Goal: Task Accomplishment & Management: Manage account settings

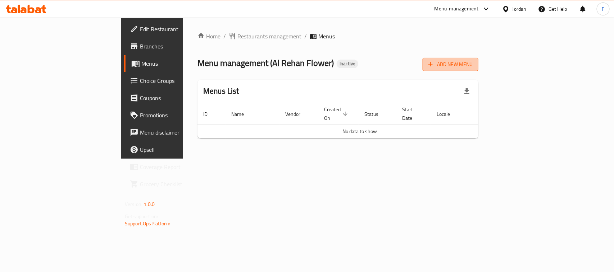
click at [472, 66] on span "Add New Menu" at bounding box center [450, 64] width 44 height 9
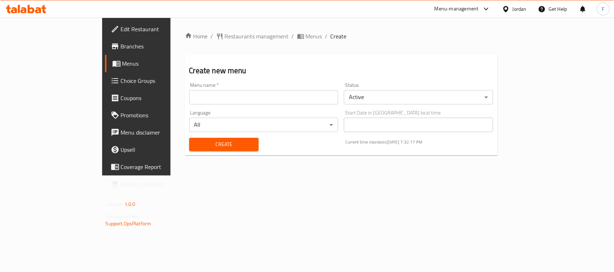
click at [288, 97] on input "text" at bounding box center [263, 97] width 149 height 14
type input "1"
drag, startPoint x: 258, startPoint y: 97, endPoint x: 119, endPoint y: 98, distance: 139.5
click at [186, 98] on div "Menu name   * 1. Menu name *" at bounding box center [263, 94] width 155 height 28
type input "1"
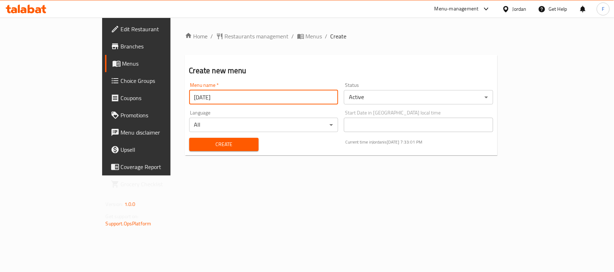
type input "08/12/2025"
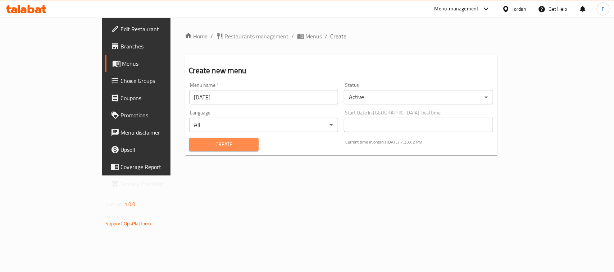
click at [195, 143] on span "Create" at bounding box center [224, 144] width 58 height 9
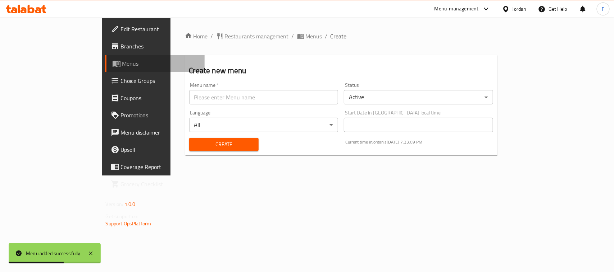
click at [122, 65] on span "Menus" at bounding box center [160, 63] width 77 height 9
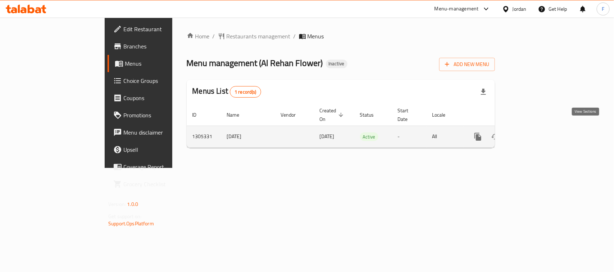
click at [534, 133] on icon "enhanced table" at bounding box center [529, 137] width 9 height 9
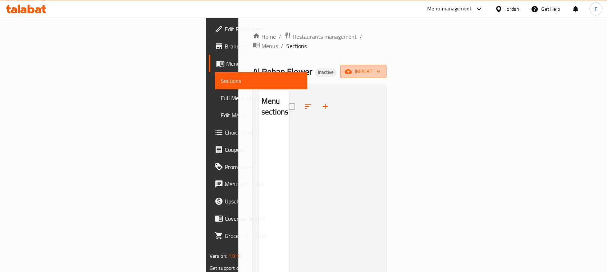
click at [381, 67] on span "import" at bounding box center [363, 71] width 35 height 9
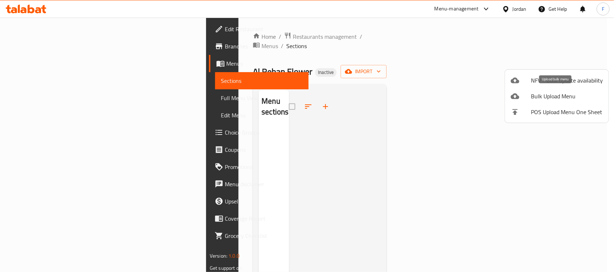
click at [550, 94] on span "Bulk Upload Menu" at bounding box center [567, 96] width 72 height 9
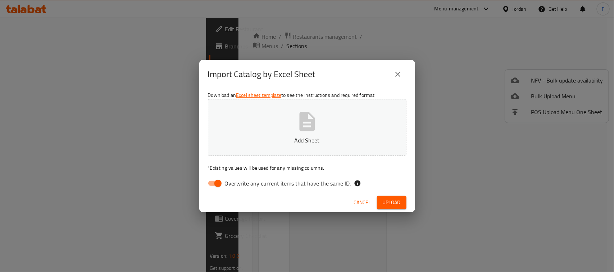
click at [209, 186] on input "Overwrite any current items that have the same ID." at bounding box center [217, 184] width 41 height 14
checkbox input "false"
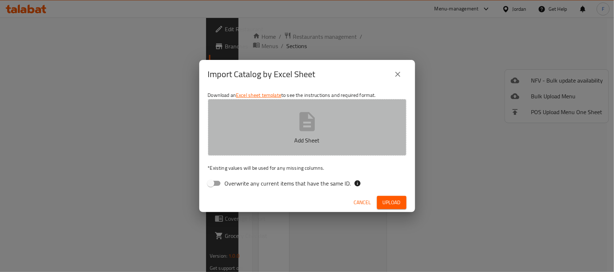
click at [301, 114] on icon "button" at bounding box center [306, 121] width 15 height 19
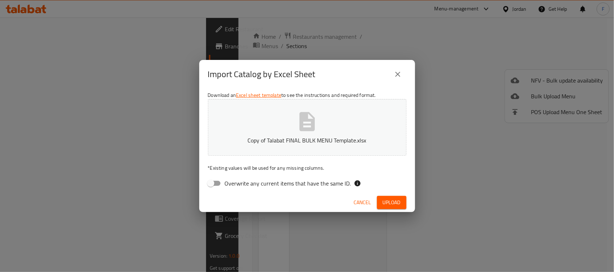
click at [394, 206] on span "Upload" at bounding box center [391, 202] width 18 height 9
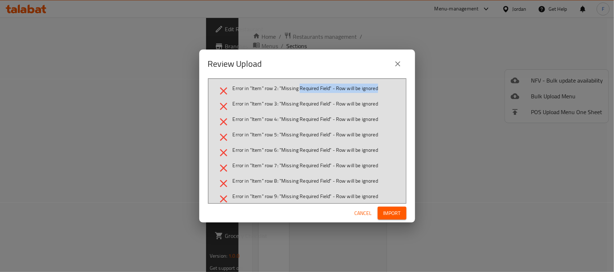
drag, startPoint x: 299, startPoint y: 88, endPoint x: 388, endPoint y: 88, distance: 88.8
click at [388, 88] on li "Error in "Item" row 2: "Missing Required Field" - Row will be ignored" at bounding box center [307, 91] width 180 height 13
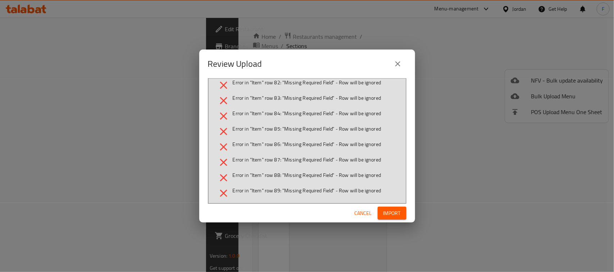
scroll to position [1352, 0]
drag, startPoint x: 297, startPoint y: 159, endPoint x: 385, endPoint y: 159, distance: 87.7
click at [385, 159] on li "Error in "Item" row 94: "Missing Required Field" - Row will be ignored" at bounding box center [307, 161] width 180 height 13
click at [261, 155] on span "Error in "Item" row 94: "Missing Required Field" - Row will be ignored" at bounding box center [307, 158] width 148 height 7
click at [277, 146] on span "Error in "Item" row 93: "Missing Required Field" - Row will be ignored" at bounding box center [307, 143] width 148 height 7
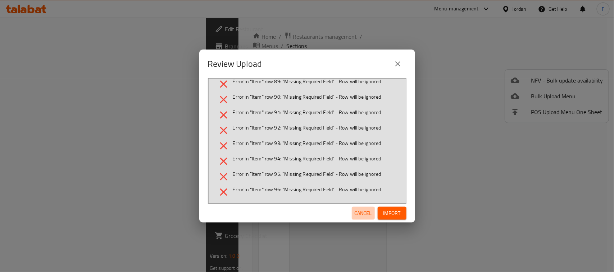
click at [364, 211] on span "Cancel" at bounding box center [362, 213] width 17 height 9
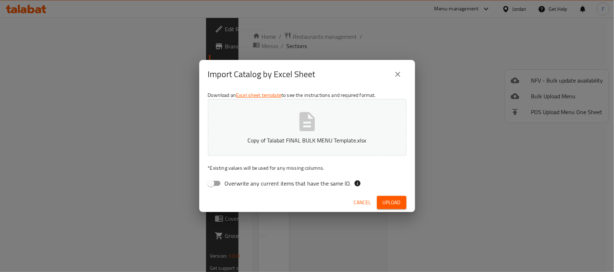
click at [301, 126] on icon "button" at bounding box center [306, 121] width 15 height 19
click at [394, 201] on span "Upload" at bounding box center [391, 202] width 18 height 9
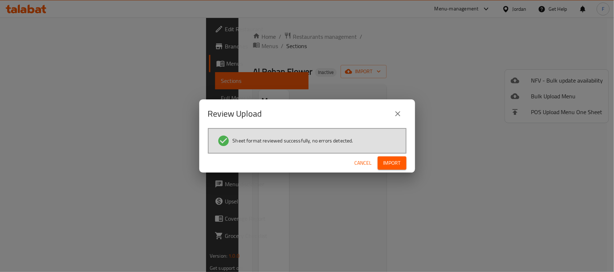
click at [391, 159] on span "Import" at bounding box center [391, 163] width 17 height 9
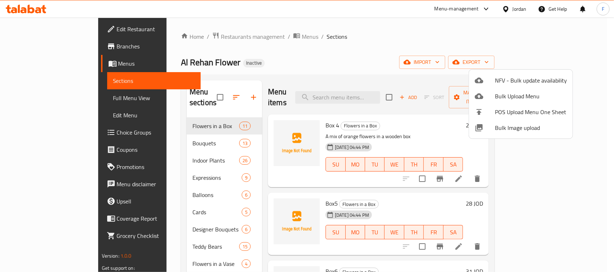
click at [525, 132] on span "Bulk Image upload" at bounding box center [531, 128] width 72 height 9
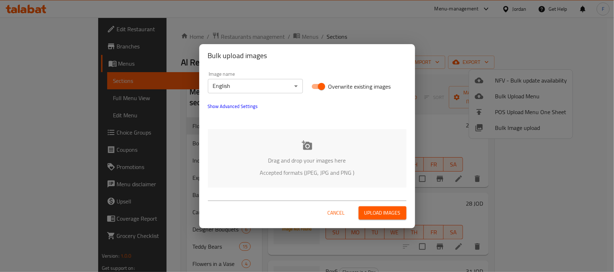
click at [305, 150] on icon at bounding box center [307, 145] width 11 height 11
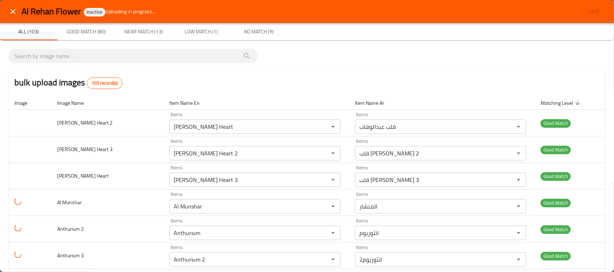
scroll to position [0, 0]
click at [28, 121] on img "enhanced table" at bounding box center [23, 122] width 18 height 18
click at [12, 13] on icon "close" at bounding box center [13, 11] width 9 height 9
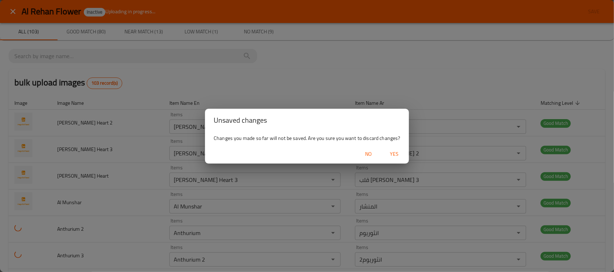
click at [393, 155] on span "Yes" at bounding box center [394, 154] width 17 height 9
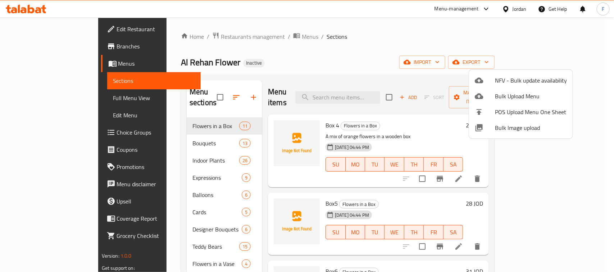
drag, startPoint x: 74, startPoint y: 158, endPoint x: 80, endPoint y: 161, distance: 6.3
drag, startPoint x: 80, startPoint y: 161, endPoint x: 504, endPoint y: 132, distance: 424.8
click at [349, 94] on div at bounding box center [307, 136] width 614 height 272
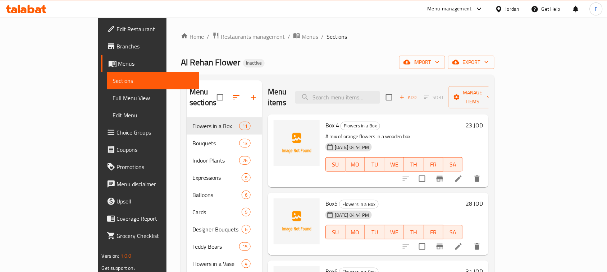
click at [465, 140] on div "12-08-2025 04:44 PM SU MO TU WE TH FR SA" at bounding box center [393, 159] width 143 height 39
click at [362, 66] on div "Al Rehan Flower Inactive import export" at bounding box center [337, 62] width 313 height 13
click at [491, 90] on span "Manage items" at bounding box center [472, 97] width 37 height 18
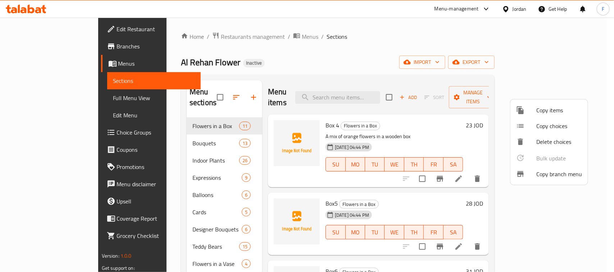
click at [513, 60] on div at bounding box center [307, 136] width 614 height 272
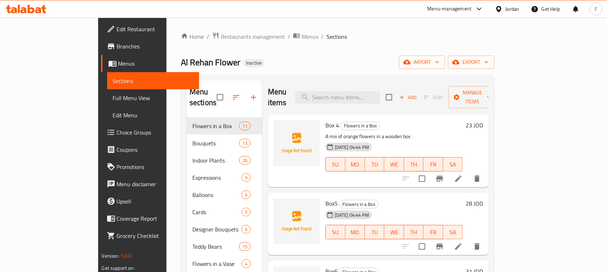
click at [439, 60] on span "import" at bounding box center [422, 62] width 35 height 9
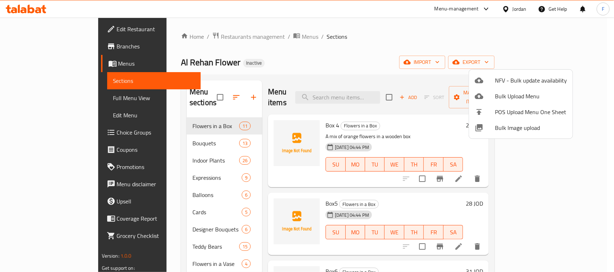
click at [511, 129] on span "Bulk Image upload" at bounding box center [531, 128] width 72 height 9
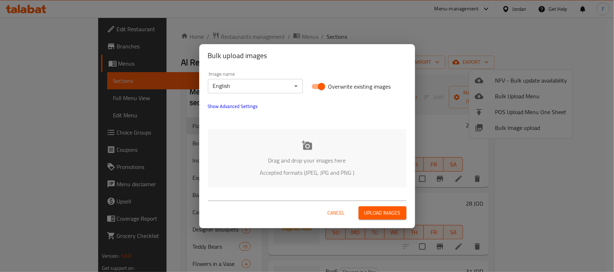
click at [318, 150] on div "Drag and drop your images here Accepted formats (JPEG, JPG and PNG )" at bounding box center [307, 158] width 198 height 59
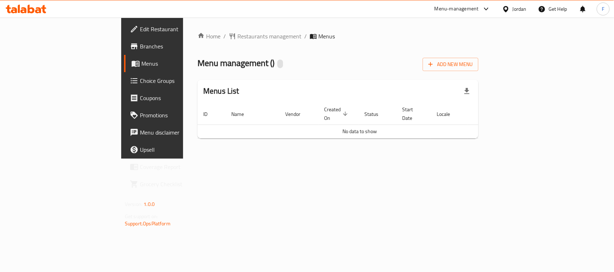
click at [362, 127] on span "No data to show" at bounding box center [359, 131] width 35 height 9
click at [347, 137] on div "Home / Restaurants management / Menus Menu management ( ) Add New Menu Menus Li…" at bounding box center [337, 88] width 281 height 113
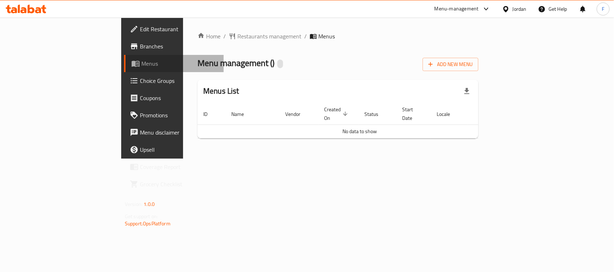
click at [141, 62] on span "Menus" at bounding box center [179, 63] width 77 height 9
click at [226, 154] on div "Home / Restaurants management / Menus Menu management ( ) Add New Menu Menus Li…" at bounding box center [337, 88] width 309 height 141
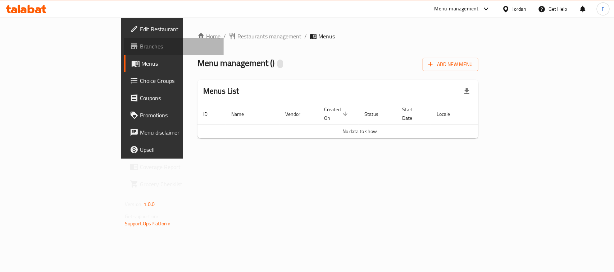
click at [140, 43] on span "Branches" at bounding box center [179, 46] width 78 height 9
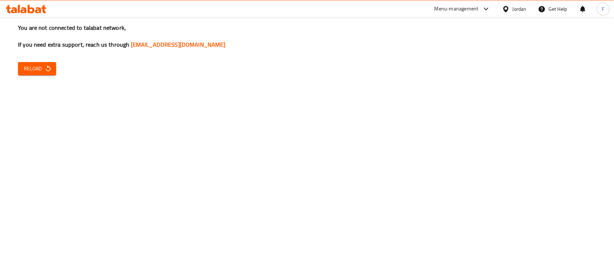
drag, startPoint x: 29, startPoint y: 17, endPoint x: 8, endPoint y: -55, distance: 74.4
click at [8, 0] on html "​ Menu-management Jordan Get Help F Edit Restaurant Branches Menus Sections Ful…" at bounding box center [307, 136] width 614 height 272
click at [490, 75] on div "You are not connected to talabat network, If you need extra support, reach us t…" at bounding box center [307, 136] width 614 height 272
click at [35, 62] on button "Reload" at bounding box center [37, 68] width 38 height 13
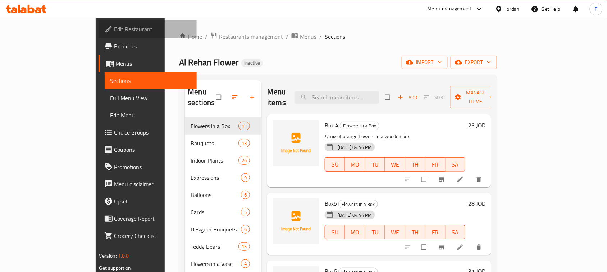
click at [114, 27] on span "Edit Restaurant" at bounding box center [152, 29] width 77 height 9
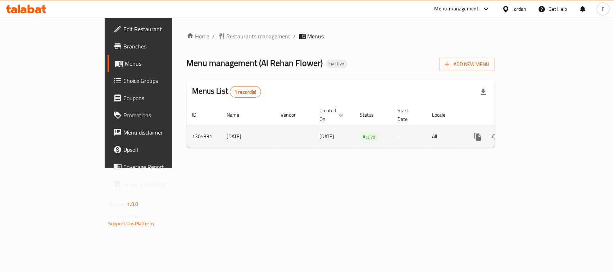
click at [534, 133] on icon "enhanced table" at bounding box center [529, 137] width 9 height 9
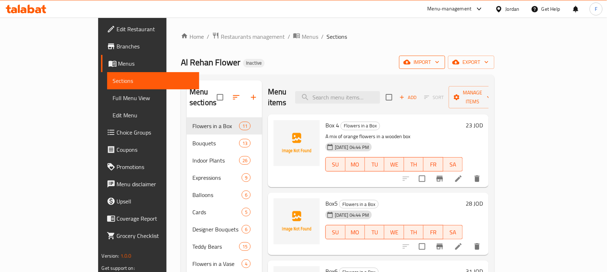
click at [439, 62] on span "import" at bounding box center [422, 62] width 35 height 9
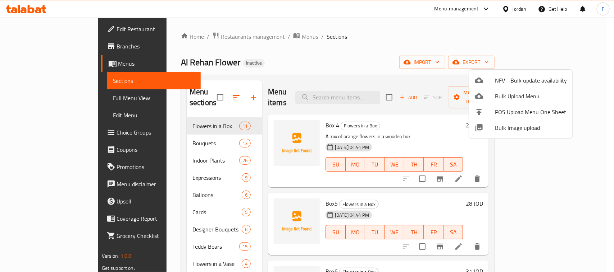
click at [506, 129] on span "Bulk Image upload" at bounding box center [531, 128] width 72 height 9
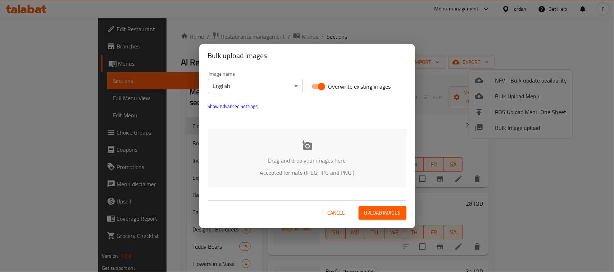
click at [309, 145] on icon at bounding box center [307, 145] width 10 height 9
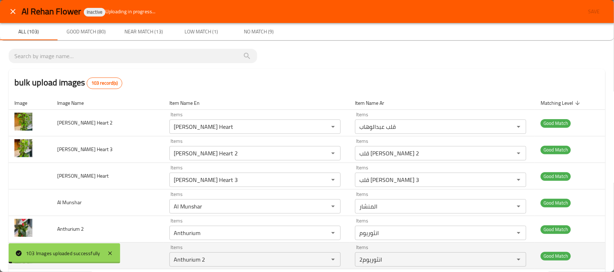
click at [203, 255] on 3 "Anthurium 2" at bounding box center [244, 260] width 146 height 10
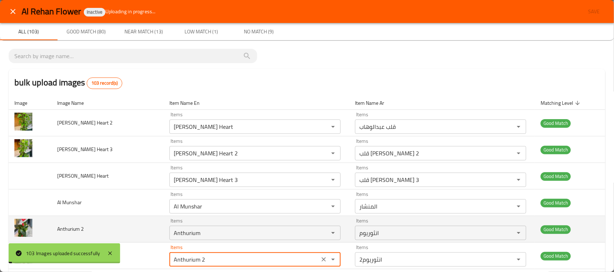
click at [229, 255] on 3 "Anthurium 2" at bounding box center [244, 260] width 146 height 10
click at [199, 228] on 2 "Anthurium" at bounding box center [244, 233] width 146 height 10
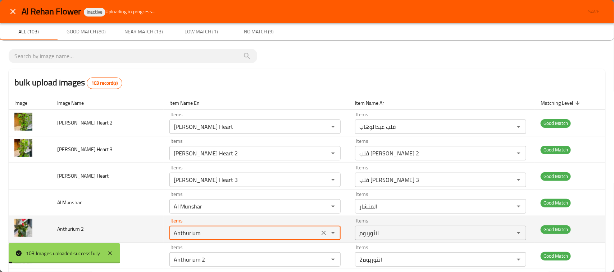
drag, startPoint x: 315, startPoint y: 146, endPoint x: 199, endPoint y: 148, distance: 115.8
click at [320, 230] on icon "Clear" at bounding box center [323, 233] width 7 height 7
click at [199, 228] on 2 "Items" at bounding box center [244, 233] width 146 height 10
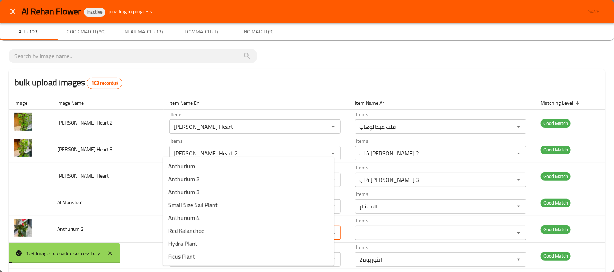
click at [178, 177] on span "Anthurium 2" at bounding box center [183, 179] width 31 height 9
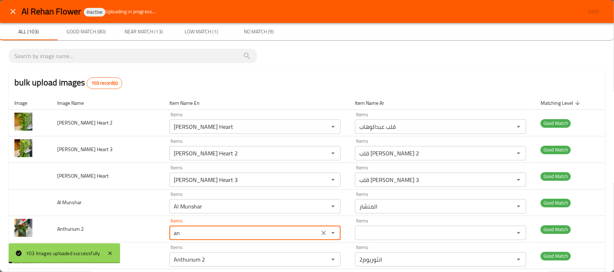
type 2 "Anthurium 2"
click at [205, 253] on div "Anthurium 2 Items" at bounding box center [254, 260] width 171 height 14
click at [202, 255] on 3 "Anthurium 2" at bounding box center [244, 260] width 146 height 10
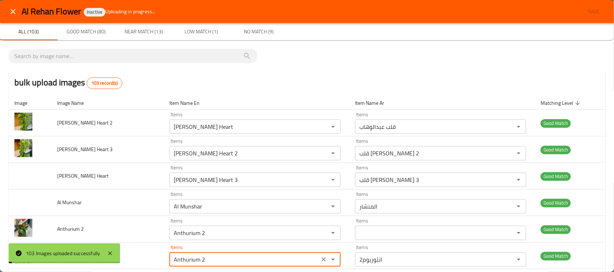
type 2-ar "انثوريوم2"
type 3 "Anthurium 3"
type 3-ar "انثوريوم 3"
type 3 "Anthurium 3"
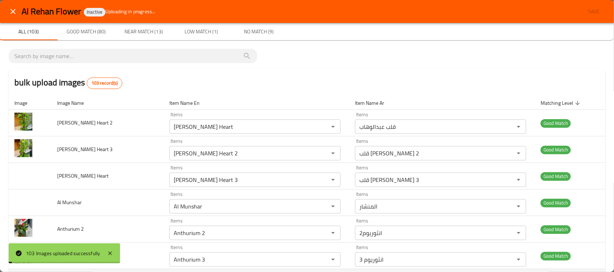
type 4 "a"
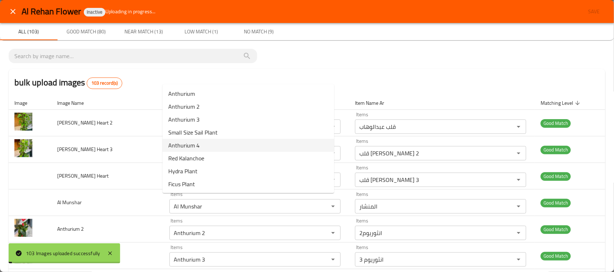
click at [186, 148] on span "Anthurium 4" at bounding box center [183, 145] width 31 height 9
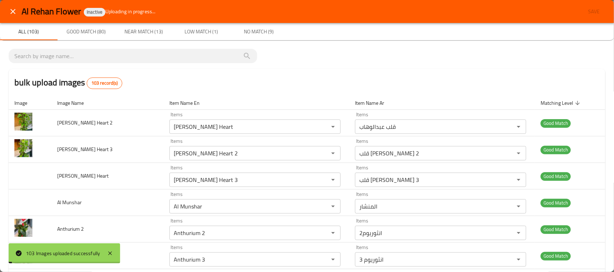
type 4 "Anthurium 4"
type 4-ar "انتوريوم 4"
type 4 "Anthurium 4"
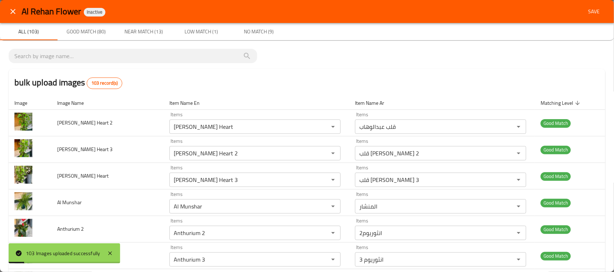
scroll to position [85, 0]
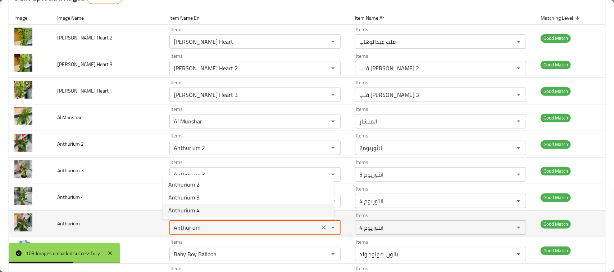
click at [207, 227] on input "Anthurium" at bounding box center [244, 228] width 146 height 10
type input "Anthurium"
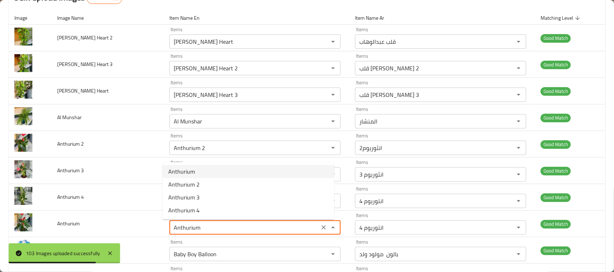
click at [182, 173] on span "Anthurium" at bounding box center [181, 171] width 27 height 9
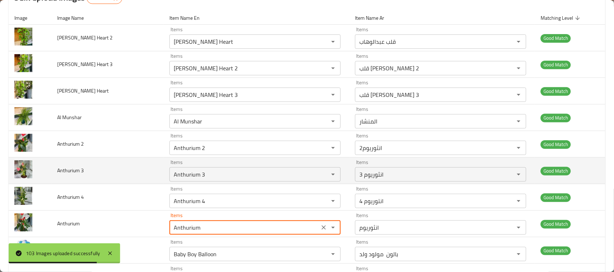
type input "انثوريوم"
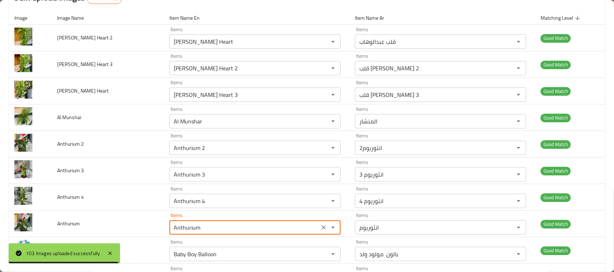
type input "Anthurium"
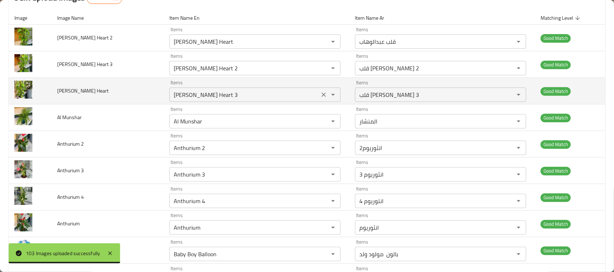
scroll to position [0, 0]
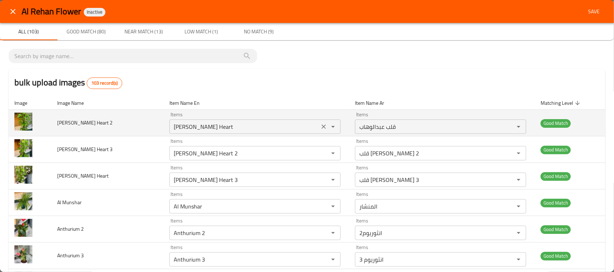
click at [223, 128] on 2 "[PERSON_NAME] Heart" at bounding box center [244, 127] width 146 height 10
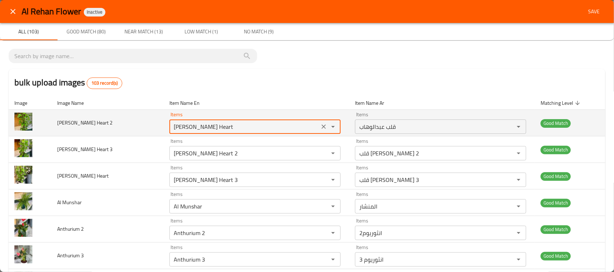
click at [241, 127] on 2 "[PERSON_NAME] Heart" at bounding box center [244, 127] width 146 height 10
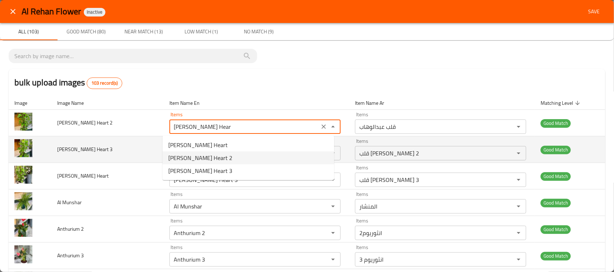
click at [217, 159] on span "[PERSON_NAME] Heart 2" at bounding box center [200, 158] width 64 height 9
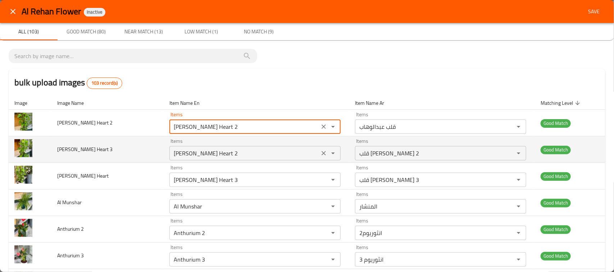
click at [229, 152] on 3 "[PERSON_NAME] Heart 2" at bounding box center [244, 153] width 146 height 10
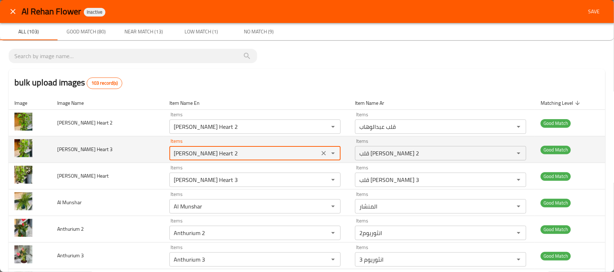
type 2 "[PERSON_NAME] Heart"
click at [229, 152] on 3 "[PERSON_NAME] Heart 2" at bounding box center [244, 153] width 146 height 10
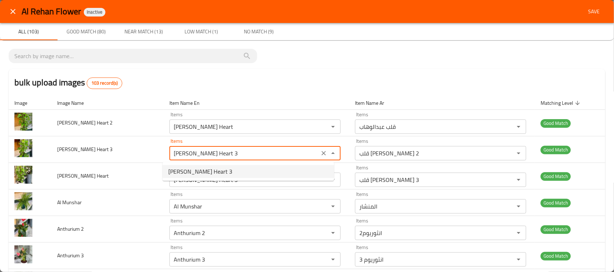
click at [195, 176] on span "[PERSON_NAME] Heart 3" at bounding box center [200, 171] width 64 height 9
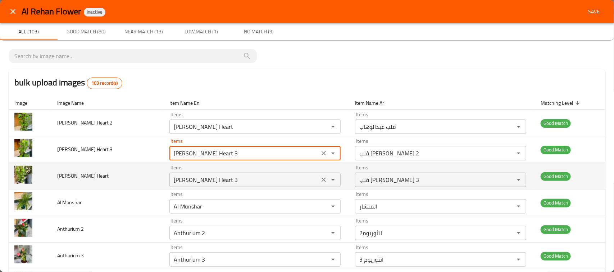
click at [224, 178] on Heart "[PERSON_NAME] Heart 3" at bounding box center [244, 180] width 146 height 10
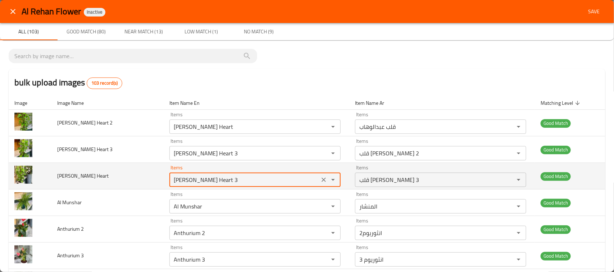
type 3 "[PERSON_NAME] Heart 2"
click at [224, 178] on Heart "[PERSON_NAME] Heart 3" at bounding box center [244, 180] width 146 height 10
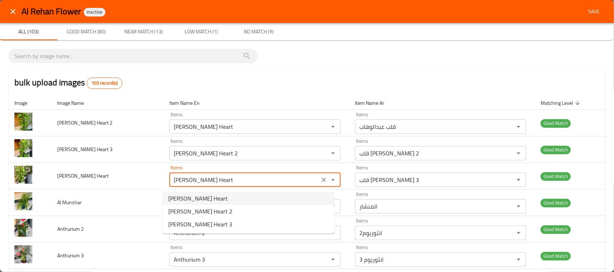
click at [216, 201] on span "[PERSON_NAME] Heart" at bounding box center [197, 198] width 59 height 9
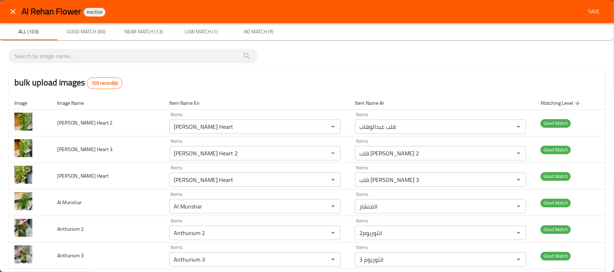
type Heart "[PERSON_NAME] Heart 3"
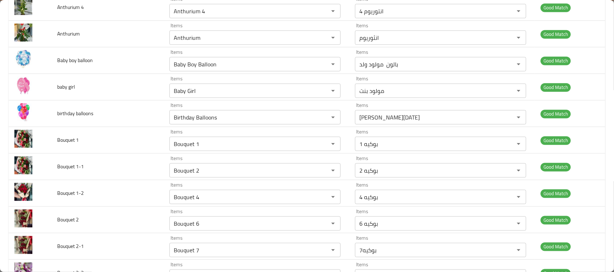
scroll to position [329, 0]
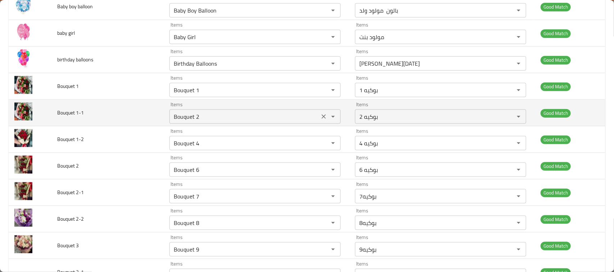
drag, startPoint x: 315, startPoint y: 115, endPoint x: 297, endPoint y: 124, distance: 20.9
click at [320, 115] on icon "Clear" at bounding box center [323, 116] width 7 height 7
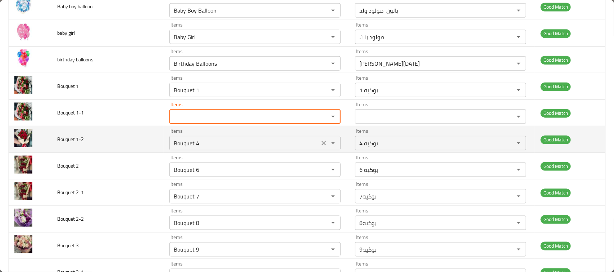
click at [321, 146] on icon "Clear" at bounding box center [323, 143] width 4 height 4
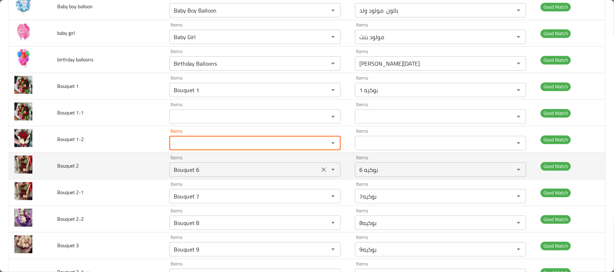
click at [281, 175] on 2 "Bouquet 6" at bounding box center [244, 170] width 146 height 10
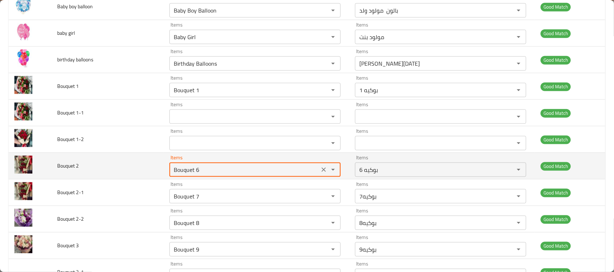
click at [281, 175] on 2 "Bouquet 6" at bounding box center [244, 170] width 146 height 10
click at [283, 174] on 2 "Bouquet 6" at bounding box center [244, 170] width 146 height 10
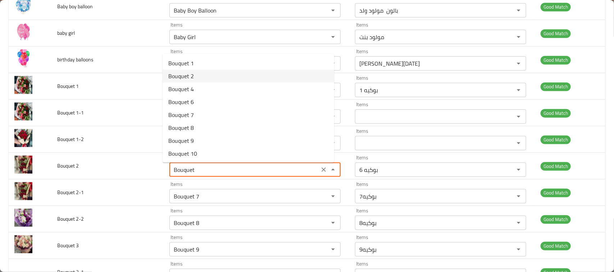
click at [176, 75] on span "Bouquet 2" at bounding box center [181, 76] width 26 height 9
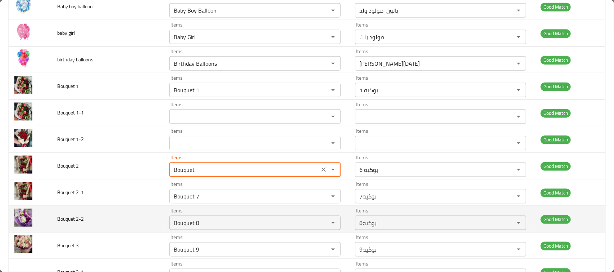
type 2 "Bouquet 2"
type 2-ar "بوكيه 2"
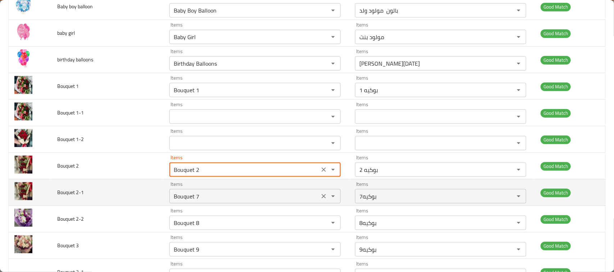
click at [318, 202] on button "Clear" at bounding box center [323, 197] width 10 height 10
type 2 "Bouquet 2"
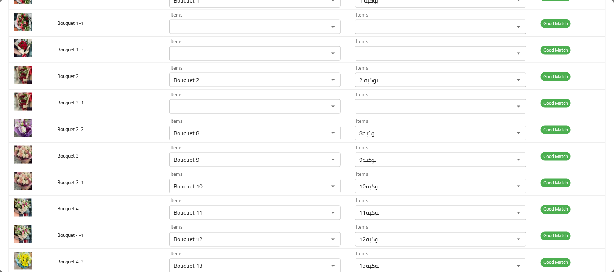
scroll to position [437, 0]
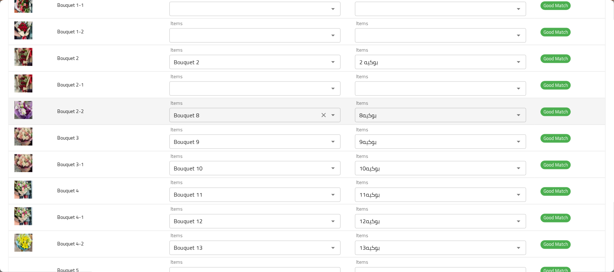
click at [202, 119] on 2-2 "Bouquet 8" at bounding box center [244, 115] width 146 height 10
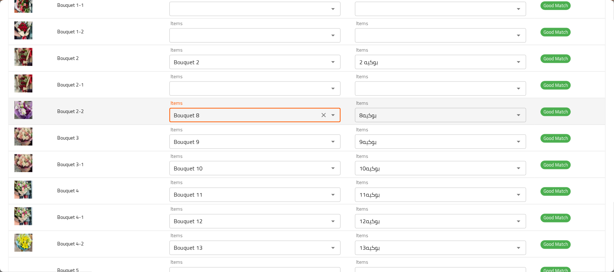
click at [202, 119] on 2-2 "Bouquet 8" at bounding box center [244, 115] width 146 height 10
click at [320, 119] on icon "Clear" at bounding box center [323, 115] width 7 height 7
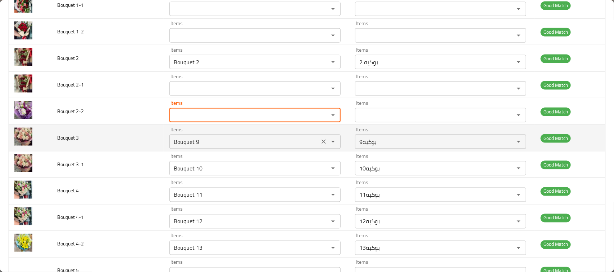
click at [235, 143] on 3 "Bouquet 9" at bounding box center [244, 142] width 146 height 10
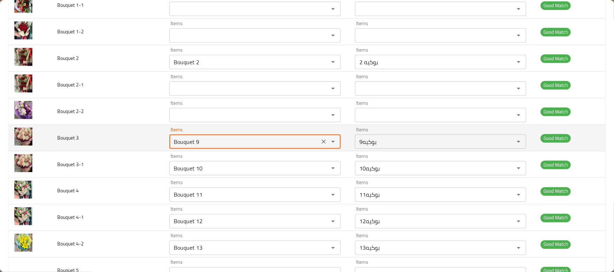
click at [235, 143] on 3 "Bouquet 9" at bounding box center [244, 142] width 146 height 10
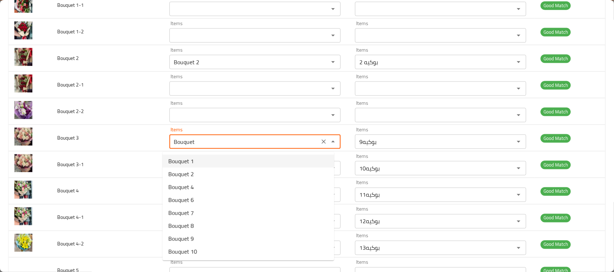
type 3 "Bouquet 3"
click at [219, 157] on 3-option-0 "Bouquet 3" at bounding box center [247, 161] width 171 height 13
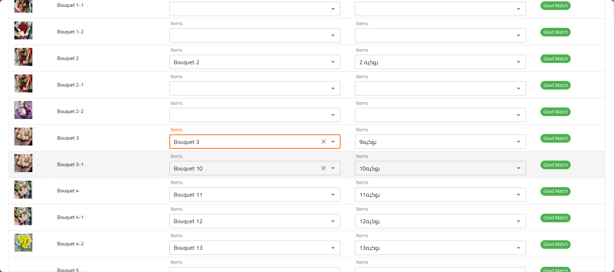
type 3-ar "بوكيه ٣"
click at [320, 171] on icon "Clear" at bounding box center [323, 168] width 7 height 7
type 3 "Bouquet 3"
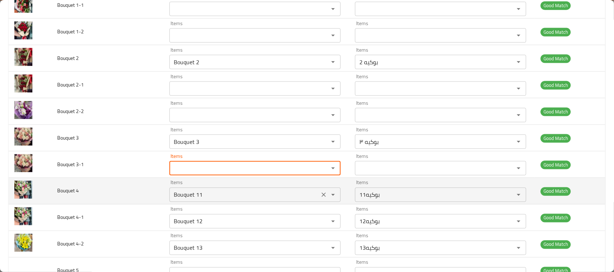
click at [247, 200] on 4 "Bouquet 11" at bounding box center [244, 195] width 146 height 10
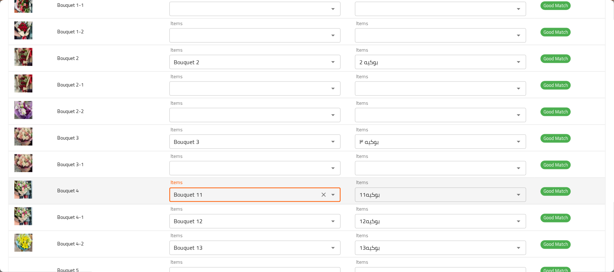
click at [247, 200] on 4 "Bouquet 11" at bounding box center [244, 195] width 146 height 10
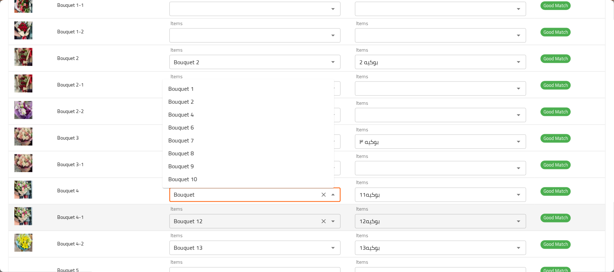
type 4 "Bouquet 4"
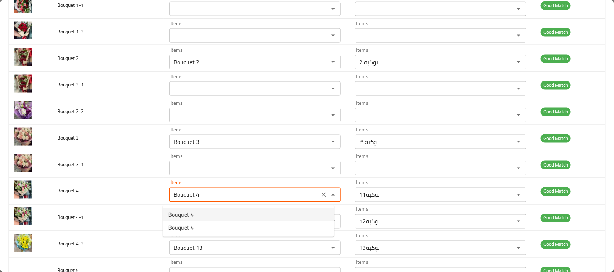
click at [226, 213] on 4-option-0 "Bouquet 4" at bounding box center [247, 214] width 171 height 13
type 4-ar "بوكيه 4"
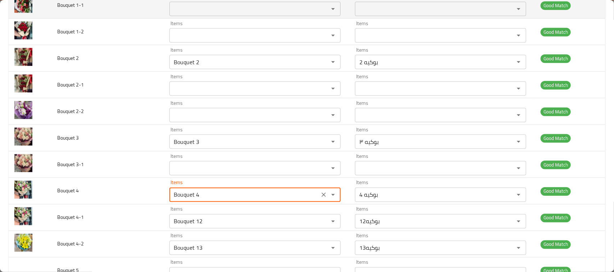
type 4 "Bouquet 4"
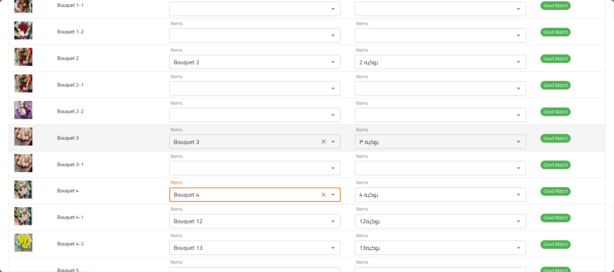
click at [236, 141] on 3 "Bouquet 3" at bounding box center [244, 142] width 146 height 10
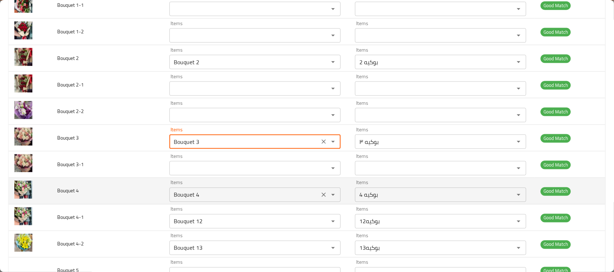
click at [204, 197] on 4 "Bouquet 4" at bounding box center [244, 195] width 146 height 10
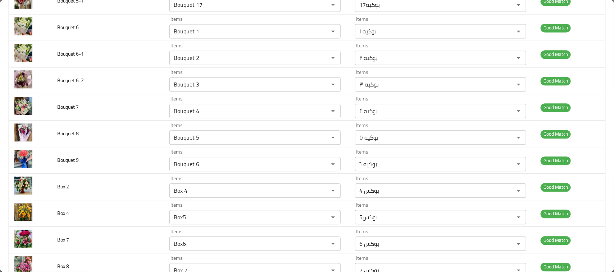
scroll to position [769, 0]
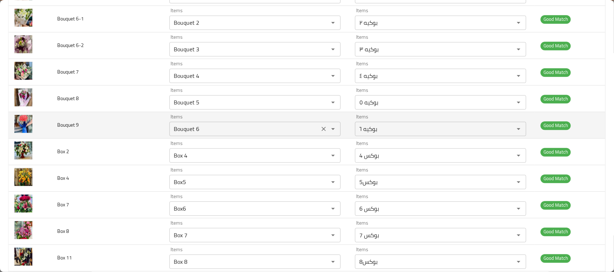
click at [202, 131] on 9 "Bouquet 6" at bounding box center [244, 129] width 146 height 10
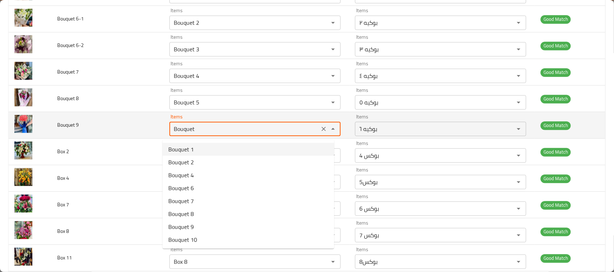
type 9 "Bouquet 9"
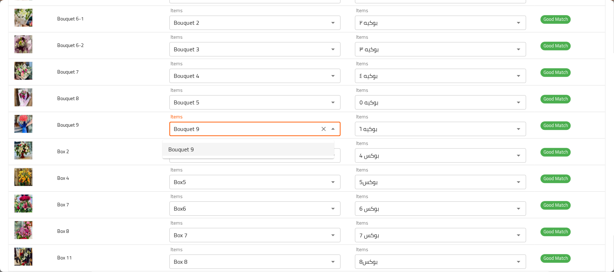
click at [191, 148] on span "Bouquet 9" at bounding box center [181, 149] width 26 height 9
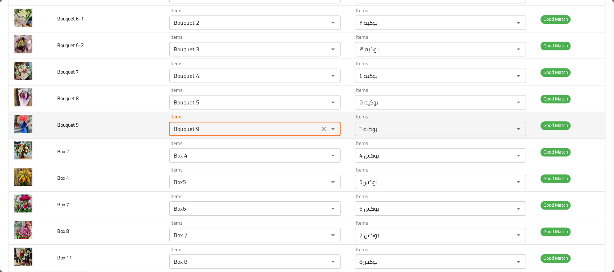
type 9-ar "بوكيه9"
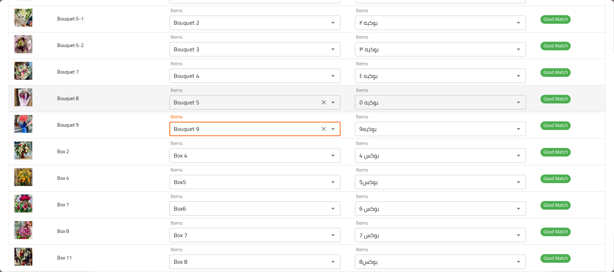
type 9 "Bouquet 9"
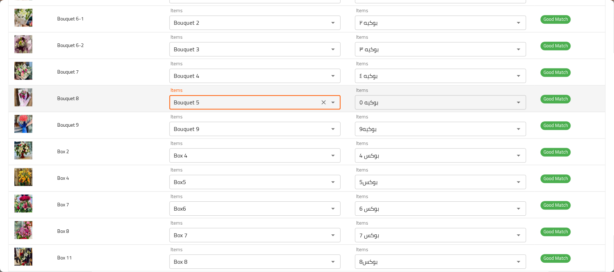
click at [201, 107] on 8 "Bouquet 5" at bounding box center [244, 102] width 146 height 10
click at [210, 107] on 8 "Bouquet 5" at bounding box center [244, 102] width 146 height 10
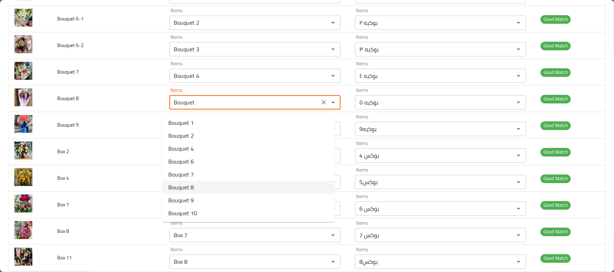
click at [196, 186] on 8-option-5 "Bouquet 8" at bounding box center [247, 187] width 171 height 13
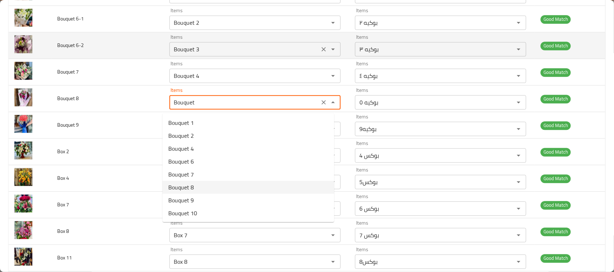
type 8 "Bouquet 8"
type 8-ar "بوكيه8"
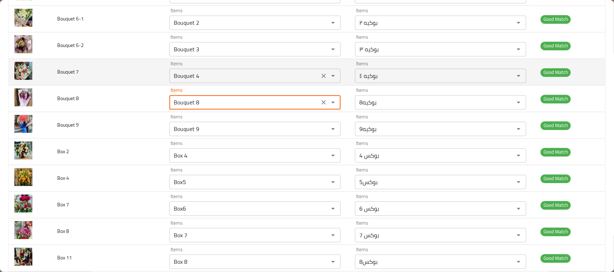
type 8 "Bouquet 8"
click at [202, 78] on 7 "Bouquet 4" at bounding box center [244, 76] width 146 height 10
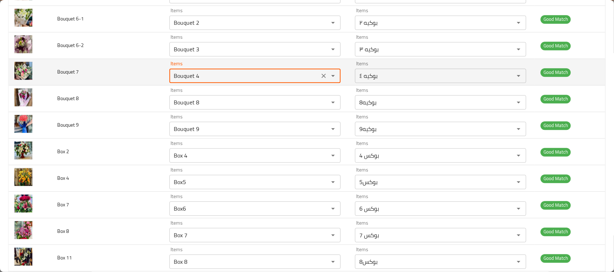
click at [202, 78] on 7 "Bouquet 4" at bounding box center [244, 76] width 146 height 10
type 7 "Bouquet 7"
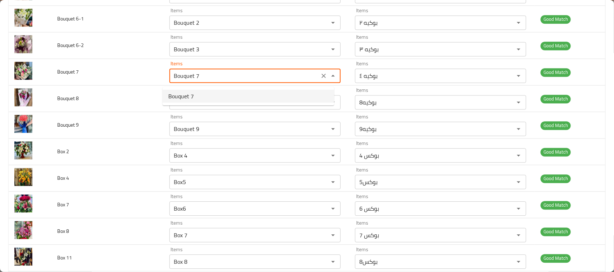
click at [197, 101] on 7-option-0 "Bouquet 7" at bounding box center [247, 96] width 171 height 13
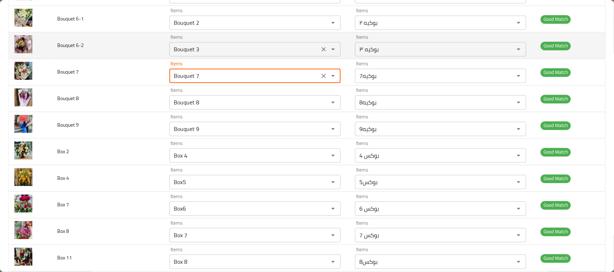
type 7-ar "بوكيه7"
click at [212, 56] on div "Bouquet 3 Items" at bounding box center [254, 49] width 171 height 14
type 7 "Bouquet 7"
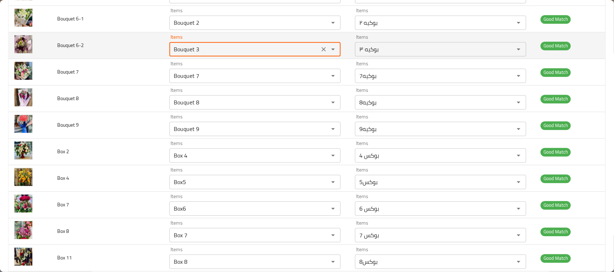
click at [212, 56] on div "Bouquet 3 Items" at bounding box center [254, 49] width 171 height 14
click at [210, 54] on 6-2 "Bouquet 3" at bounding box center [244, 49] width 146 height 10
click at [203, 52] on 6-2 "Bouquet 3" at bounding box center [244, 49] width 146 height 10
type 6-2 "Bouquet 6"
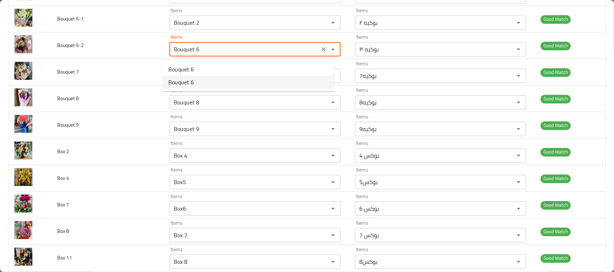
click at [197, 78] on 6-2-option-1 "Bouquet 6" at bounding box center [247, 82] width 171 height 13
type 6-2-ar "بوكيه ٦"
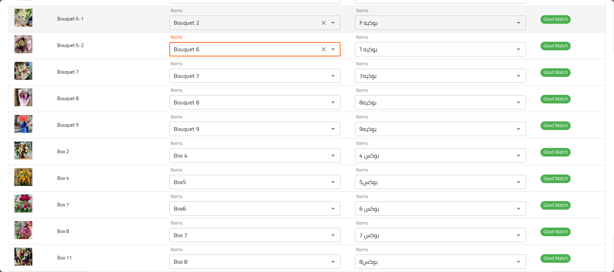
type 6-2 "Bouquet 6"
click at [206, 27] on 6-1 "Bouquet 2" at bounding box center [244, 23] width 146 height 10
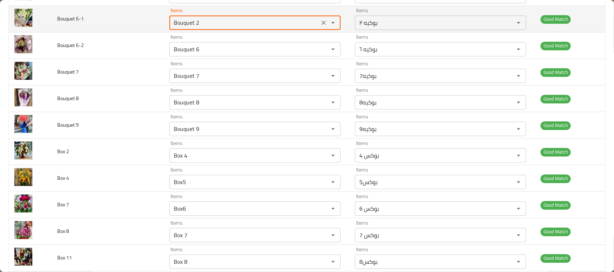
click at [206, 27] on 6-1 "Bouquet 2" at bounding box center [244, 23] width 146 height 10
type 6-1 "Bouquet 6"
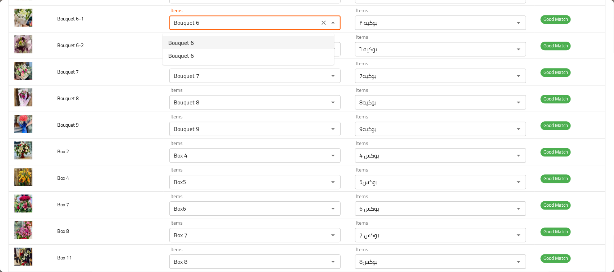
click at [197, 40] on 6-1-option-0 "Bouquet 6" at bounding box center [247, 42] width 171 height 13
type 6-1-ar "بوكيه 6"
type 6-1 "Bouquet 6"
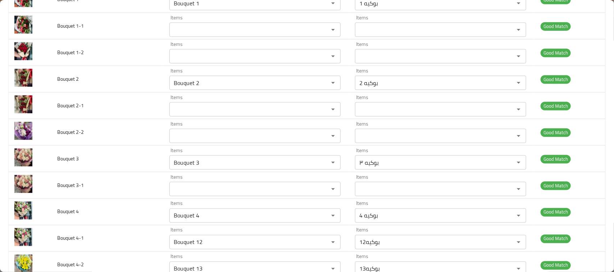
scroll to position [393, 0]
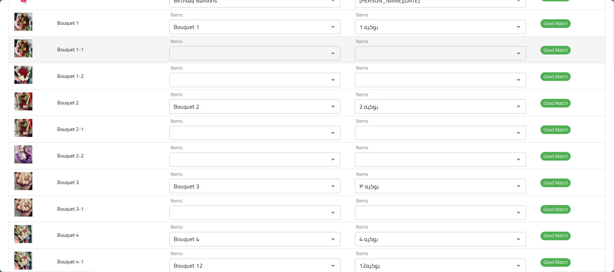
click at [253, 51] on 1-1 "Items" at bounding box center [244, 54] width 146 height 10
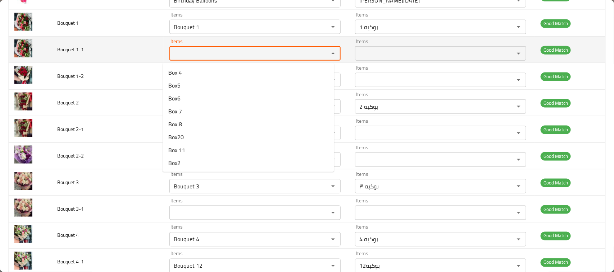
click at [138, 56] on td "Bouquet 1-1" at bounding box center [107, 50] width 112 height 27
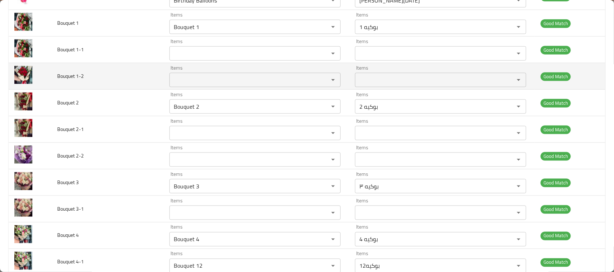
click at [180, 84] on 1-2 "Items" at bounding box center [244, 80] width 146 height 10
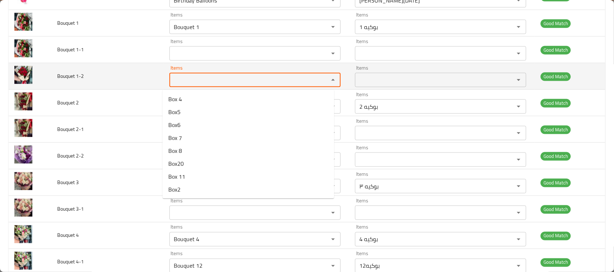
type 1-2 "b"
click at [116, 73] on td "Bouquet 1-2" at bounding box center [107, 76] width 112 height 27
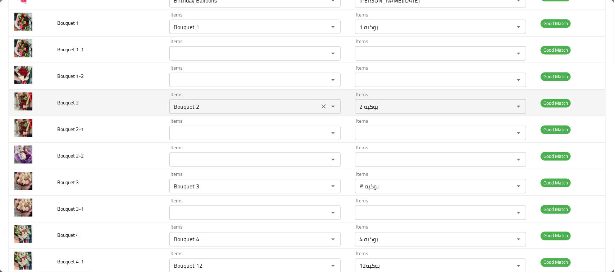
click at [199, 106] on 2 "Bouquet 2" at bounding box center [244, 107] width 146 height 10
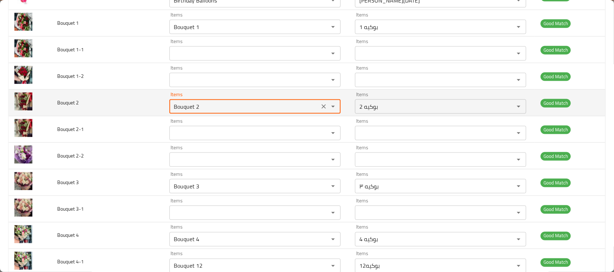
click at [199, 106] on 2 "Bouquet 2" at bounding box center [244, 107] width 146 height 10
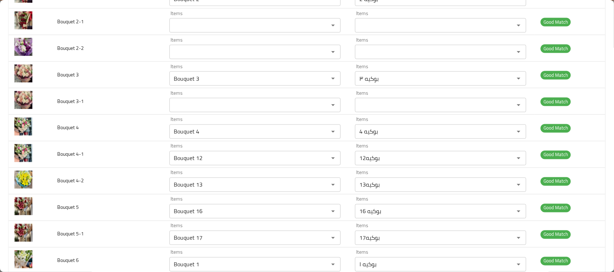
scroll to position [518, 0]
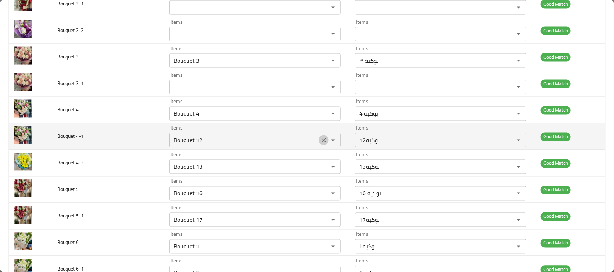
click at [321, 143] on icon "Clear" at bounding box center [323, 140] width 4 height 4
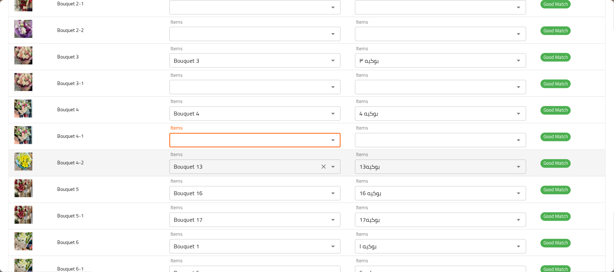
click at [320, 171] on icon "Clear" at bounding box center [323, 167] width 7 height 7
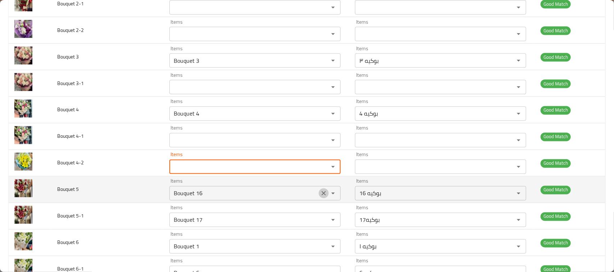
click at [321, 196] on icon "Clear" at bounding box center [323, 194] width 4 height 4
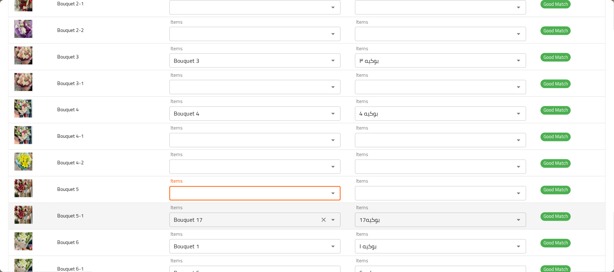
click at [320, 224] on icon "Clear" at bounding box center [323, 220] width 7 height 7
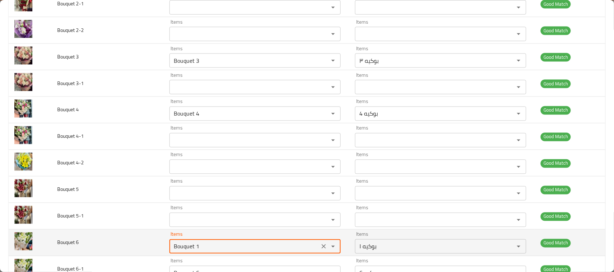
click at [263, 250] on 6 "Bouquet 1" at bounding box center [244, 247] width 146 height 10
click at [261, 254] on div "Bouquet 1 Items" at bounding box center [254, 247] width 171 height 14
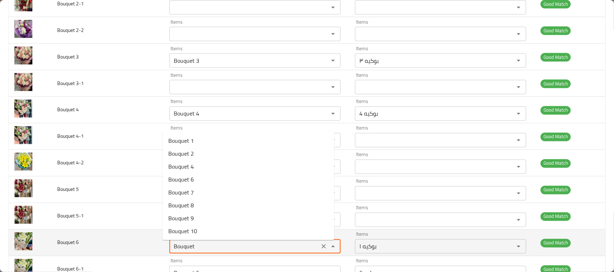
type 6 "Bouquet 6"
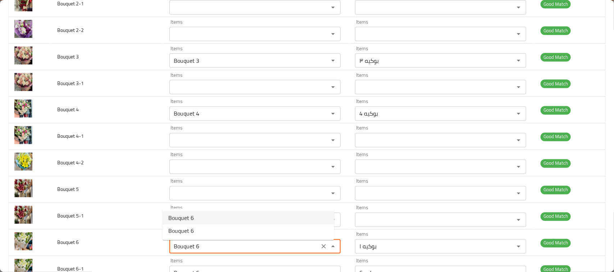
click at [206, 216] on 6-option-0 "Bouquet 6" at bounding box center [247, 218] width 171 height 13
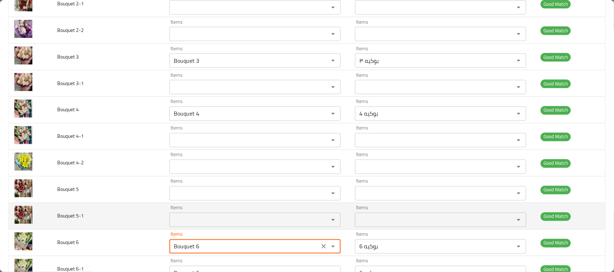
type 6-ar "بوكيه 6"
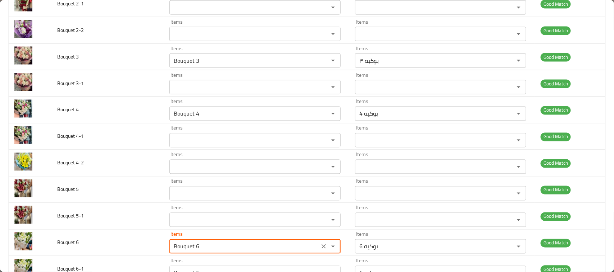
type 6 "Bouquet 6"
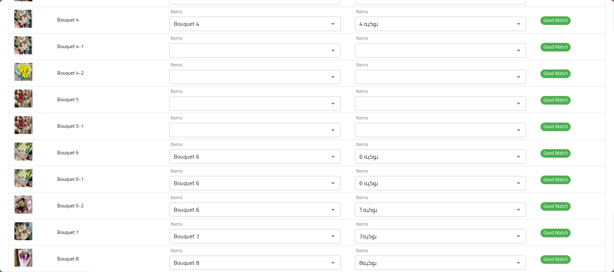
scroll to position [626, 0]
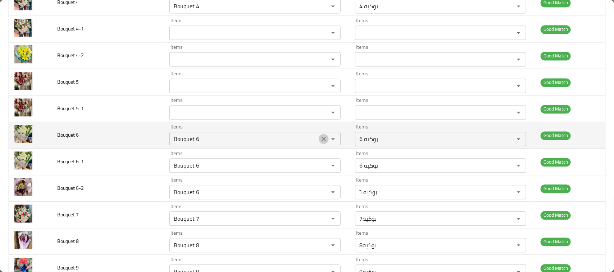
click at [320, 141] on icon "Clear" at bounding box center [323, 139] width 7 height 7
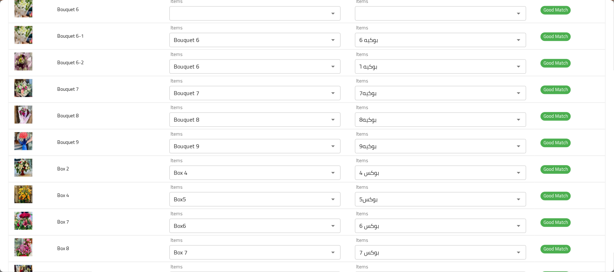
scroll to position [770, 0]
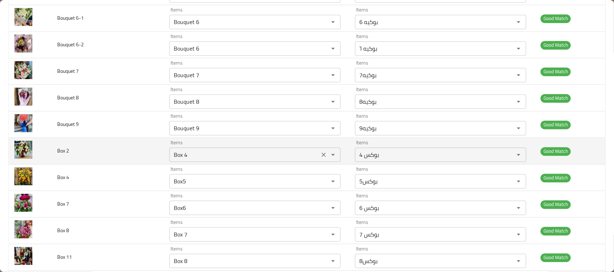
click at [211, 159] on 2 "Box 4" at bounding box center [244, 155] width 146 height 10
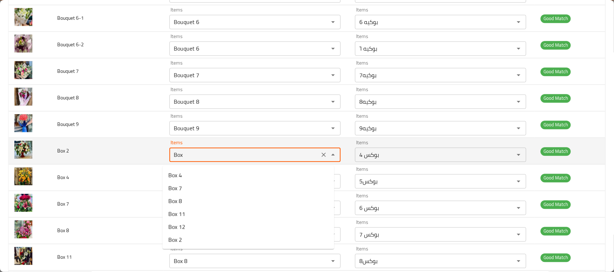
type 2 "Box 2"
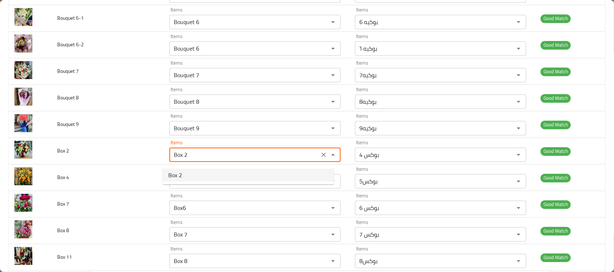
click at [191, 178] on 2-option-0 "Box 2" at bounding box center [247, 175] width 171 height 13
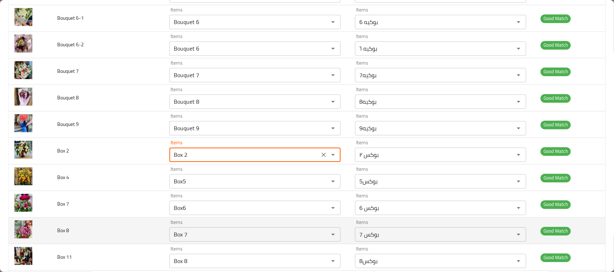
type 2-ar "بوكس ٢"
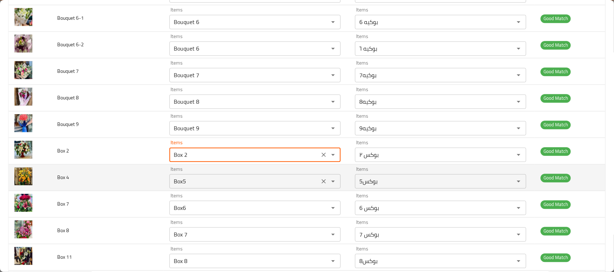
type 2 "Box 2"
click at [198, 186] on 4 "Box5" at bounding box center [244, 181] width 146 height 10
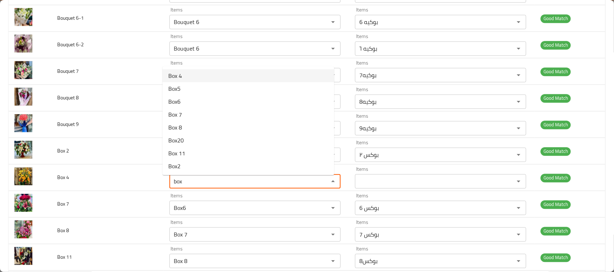
click at [183, 75] on 4-option-0 "Box 4" at bounding box center [247, 75] width 171 height 13
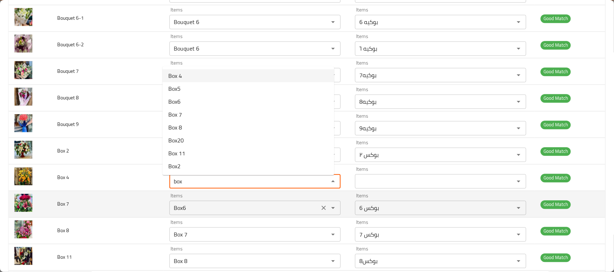
type 4 "Box 4"
type 4-ar "بوكس 4"
type 4 "Box 4"
click at [206, 209] on 7 "Box6" at bounding box center [244, 208] width 146 height 10
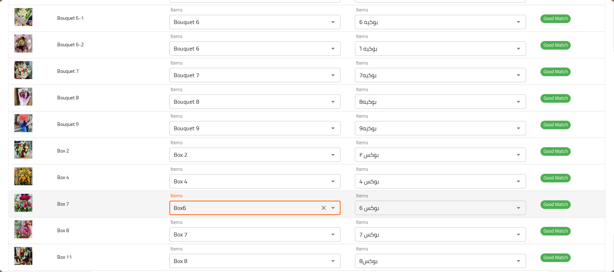
click at [206, 209] on 7 "Box6" at bounding box center [244, 208] width 146 height 10
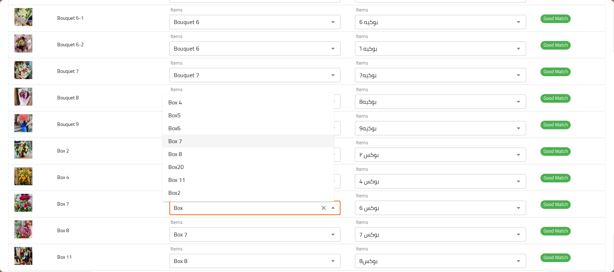
click at [201, 143] on 7-option-3 "Box 7" at bounding box center [247, 141] width 171 height 13
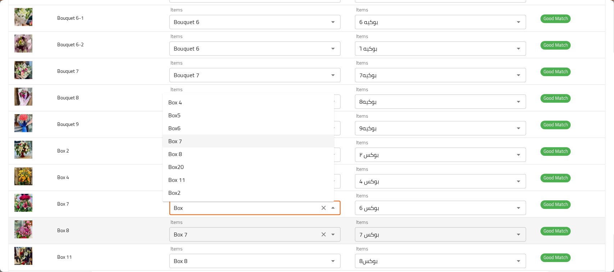
type 7 "Box 7"
type 7-ar "بوكس 7"
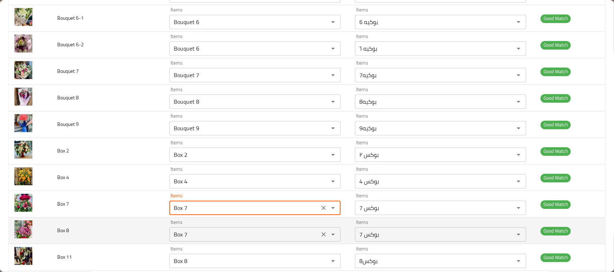
type 7 "Box 7"
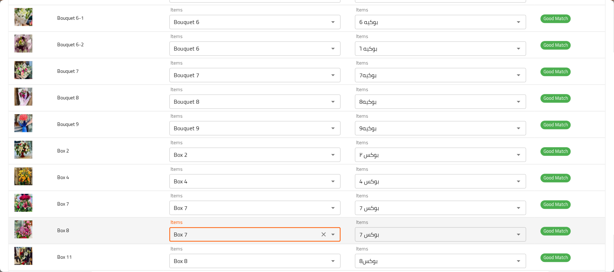
click at [191, 232] on 8 "Box 7" at bounding box center [244, 235] width 146 height 10
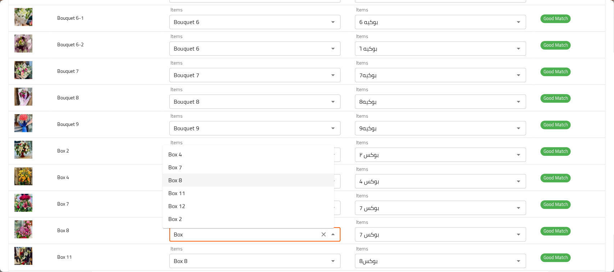
click at [175, 176] on span "Box 8" at bounding box center [175, 180] width 14 height 9
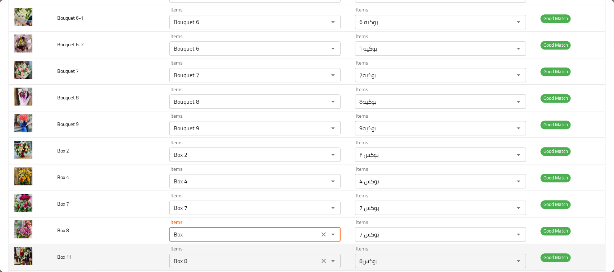
type 8 "Box 8"
type 8-ar "بوكس8"
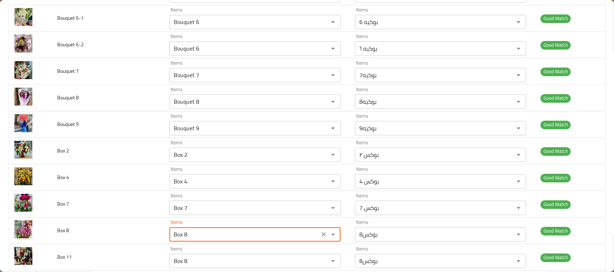
type 8 "Box 8"
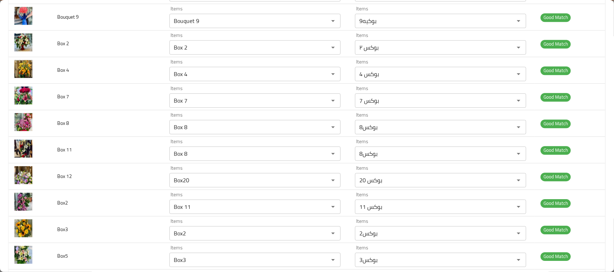
scroll to position [878, 0]
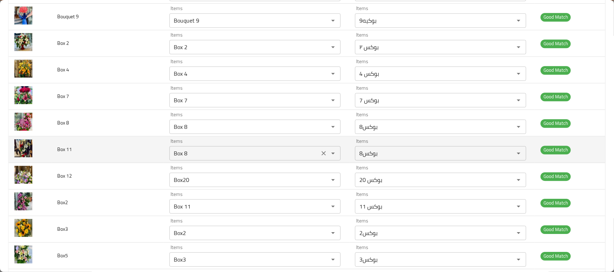
click at [207, 155] on 11 "Box 8" at bounding box center [244, 153] width 146 height 10
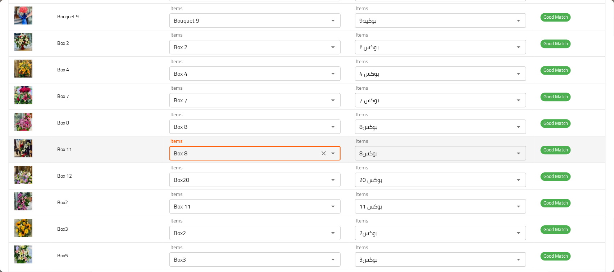
click at [207, 155] on 11 "Box 8" at bounding box center [244, 153] width 146 height 10
type 11 "Box 11"
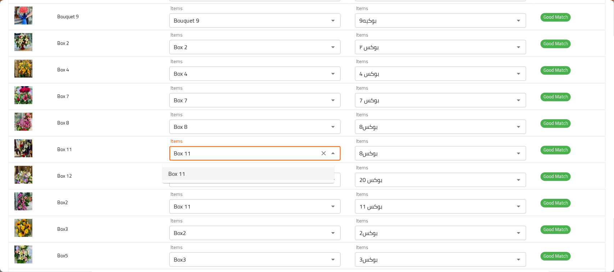
click at [197, 173] on 11-option-0 "Box 11" at bounding box center [247, 173] width 171 height 13
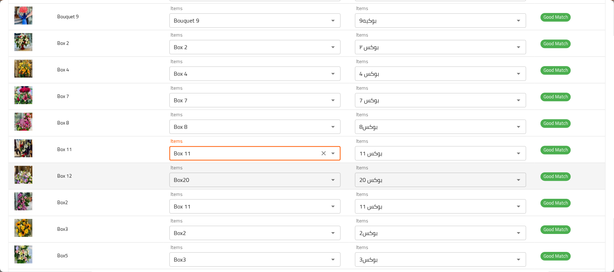
type 11-ar "بوكس 11"
click at [191, 187] on div "Box20 Items" at bounding box center [254, 180] width 171 height 14
type 11 "Box 11"
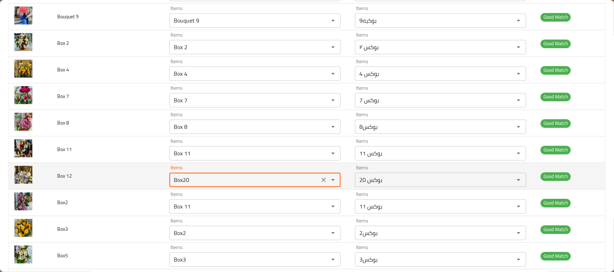
click at [191, 181] on 12 "Box20" at bounding box center [244, 180] width 146 height 10
type 12 "Box 12"
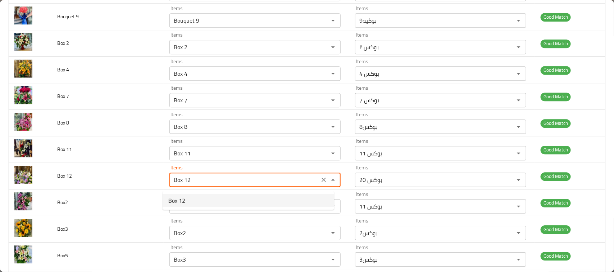
click at [191, 201] on 12-option-0 "Box 12" at bounding box center [247, 200] width 171 height 13
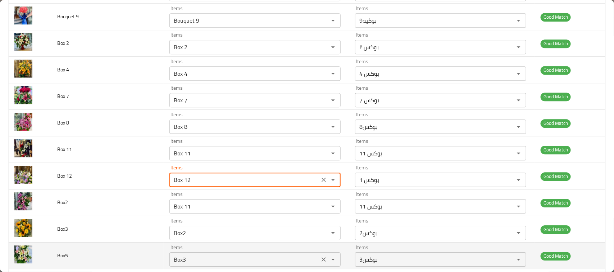
type 12-ar "بوكس 1"
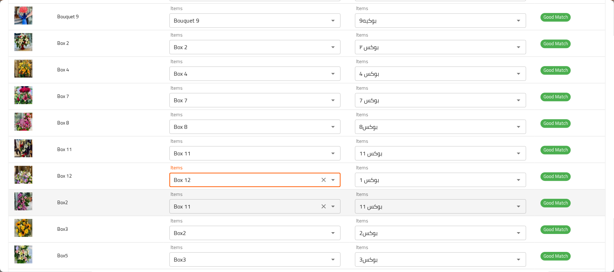
type 12 "Box 12"
click at [201, 208] on input "Box 11" at bounding box center [244, 207] width 146 height 10
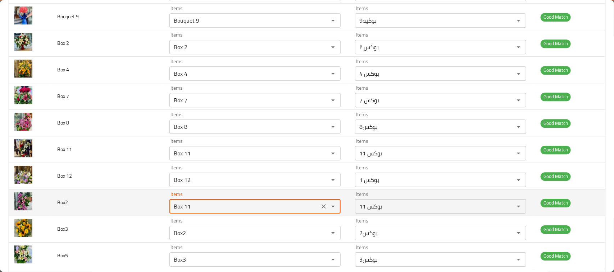
click at [217, 207] on input "Box 11" at bounding box center [244, 207] width 146 height 10
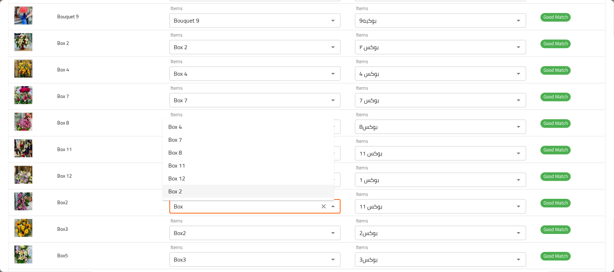
click at [193, 193] on li "Box 2" at bounding box center [247, 191] width 171 height 13
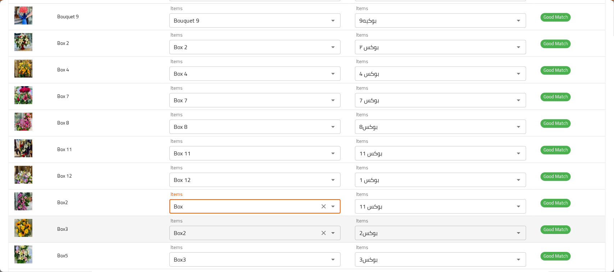
type input "Box 2"
type input "بوكس ٢"
type input "Box 2"
click at [198, 234] on input "Box2" at bounding box center [244, 233] width 146 height 10
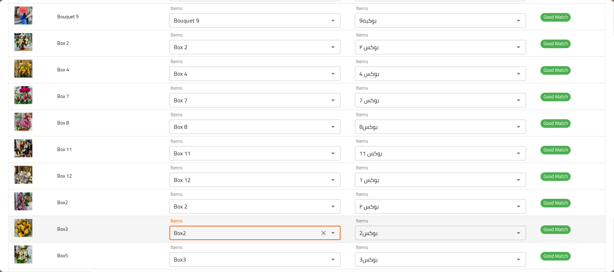
click at [198, 234] on input "Box2" at bounding box center [244, 233] width 146 height 10
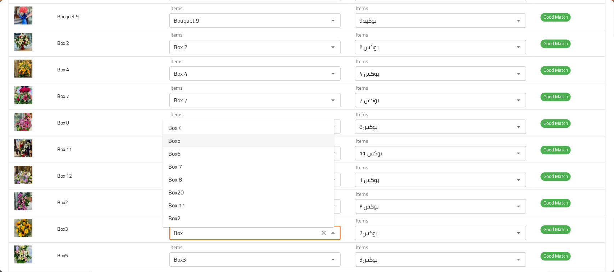
scroll to position [38, 0]
click at [216, 190] on li "Box3" at bounding box center [247, 193] width 171 height 13
type input "Box3"
type input "بوكس3"
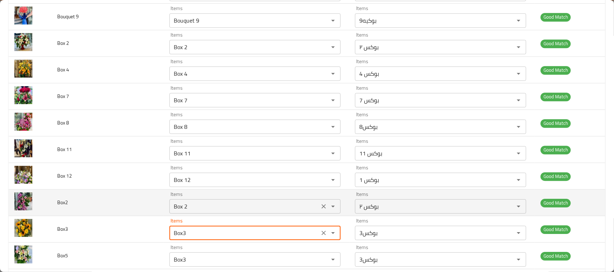
type input "Box3"
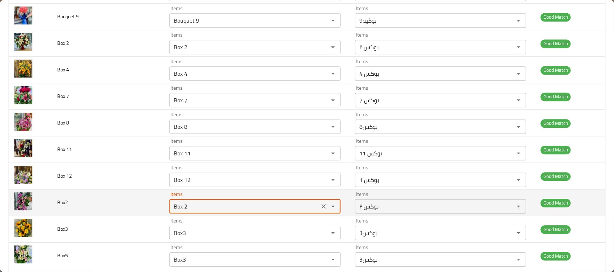
click at [192, 207] on input "Box 2" at bounding box center [244, 207] width 146 height 10
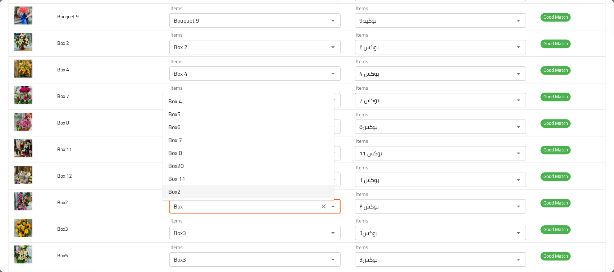
click at [179, 194] on span "Box2" at bounding box center [174, 192] width 12 height 9
type input "Box2"
type input "بوكس2"
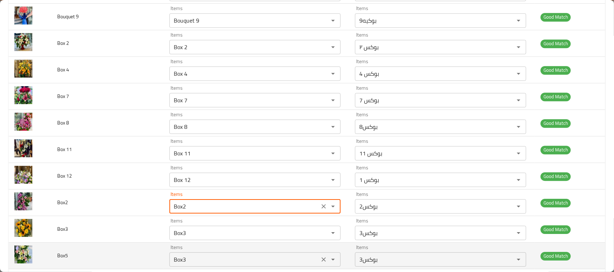
type input "Box2"
click at [183, 264] on input "Box3" at bounding box center [244, 260] width 146 height 10
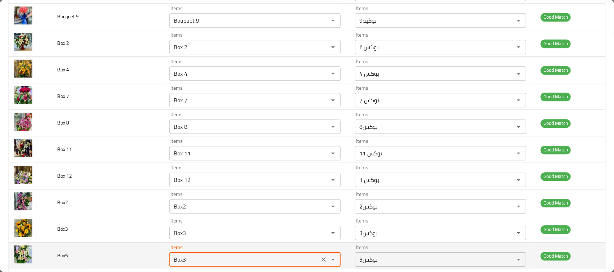
click at [189, 264] on input "Box3" at bounding box center [244, 260] width 146 height 10
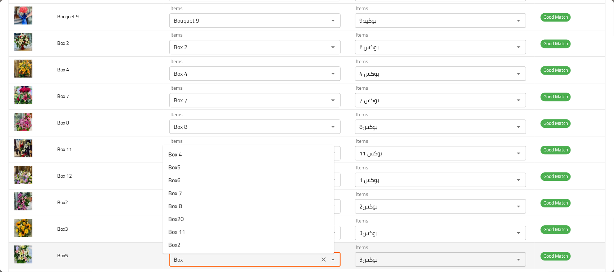
type input "Box5"
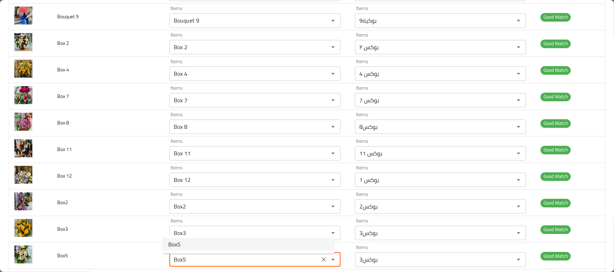
click at [179, 246] on span "Box5" at bounding box center [174, 244] width 12 height 9
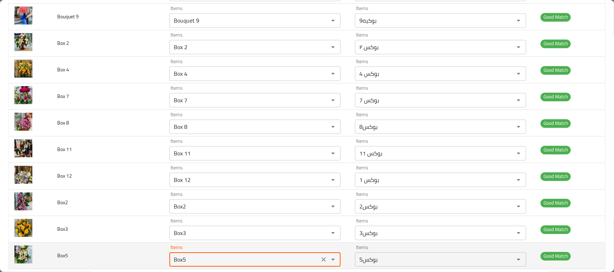
type input "بوكس5"
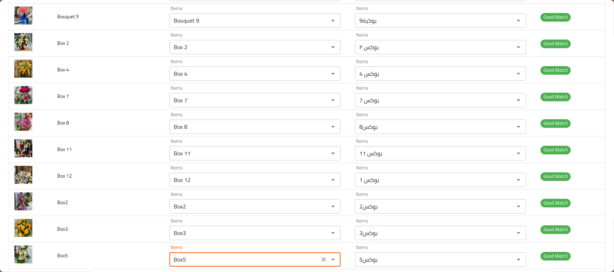
type input "Box5"
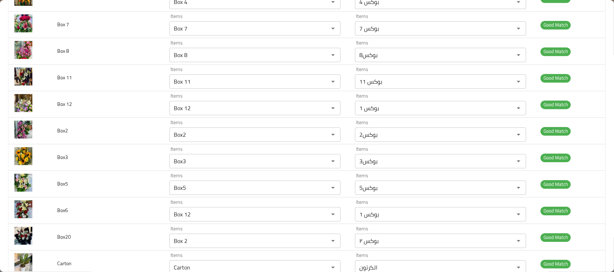
scroll to position [1004, 0]
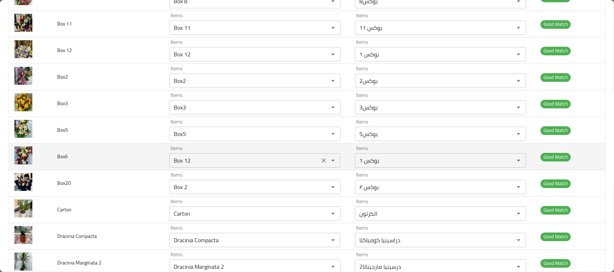
click at [207, 165] on input "Box 12" at bounding box center [244, 161] width 146 height 10
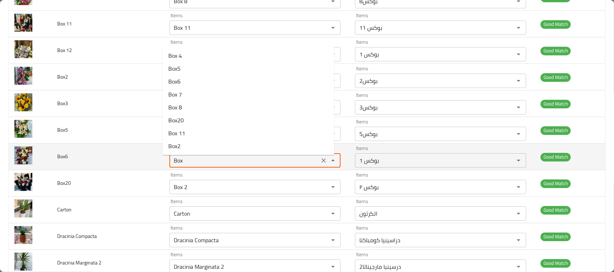
type input "Box6"
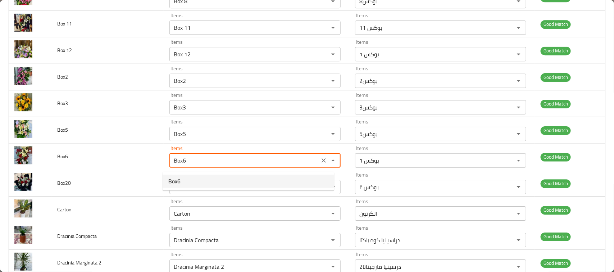
click at [202, 184] on li "Box6" at bounding box center [247, 181] width 171 height 13
type input "بوكس 6"
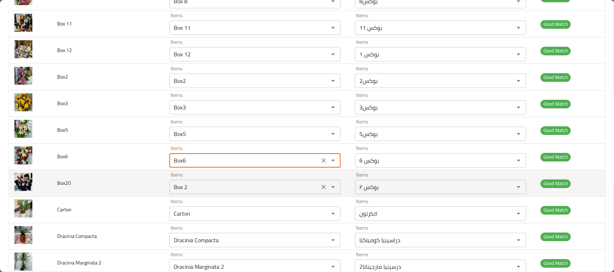
type input "Box6"
click at [204, 189] on input "Box 2" at bounding box center [244, 187] width 146 height 10
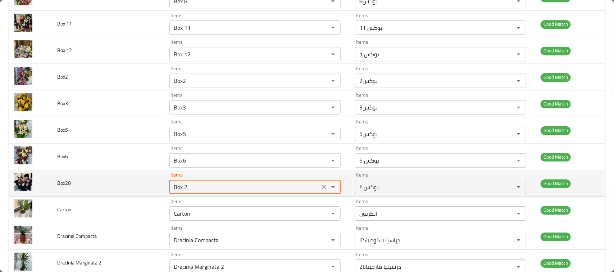
click at [204, 189] on input "Box 2" at bounding box center [244, 187] width 146 height 10
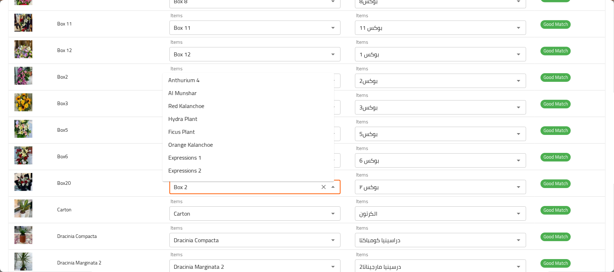
scroll to position [0, 0]
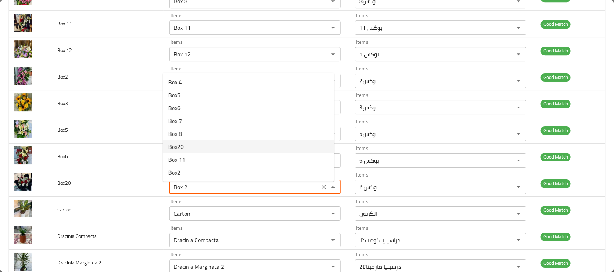
click at [201, 148] on li "Box20" at bounding box center [247, 147] width 171 height 13
type input "Box20"
type input "بوكس 20"
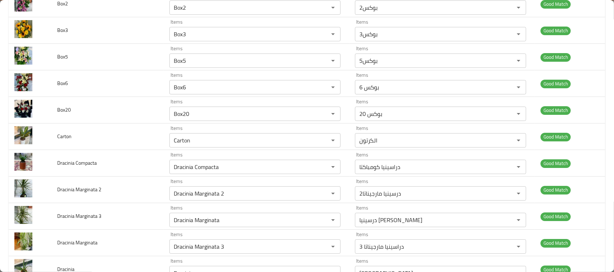
scroll to position [1093, 0]
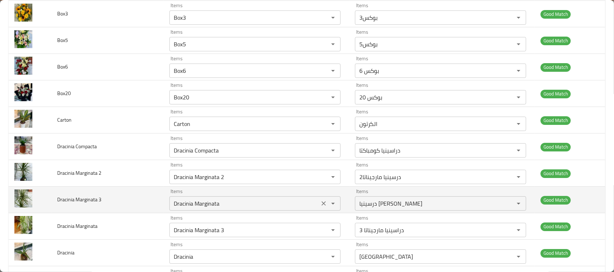
click at [228, 203] on 3 "Dracinia Marginata" at bounding box center [244, 204] width 146 height 10
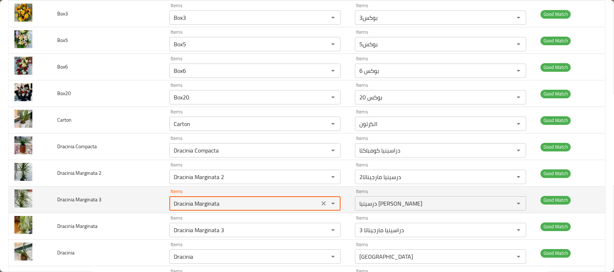
click at [231, 209] on 3 "Dracinia Marginata" at bounding box center [244, 204] width 146 height 10
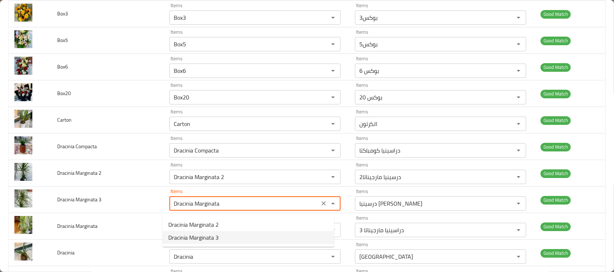
click at [220, 234] on 3-option-1 "Dracinia Marginata 3" at bounding box center [247, 237] width 171 height 13
type 3 "Dracinia Marginata 3"
type 3-ar "دراسينيا مارجيناتا 3"
type 3 "Dracinia Marginata 3"
click at [220, 234] on Marginata "Dracinia Marginata 3" at bounding box center [244, 230] width 146 height 10
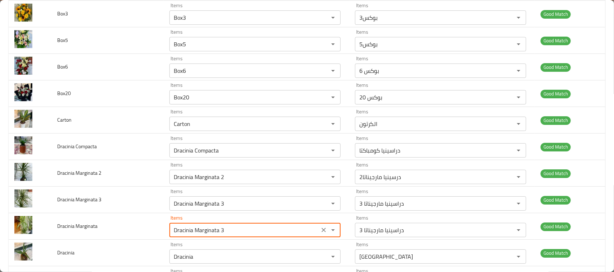
click at [220, 234] on Marginata "Dracinia Marginata 3" at bounding box center [244, 230] width 146 height 10
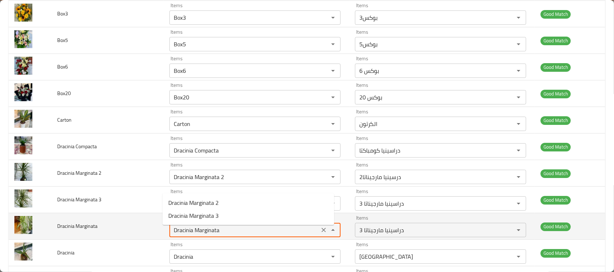
type Marginata "Dracinia Marginata"
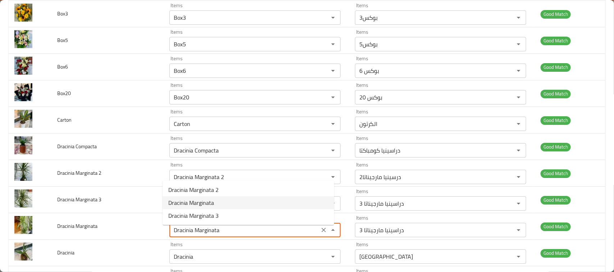
click at [210, 199] on span "Dracinia Marginata" at bounding box center [191, 203] width 46 height 9
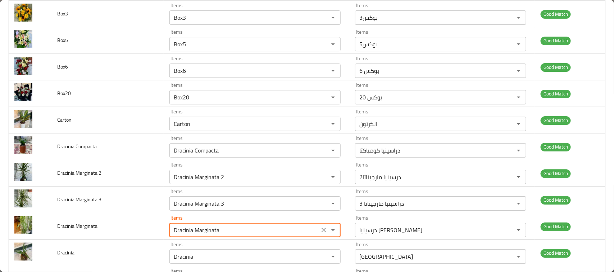
type Marginata-ar "درسينيا مارجيناتا"
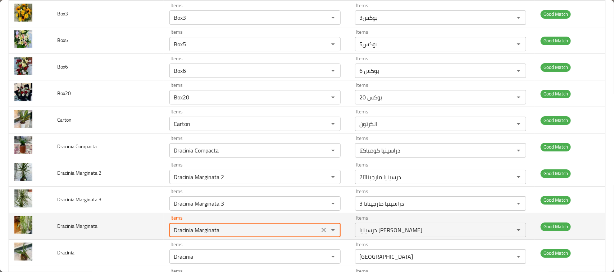
click at [222, 235] on Marginata "Dracinia Marginata" at bounding box center [244, 230] width 146 height 10
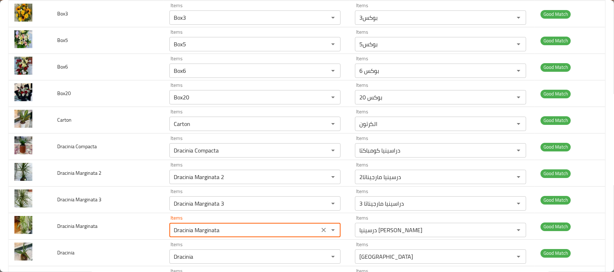
type Marginata "Dracinia Marginata"
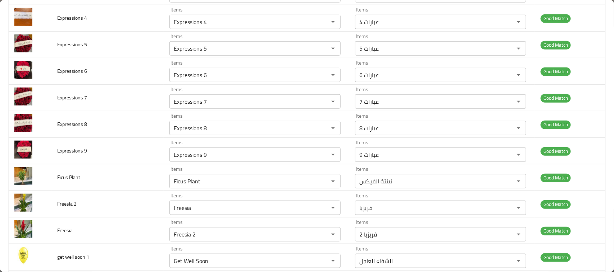
scroll to position [1453, 0]
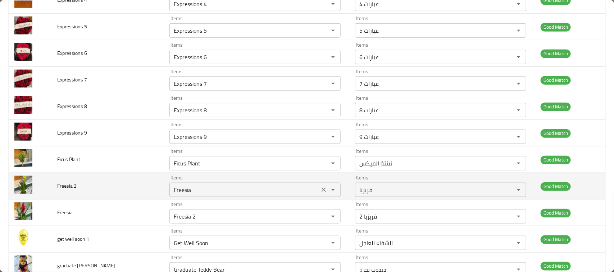
click at [210, 195] on 2 "Freesia" at bounding box center [244, 190] width 146 height 10
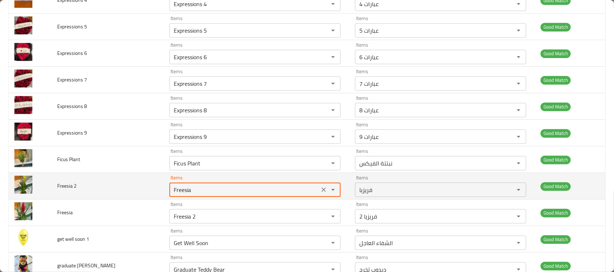
click at [210, 195] on 2 "Freesia" at bounding box center [244, 190] width 146 height 10
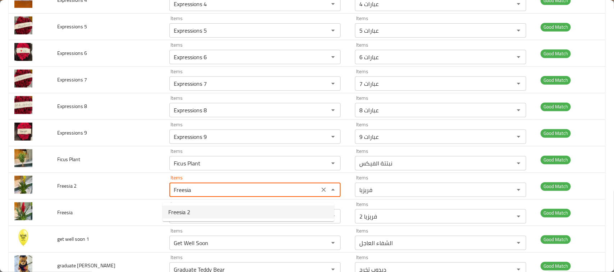
click at [204, 211] on 2-option-0 "Freesia 2" at bounding box center [247, 212] width 171 height 13
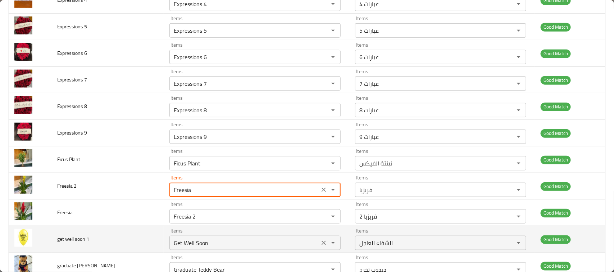
type 2 "Freesia 2"
type 2-ar "فريزيا 2"
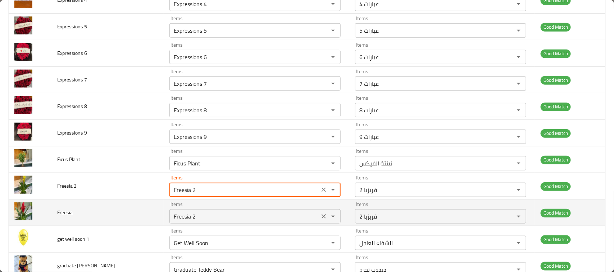
type 2 "Freesia 2"
click at [204, 221] on input "Freesia 2" at bounding box center [244, 217] width 146 height 10
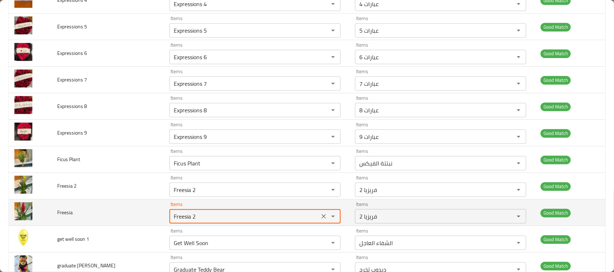
click at [204, 221] on input "Freesia 2" at bounding box center [244, 217] width 146 height 10
type input "Freesia"
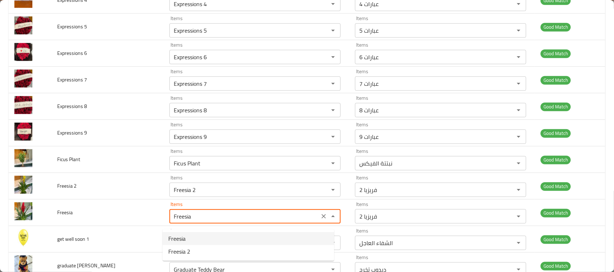
click at [195, 235] on li "Freesia" at bounding box center [247, 239] width 171 height 13
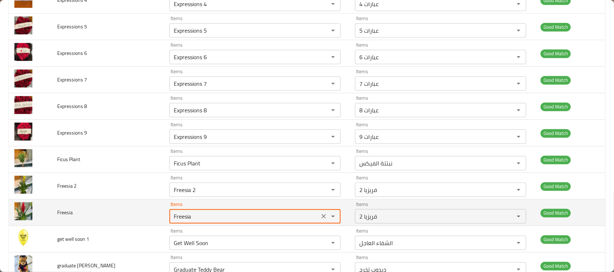
type input "فريزيا"
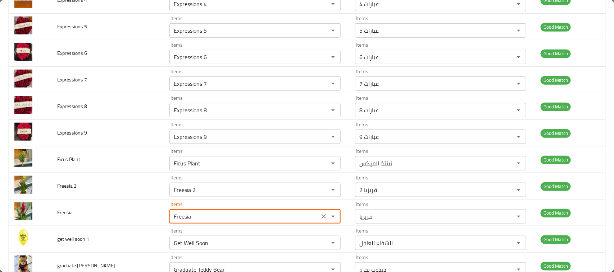
type input "Freesia"
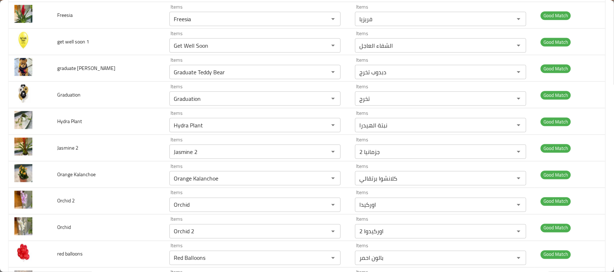
scroll to position [1669, 0]
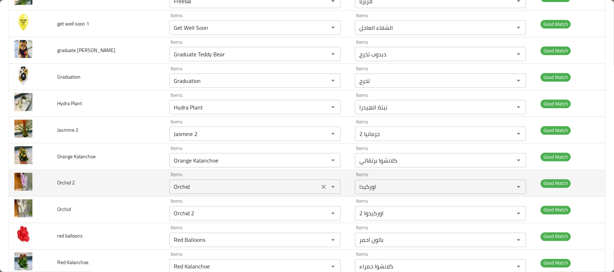
click at [198, 192] on 2 "Orchid" at bounding box center [244, 187] width 146 height 10
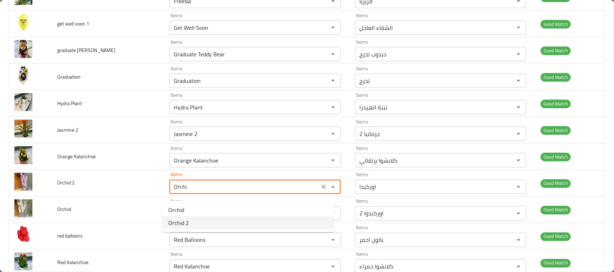
click at [196, 220] on 2-option-1 "Orchid 2" at bounding box center [247, 223] width 171 height 13
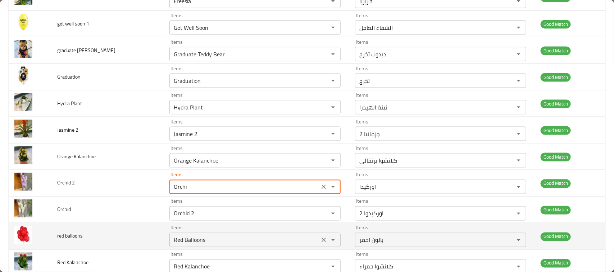
type 2 "Orchid 2"
type 2-ar "اوركيدوا 2"
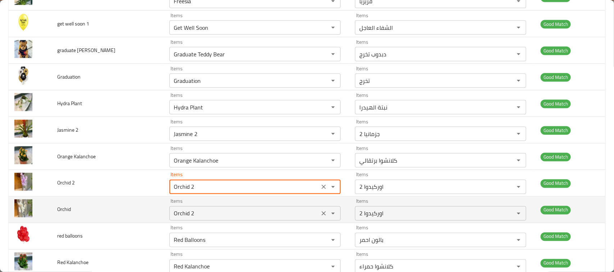
type 2 "Orchid 2"
click at [196, 214] on input "Orchid 2" at bounding box center [244, 214] width 146 height 10
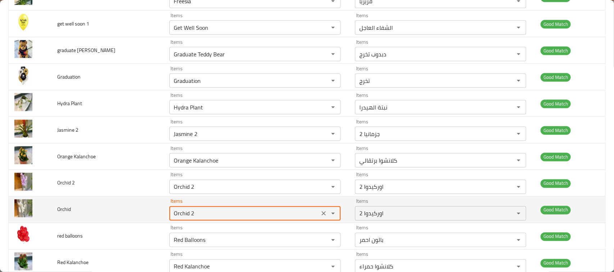
click at [198, 213] on div "Orchid 2 Items" at bounding box center [254, 214] width 171 height 14
click at [198, 217] on input "Orchid 2" at bounding box center [244, 214] width 146 height 10
type input "Orchid"
drag, startPoint x: 176, startPoint y: 238, endPoint x: 197, endPoint y: 223, distance: 25.7
click at [176, 238] on span "Orchid" at bounding box center [176, 237] width 16 height 9
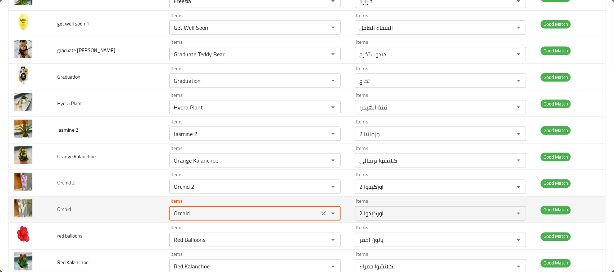
type input "اوركيدا"
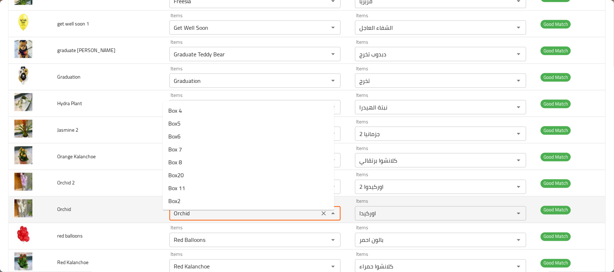
type input "Orchid"
click at [108, 209] on td "Orchid" at bounding box center [107, 210] width 112 height 27
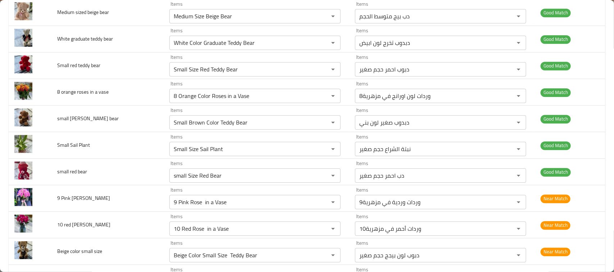
scroll to position [2058, 0]
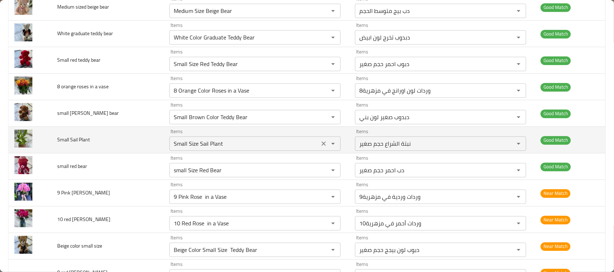
click at [327, 147] on icon "Clear" at bounding box center [323, 143] width 7 height 7
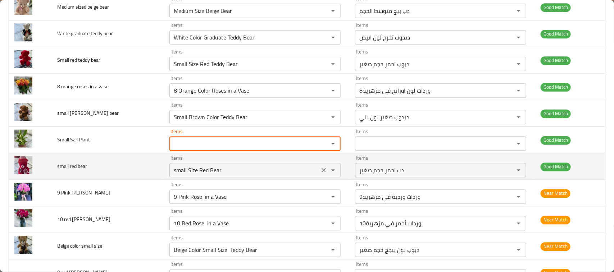
click at [326, 173] on icon "Clear" at bounding box center [323, 170] width 4 height 4
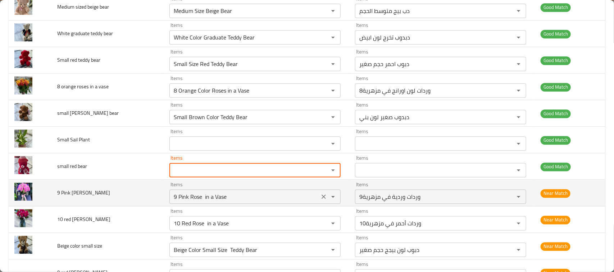
click at [327, 200] on icon "Clear" at bounding box center [323, 196] width 7 height 7
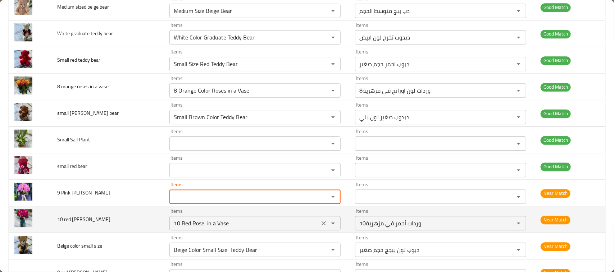
click at [327, 227] on icon "Clear" at bounding box center [323, 223] width 7 height 7
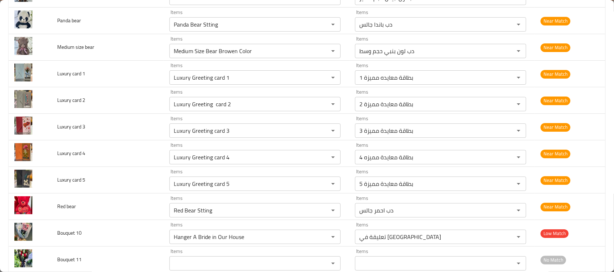
scroll to position [2381, 0]
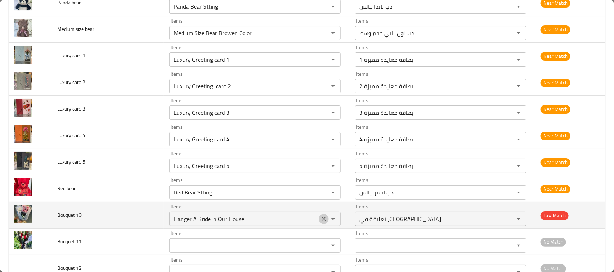
click at [326, 221] on icon "Clear" at bounding box center [323, 219] width 4 height 4
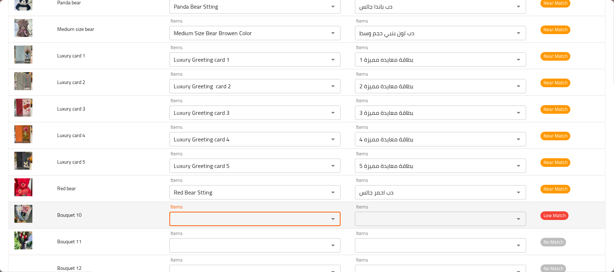
click at [279, 224] on 10 "Items" at bounding box center [244, 219] width 146 height 10
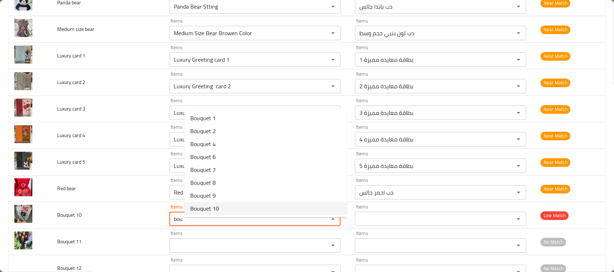
click at [200, 208] on span "Bouquet 10" at bounding box center [204, 209] width 29 height 9
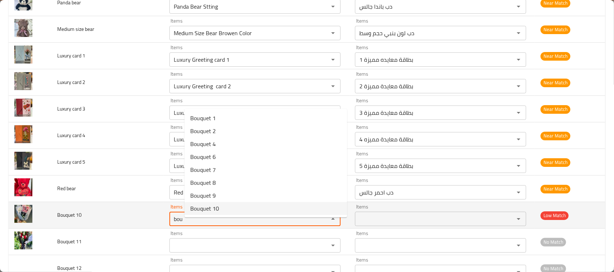
type 10 "Bouquet 10"
type 10-ar "بوكيه10"
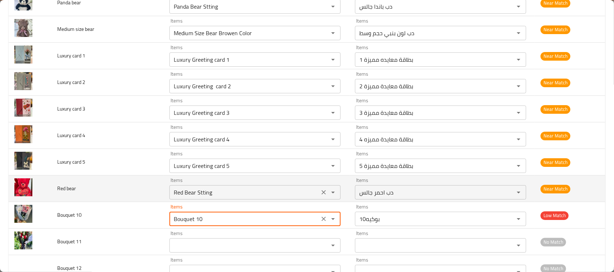
drag, startPoint x: 315, startPoint y: -55, endPoint x: 204, endPoint y: 195, distance: 273.1
click at [316, 0] on html "​ Menu-management Jordan Get Help F Edit Restaurant Branches Menus Sections Ful…" at bounding box center [307, 136] width 614 height 272
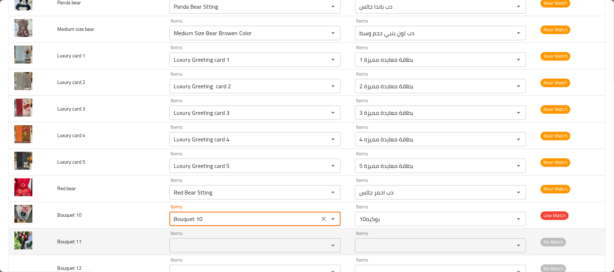
type 10 "Bouquet 10"
click at [229, 251] on 11 "Items" at bounding box center [244, 246] width 146 height 10
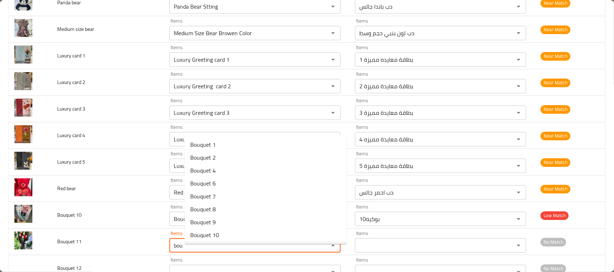
scroll to position [18, 0]
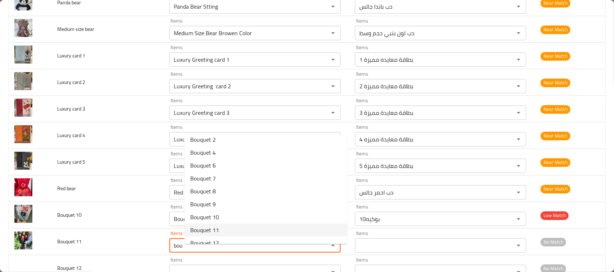
click at [251, 228] on 11-option-8 "Bouquet 11" at bounding box center [265, 230] width 162 height 13
type 11 "Bouquet 11"
type 11-ar "بوكيه11"
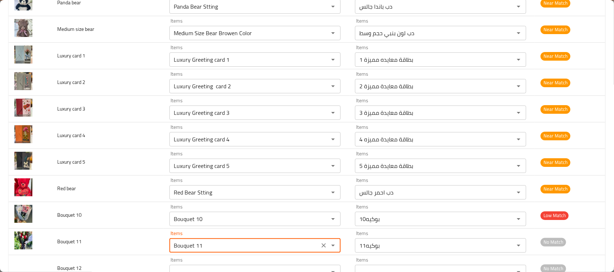
type 11 "Bouquet 11"
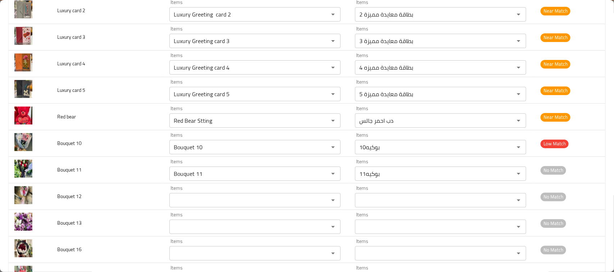
scroll to position [2471, 0]
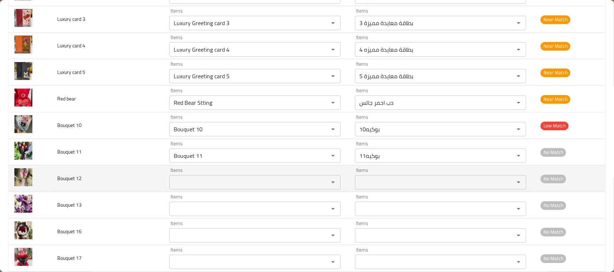
click at [225, 188] on 12 "Items" at bounding box center [244, 183] width 146 height 10
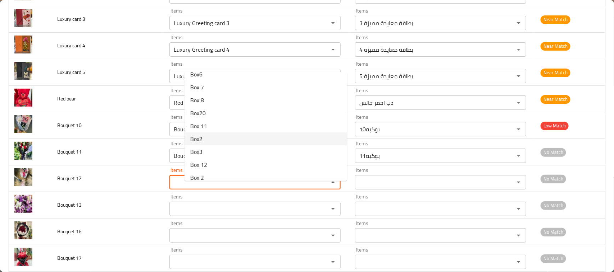
scroll to position [36, 0]
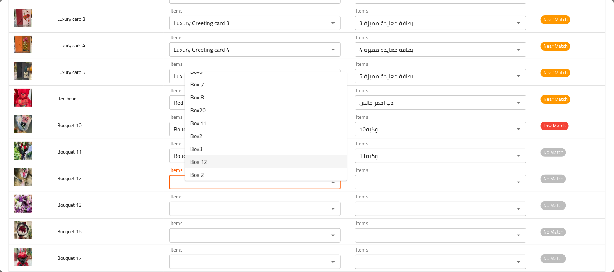
click at [269, 161] on 12-option-9 "Box 12" at bounding box center [265, 162] width 162 height 13
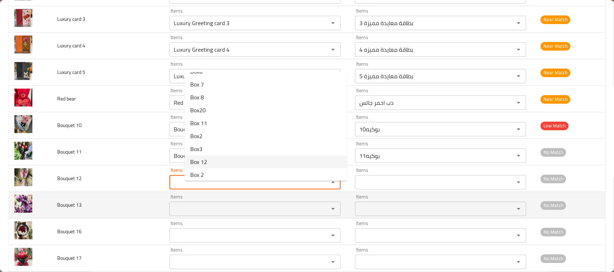
type 12 "Box 12"
type 12-ar "بوكس 1"
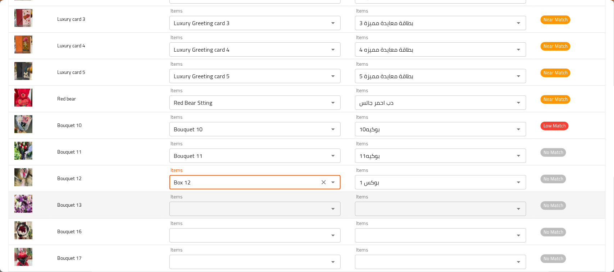
click at [233, 213] on 13 "Items" at bounding box center [244, 209] width 146 height 10
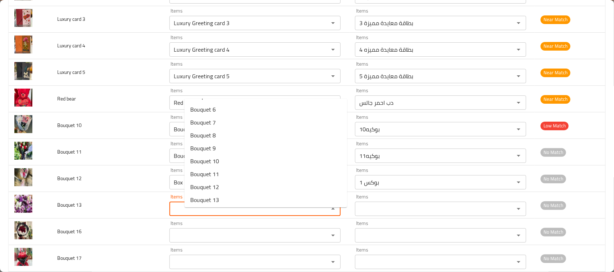
scroll to position [198, 0]
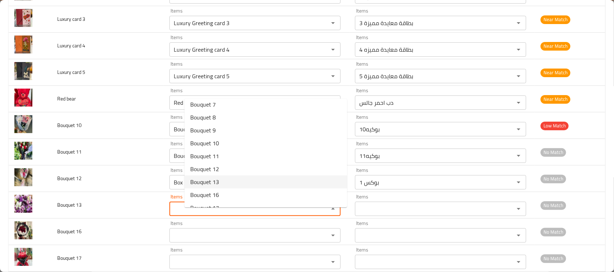
click at [206, 187] on 13-option-21 "Bouquet 13" at bounding box center [265, 182] width 162 height 13
type 13 "Bouquet 13"
type 13-ar "بوكيه13"
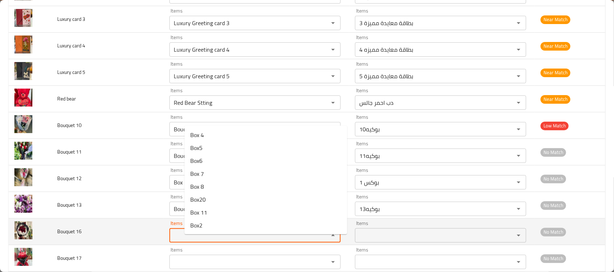
click at [223, 241] on 16 "Items" at bounding box center [244, 236] width 146 height 10
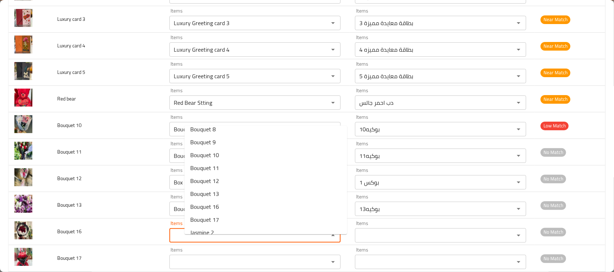
scroll to position [216, 0]
click at [240, 207] on 16-option-22 "Bouquet 16" at bounding box center [265, 204] width 162 height 13
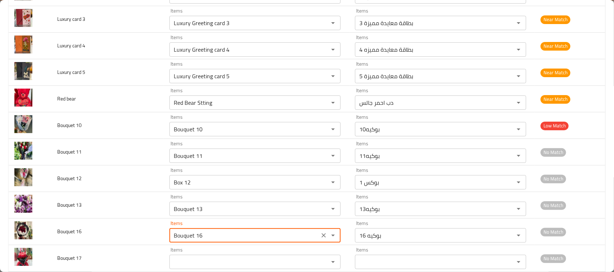
type 16 "Bouquet 16"
type 16-ar "بوكيه 16"
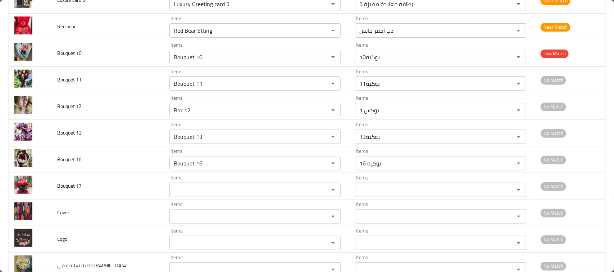
scroll to position [2579, 0]
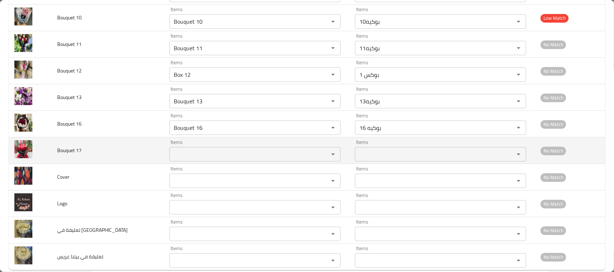
click at [206, 159] on 17 "Items" at bounding box center [244, 155] width 146 height 10
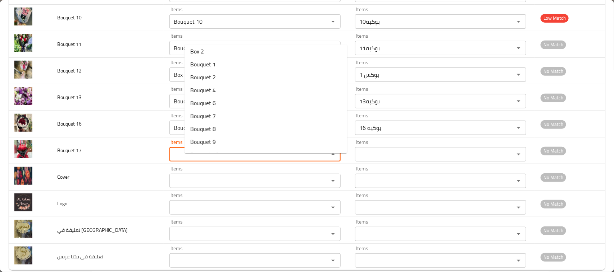
scroll to position [228, 0]
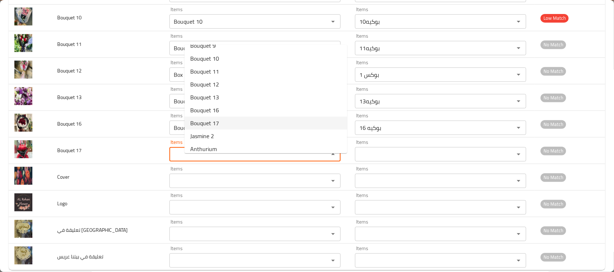
click at [207, 127] on span "Bouquet 17" at bounding box center [204, 123] width 29 height 9
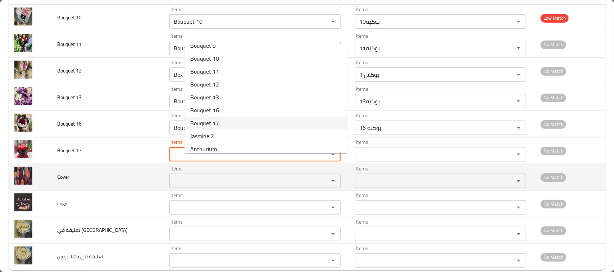
type 17 "Bouquet 17"
type 17-ar "بوكيه17"
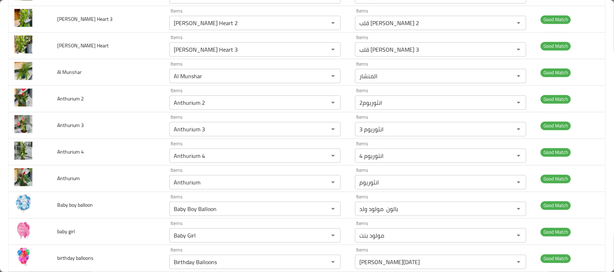
scroll to position [0, 0]
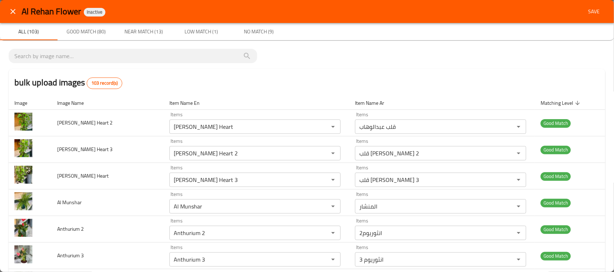
click at [586, 13] on span "Save" at bounding box center [593, 11] width 17 height 9
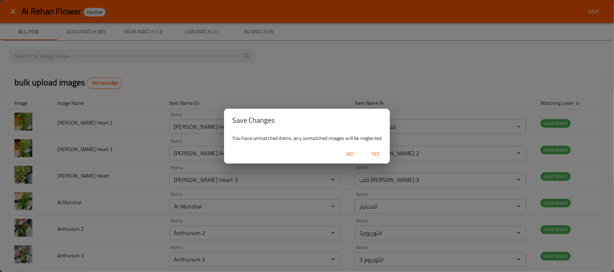
click at [374, 153] on span "Yes" at bounding box center [375, 154] width 17 height 9
drag, startPoint x: 297, startPoint y: 144, endPoint x: 453, endPoint y: 206, distance: 168.5
click at [355, 143] on div "You have unmatched items, any unmatched images will be neglected" at bounding box center [307, 138] width 166 height 13
click at [365, 139] on div "You have unmatched items, any unmatched images will be neglected" at bounding box center [307, 138] width 166 height 13
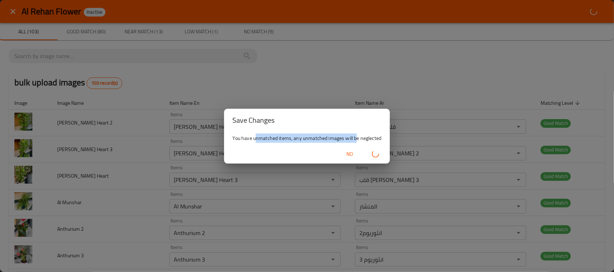
click at [365, 139] on div "You have unmatched items, any unmatched images will be neglected" at bounding box center [307, 138] width 166 height 13
click at [344, 138] on div "You have unmatched items, any unmatched images will be neglected" at bounding box center [307, 138] width 166 height 13
click at [315, 137] on div "You have unmatched items, any unmatched images will be neglected" at bounding box center [307, 138] width 166 height 13
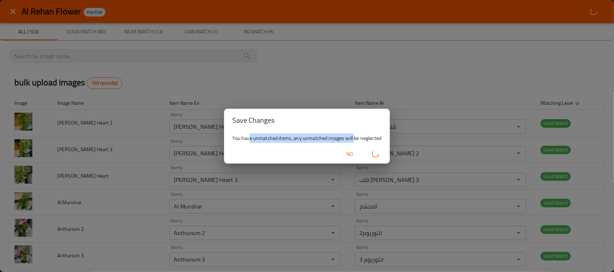
drag, startPoint x: 249, startPoint y: 133, endPoint x: 351, endPoint y: 138, distance: 102.5
click at [354, 139] on div "You have unmatched items, any unmatched images will be neglected" at bounding box center [307, 138] width 166 height 13
click at [343, 54] on div "Save Changes You have unmatched items, any unmatched images will be neglected No" at bounding box center [307, 136] width 614 height 272
click at [372, 153] on icon "button" at bounding box center [375, 154] width 10 height 10
click at [375, 153] on icon "button" at bounding box center [375, 154] width 7 height 7
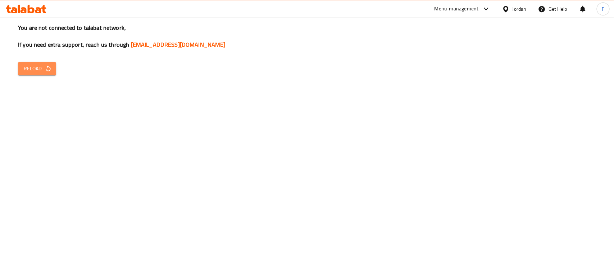
click at [31, 65] on span "Reload" at bounding box center [37, 68] width 27 height 9
click at [562, 152] on div "You are not connected to talabat network, If you need extra support, reach us t…" at bounding box center [307, 136] width 614 height 272
click at [38, 74] on button "Reload" at bounding box center [37, 68] width 38 height 13
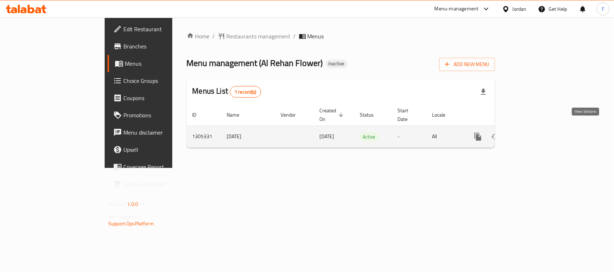
click at [534, 133] on icon "enhanced table" at bounding box center [529, 137] width 9 height 9
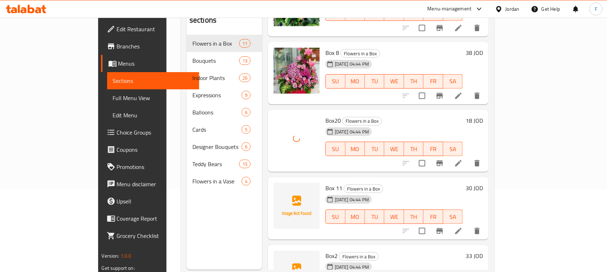
scroll to position [281, 0]
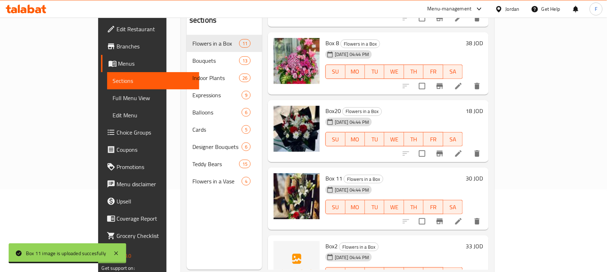
click at [402, 251] on div "12-08-2025 04:44 PM SU MO TU WE TH FR SA" at bounding box center [393, 270] width 143 height 39
click at [197, 238] on div "Menu sections Flowers in a Box 11 Bouquets 13 Indoor Plants 26 Expressions 9 Ba…" at bounding box center [224, 134] width 75 height 272
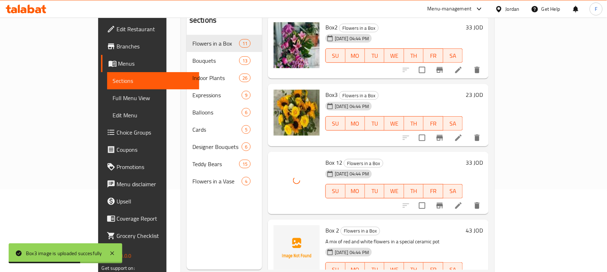
scroll to position [511, 0]
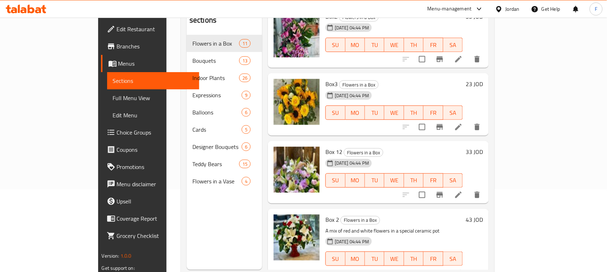
click at [325, 227] on p "A mix of red and white flowers in a special ceramic pot" at bounding box center [393, 231] width 137 height 9
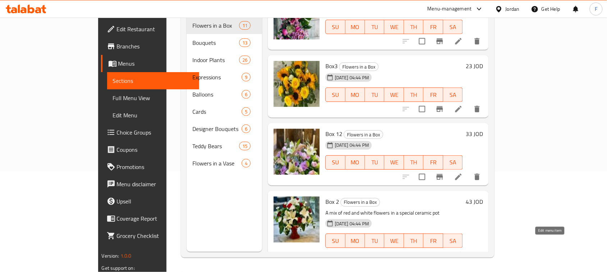
click at [463, 251] on icon at bounding box center [458, 255] width 9 height 9
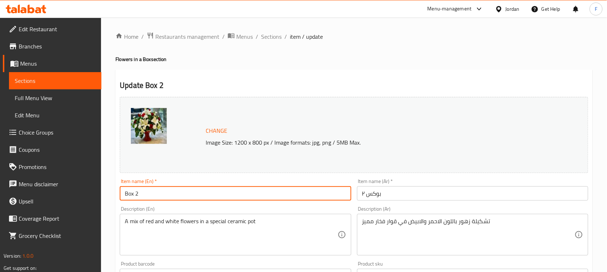
click at [158, 197] on input "Box 2" at bounding box center [235, 194] width 231 height 14
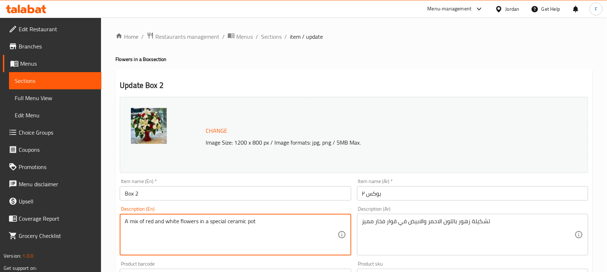
drag, startPoint x: 199, startPoint y: 222, endPoint x: 260, endPoint y: 221, distance: 60.0
click at [166, 196] on input "Box 2" at bounding box center [235, 194] width 231 height 14
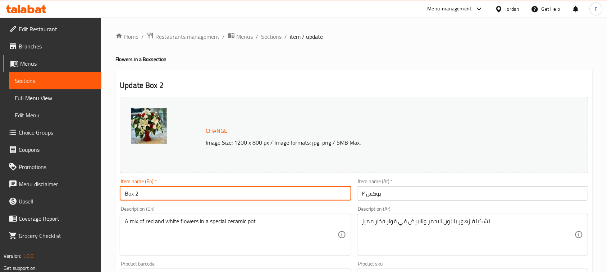
paste input "in a special ceramic pot"
type input "Box 2 in a special ceramic pot"
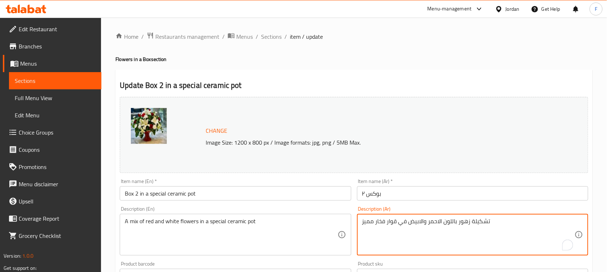
drag, startPoint x: 408, startPoint y: 222, endPoint x: 355, endPoint y: 222, distance: 53.2
click at [355, 222] on div "Description (Ar) تشكيلة زهور باللون الاحمر والابيض في قوار فخار مميز Descriptio…" at bounding box center [472, 231] width 237 height 55
click at [399, 193] on input "بوكس ٢" at bounding box center [472, 194] width 231 height 14
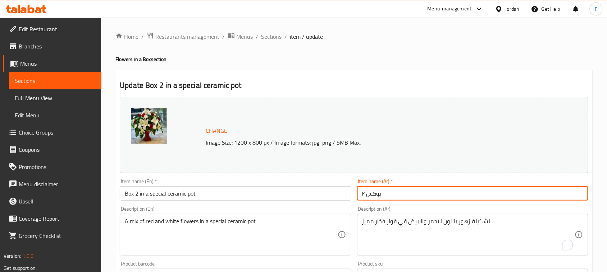
paste input "في قوار فخار مميز"
type input "بوكس ٢ في قوار فخار مميز"
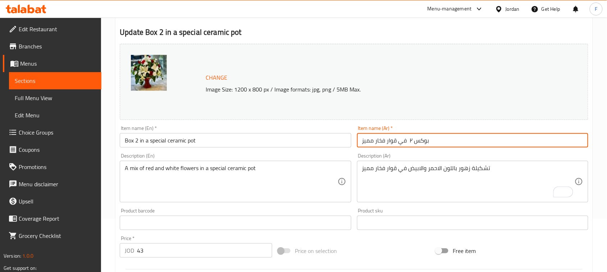
scroll to position [89, 0]
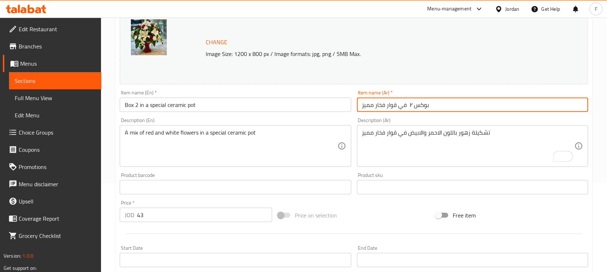
click at [209, 131] on textarea "A mix of red and white flowers in a special ceramic pot" at bounding box center [231, 146] width 212 height 34
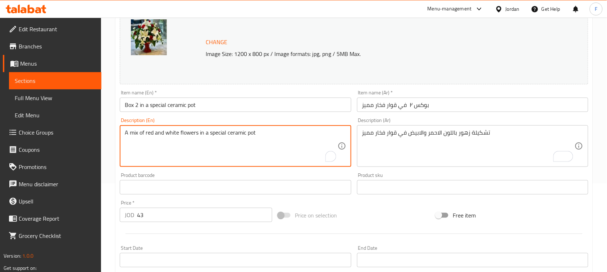
click at [209, 131] on textarea "A mix of red and white flowers in a special ceramic pot" at bounding box center [231, 146] width 212 height 34
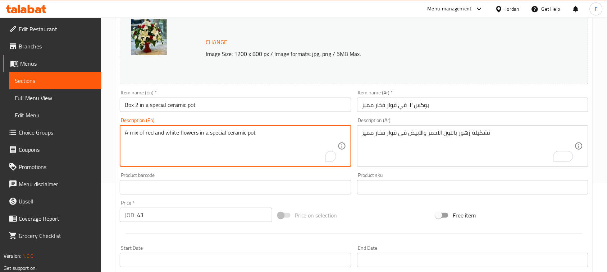
click at [401, 165] on div "تشكيلة زهور باللون الاحمر والابيض في قوار فخار مميز Description (Ar)" at bounding box center [472, 146] width 231 height 42
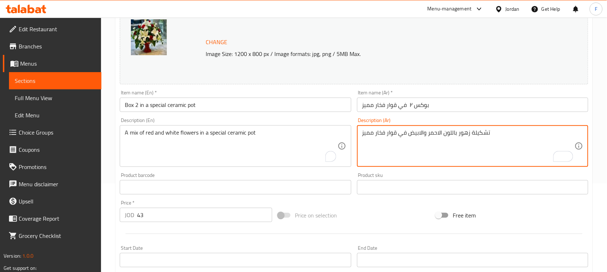
click at [401, 144] on textarea "تشكيلة زهور باللون الاحمر والابيض في قوار فخار مميز" at bounding box center [468, 146] width 212 height 34
click at [385, 130] on textarea "تشكيلة زهور باللون الاحمر والابيض في قوار فخار مميز" at bounding box center [468, 146] width 212 height 34
click at [371, 138] on textarea "تشكيلة زهور باللون الاحمر والابيض في قوار فخار مميز" at bounding box center [468, 146] width 212 height 34
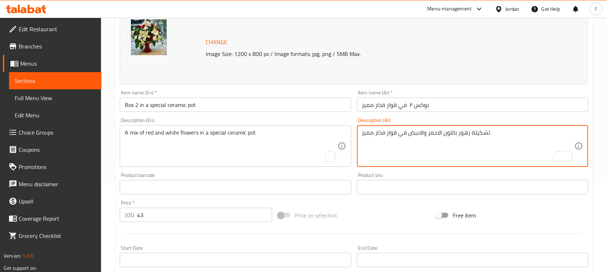
click at [371, 138] on textarea "تشكيلة زهور باللون الاحمر والابيض في قوار فخار مميز" at bounding box center [468, 146] width 212 height 34
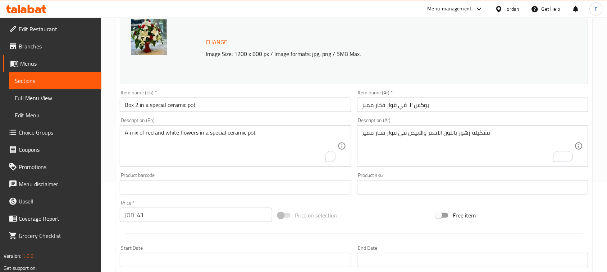
click at [219, 129] on div "A mix of red and white flowers in a special ceramic pot Description (En)" at bounding box center [235, 146] width 231 height 42
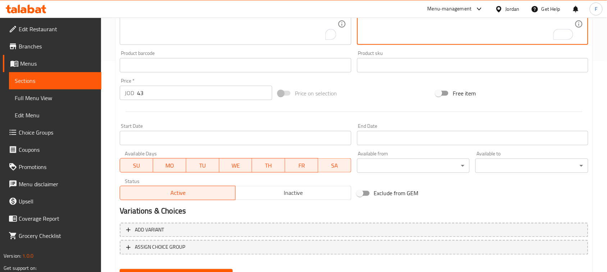
scroll to position [245, 0]
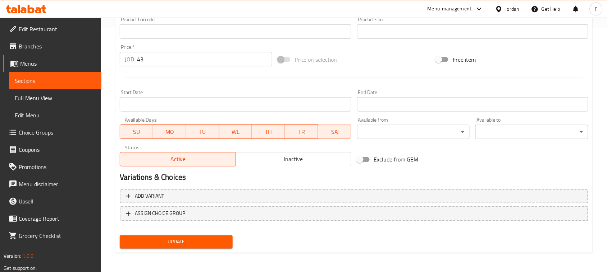
click at [217, 247] on button "Update" at bounding box center [176, 242] width 113 height 13
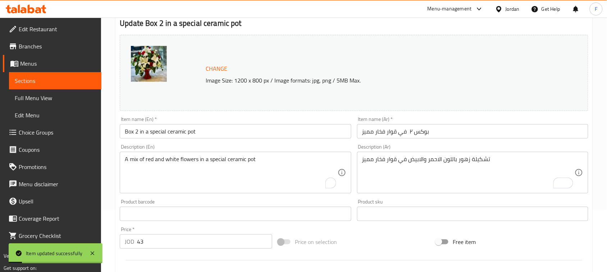
scroll to position [0, 0]
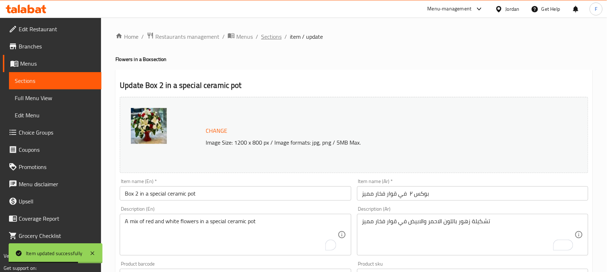
click at [274, 40] on span "Sections" at bounding box center [271, 36] width 20 height 9
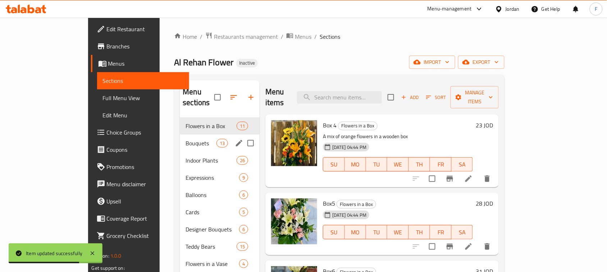
click at [185, 139] on span "Bouquets" at bounding box center [200, 143] width 31 height 9
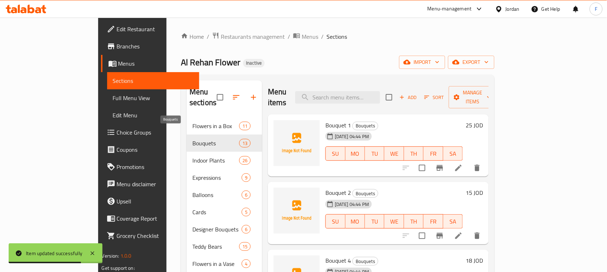
click at [325, 120] on span "Bouquet 1" at bounding box center [338, 125] width 26 height 11
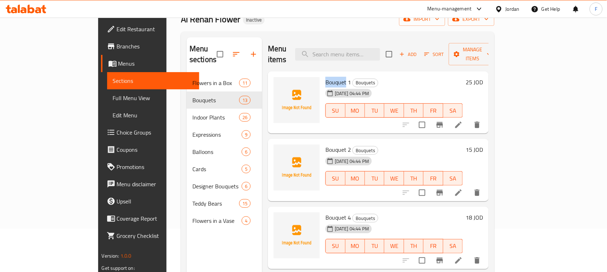
click at [325, 77] on span "Bouquet 1" at bounding box center [338, 82] width 26 height 11
click at [308, 43] on div "Menu items Add Sort Manage items" at bounding box center [378, 54] width 221 height 34
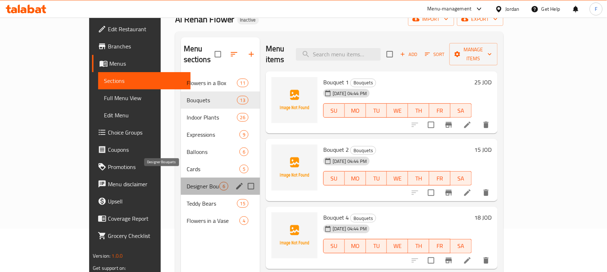
click at [187, 182] on span "Designer Bouquets" at bounding box center [203, 186] width 33 height 9
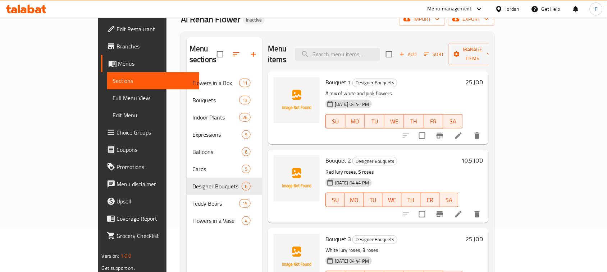
click at [325, 77] on span "Bouquet 1" at bounding box center [338, 82] width 26 height 11
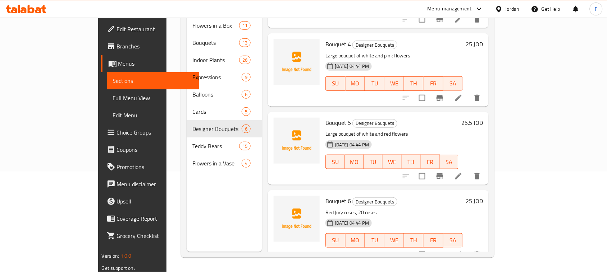
scroll to position [193, 0]
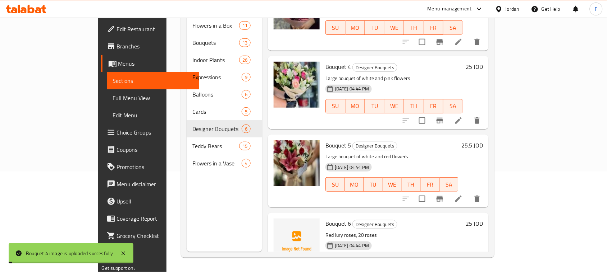
click at [325, 140] on span "Bouquet 5" at bounding box center [338, 145] width 26 height 11
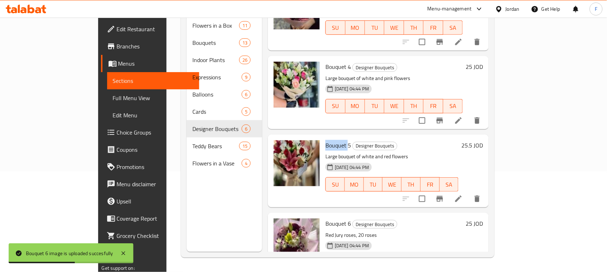
click at [325, 140] on span "Bouquet 5" at bounding box center [338, 145] width 26 height 11
drag, startPoint x: 325, startPoint y: 132, endPoint x: 300, endPoint y: 132, distance: 24.1
click at [325, 140] on span "Bouquet 5" at bounding box center [338, 145] width 26 height 11
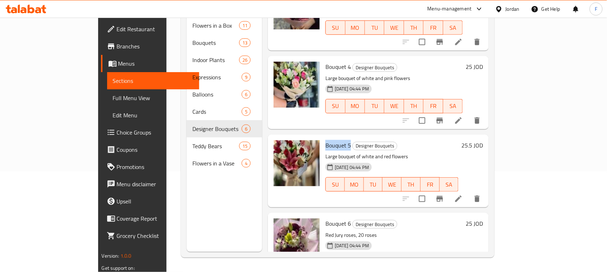
copy span "Bouquet 5"
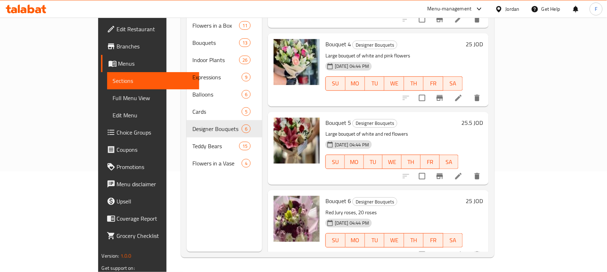
click at [325, 196] on span "Bouquet 6" at bounding box center [338, 201] width 26 height 11
copy h6 "Bouquet 6"
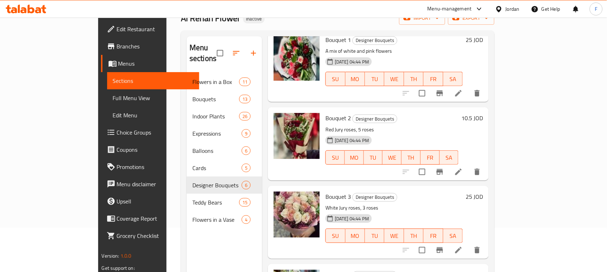
scroll to position [0, 0]
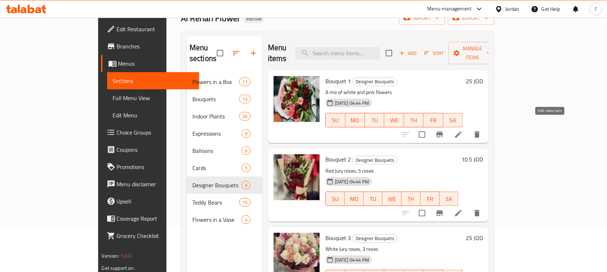
click at [462, 132] on icon at bounding box center [458, 135] width 6 height 6
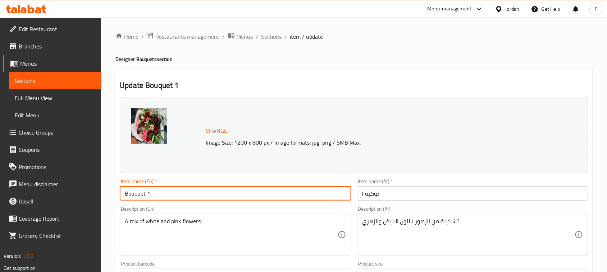
click at [198, 193] on input "Bouquet 1" at bounding box center [235, 194] width 231 height 14
paste input "Designer Bouquets"
click at [186, 194] on input "Bouquet 1 Designer Bouquets" at bounding box center [235, 194] width 231 height 14
click at [157, 194] on input "Bouquet 1 Designer" at bounding box center [235, 194] width 231 height 14
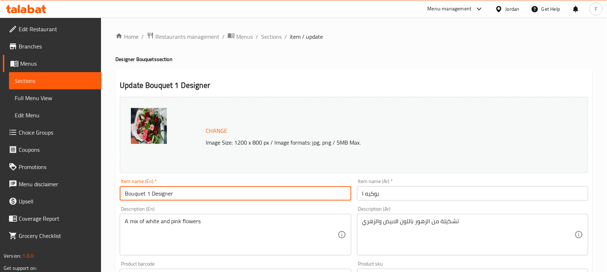
click at [157, 194] on input "Bouquet 1 Designer" at bounding box center [235, 194] width 231 height 14
click at [146, 199] on input "Bouquet 1 Designer" at bounding box center [235, 194] width 231 height 14
paste input "Designer"
type input "Bouquet Designer 1 Designer"
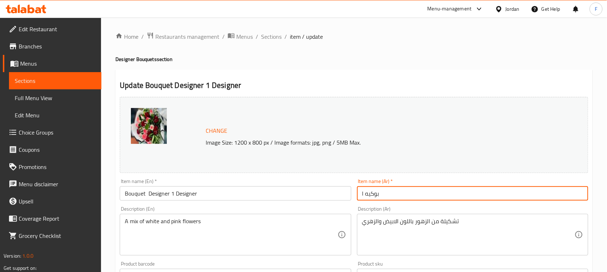
click at [367, 197] on input "بوكيه ١" at bounding box center [472, 194] width 231 height 14
paste input "مصمم"
type input "بوكيه مصمم ١"
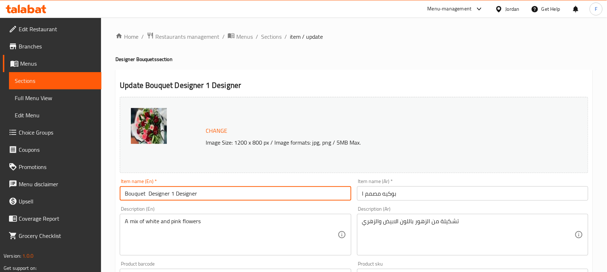
click at [186, 187] on input "Bouquet Designer 1 Designer" at bounding box center [235, 194] width 231 height 14
click at [186, 189] on input "Bouquet Designer 1 Designer" at bounding box center [235, 194] width 231 height 14
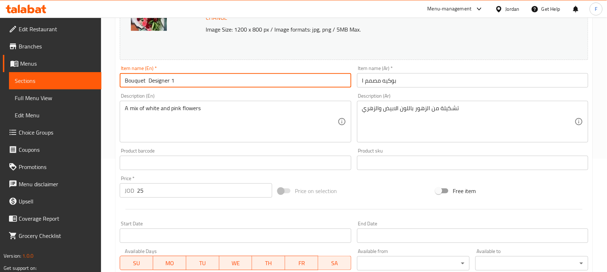
scroll to position [245, 0]
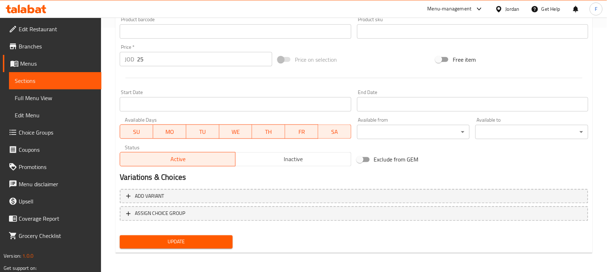
type input "Bouquet Designer 1"
click at [193, 243] on span "Update" at bounding box center [175, 242] width 101 height 9
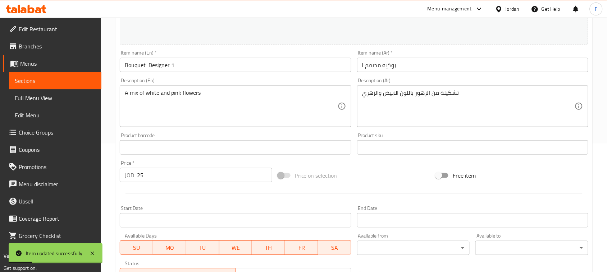
scroll to position [0, 0]
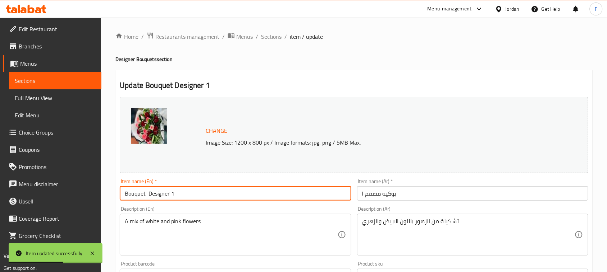
drag, startPoint x: 201, startPoint y: 199, endPoint x: 117, endPoint y: 201, distance: 84.5
click at [117, 201] on div "Item name (En)   * Bouquet Designer 1 Item name (En) *" at bounding box center [235, 190] width 237 height 28
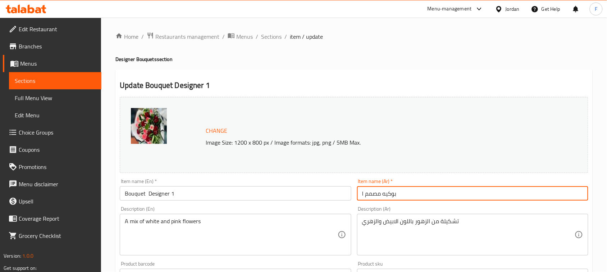
click at [444, 200] on input "بوكيه مصمم ١" at bounding box center [472, 194] width 231 height 14
drag, startPoint x: 415, startPoint y: 200, endPoint x: 365, endPoint y: 199, distance: 50.3
click at [365, 199] on input "بوكيه مصمم ١" at bounding box center [472, 194] width 231 height 14
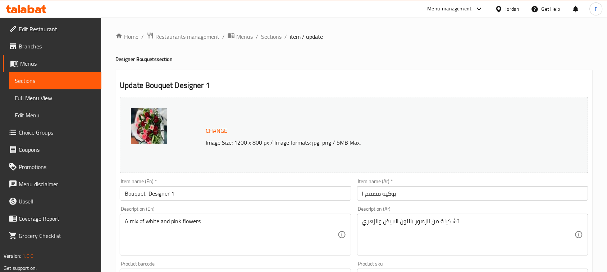
click at [416, 42] on div "Home / Restaurants management / Menus / Sections / item / update Designer Bouqu…" at bounding box center [353, 268] width 477 height 472
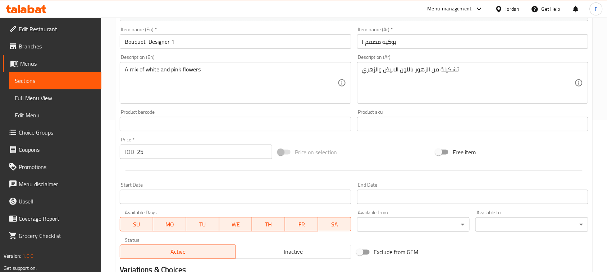
scroll to position [245, 0]
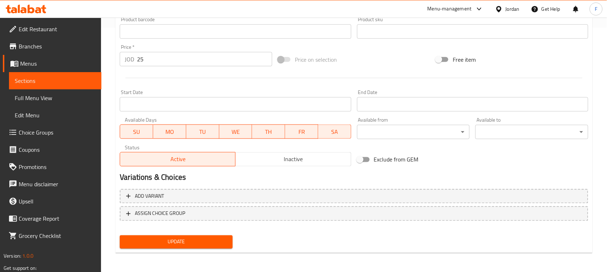
click at [189, 238] on span "Update" at bounding box center [175, 242] width 101 height 9
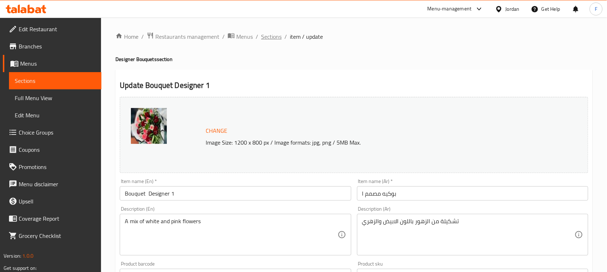
click at [274, 41] on span "Sections" at bounding box center [271, 36] width 20 height 9
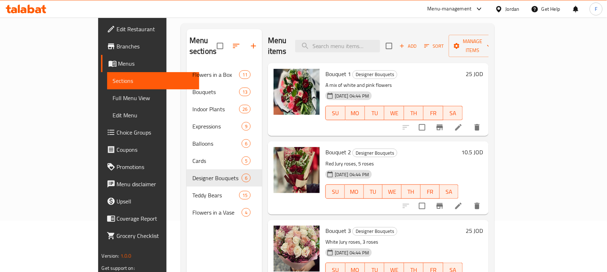
scroll to position [67, 0]
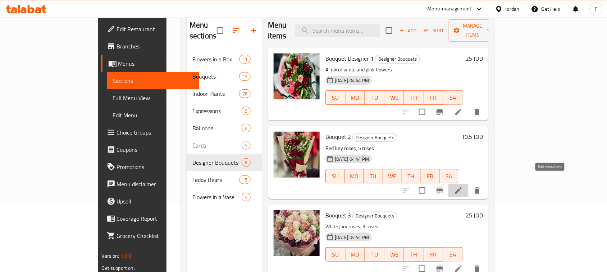
click at [463, 187] on icon at bounding box center [458, 191] width 9 height 9
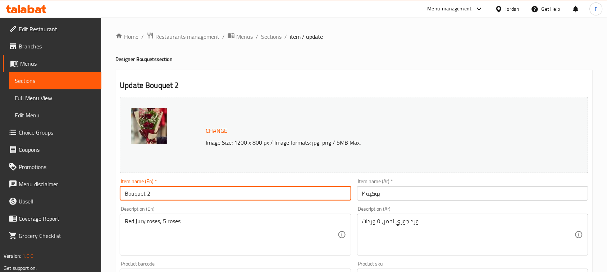
drag, startPoint x: 147, startPoint y: 196, endPoint x: 104, endPoint y: 198, distance: 42.5
click at [104, 198] on div "Home / Restaurants management / Menus / Sections / item / update Designer Bouqu…" at bounding box center [354, 268] width 506 height 501
paste input "Designer"
click at [148, 198] on input "Bouquet Designer 2" at bounding box center [235, 194] width 231 height 14
type input "Bouquet Designer 2"
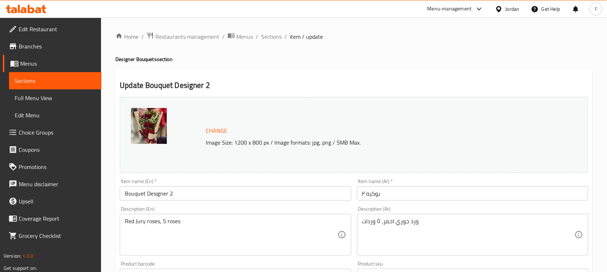
drag, startPoint x: 419, startPoint y: 198, endPoint x: 407, endPoint y: 198, distance: 12.6
click at [419, 198] on input "بوكيه ٢" at bounding box center [472, 194] width 231 height 14
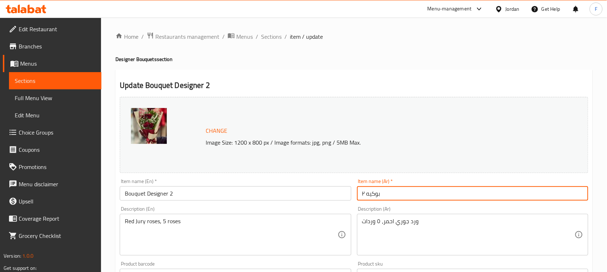
click at [371, 197] on input "بوكيه ٢" at bounding box center [472, 194] width 231 height 14
paste input "صمم"
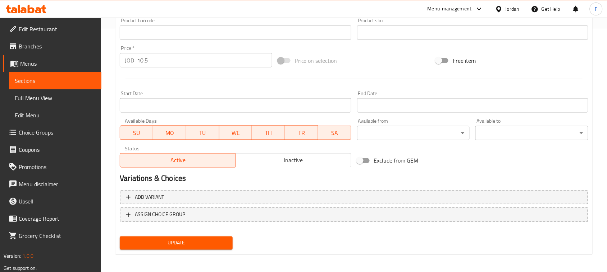
scroll to position [245, 0]
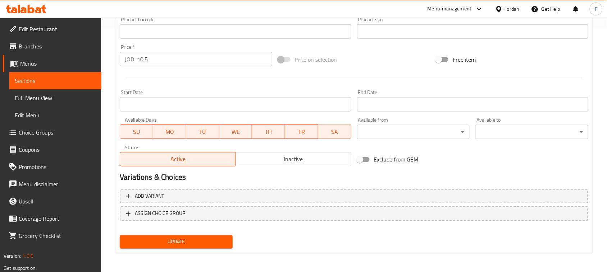
type input "بوكيه مصمم ٢"
click at [199, 243] on span "Update" at bounding box center [175, 242] width 101 height 9
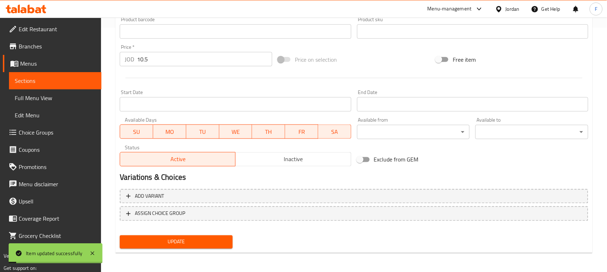
scroll to position [6, 0]
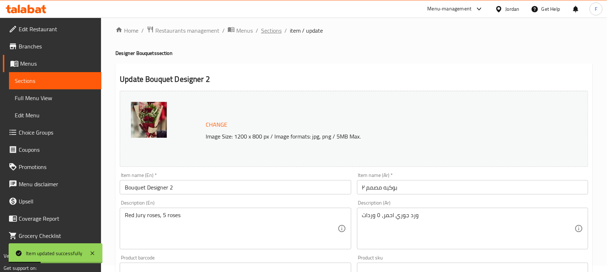
click at [268, 32] on span "Sections" at bounding box center [271, 30] width 20 height 9
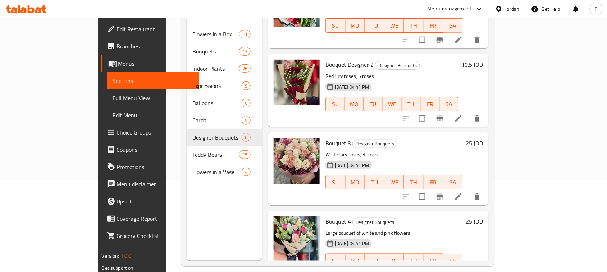
scroll to position [71, 0]
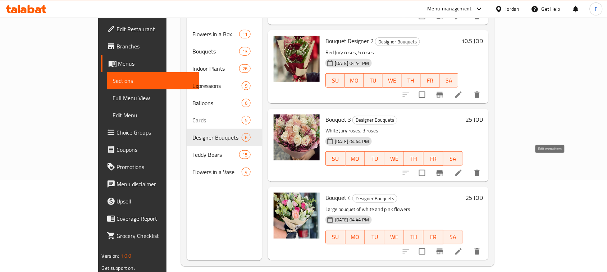
click at [463, 169] on icon at bounding box center [458, 173] width 9 height 9
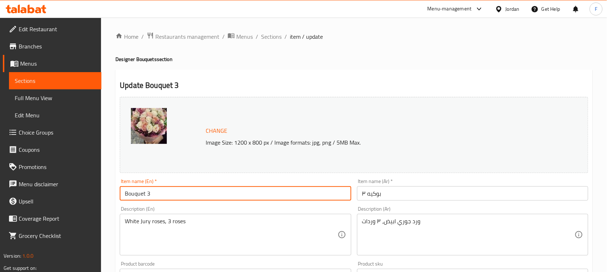
click at [187, 193] on input "Bouquet 3" at bounding box center [235, 194] width 231 height 14
click at [141, 194] on input "Bouquet 3" at bounding box center [235, 194] width 231 height 14
paste input "Designer"
click at [148, 199] on input "Bouquet Designer 3" at bounding box center [235, 194] width 231 height 14
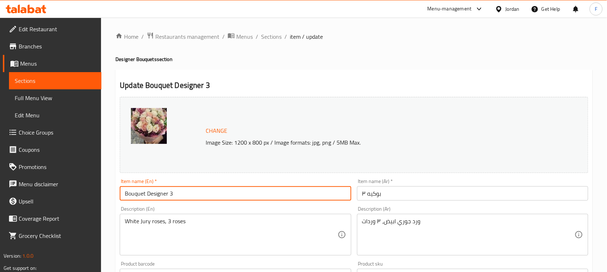
type input "Bouquet Designer 3"
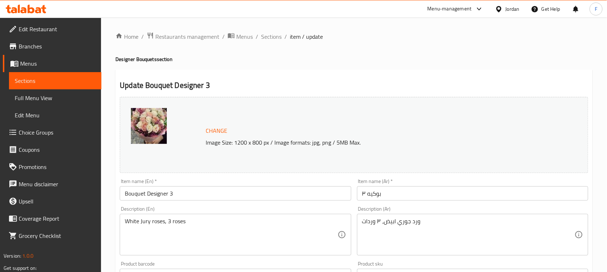
click at [412, 198] on input "بوكيه ٣" at bounding box center [472, 194] width 231 height 14
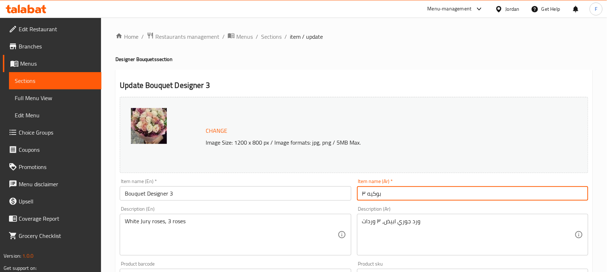
click at [378, 194] on input "بوكيه ٣" at bounding box center [472, 194] width 231 height 14
paste input "صمم"
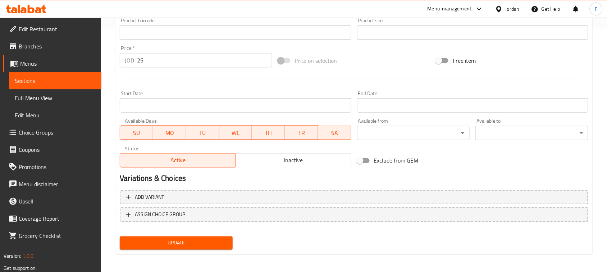
scroll to position [245, 0]
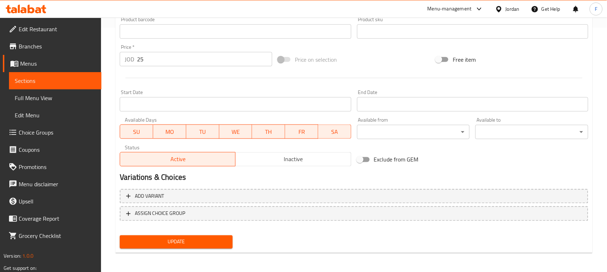
type input "بوكيه مصمم ٣"
click at [220, 242] on span "Update" at bounding box center [175, 242] width 101 height 9
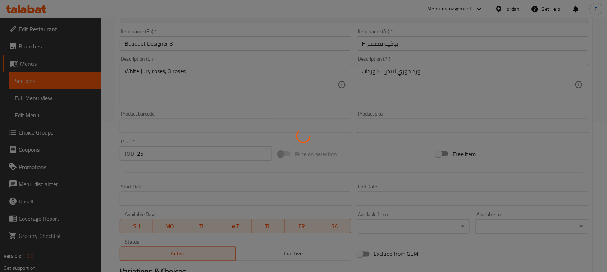
scroll to position [0, 0]
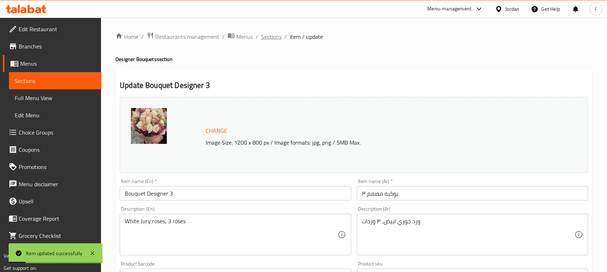
click at [276, 38] on span "Sections" at bounding box center [271, 36] width 20 height 9
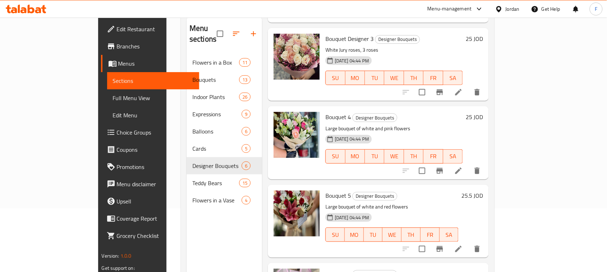
scroll to position [216, 0]
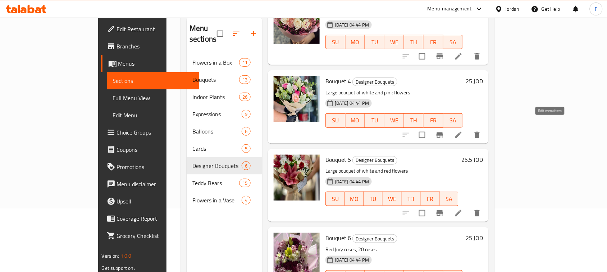
click at [463, 131] on icon at bounding box center [458, 135] width 9 height 9
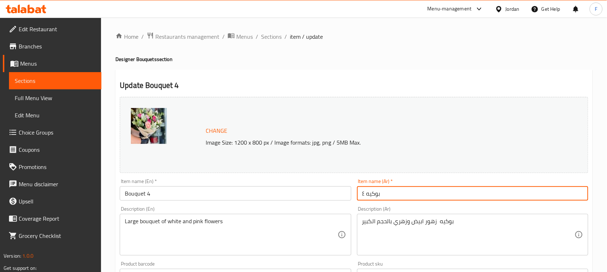
click at [421, 201] on input "بوكيه ٤" at bounding box center [472, 194] width 231 height 14
click at [135, 193] on input "Bouquet 4" at bounding box center [235, 194] width 231 height 14
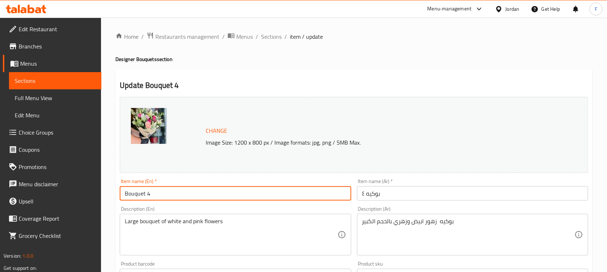
click at [135, 193] on input "Bouquet 4" at bounding box center [235, 194] width 231 height 14
paste input "Designer"
click at [147, 193] on input "Bouquet Designer 4" at bounding box center [235, 194] width 231 height 14
click at [148, 195] on input "Bouquet Designer 4" at bounding box center [235, 194] width 231 height 14
type input "Bouquet Designer 4"
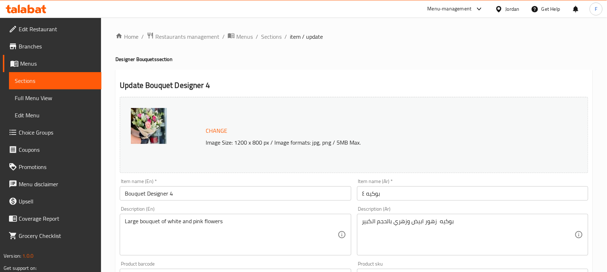
click at [400, 205] on div "Description (Ar) بوكيه زهور ابيض وزهري بالحجم الكبير Description (Ar)" at bounding box center [472, 231] width 237 height 55
click at [371, 200] on input "بوكيه ٤" at bounding box center [472, 194] width 231 height 14
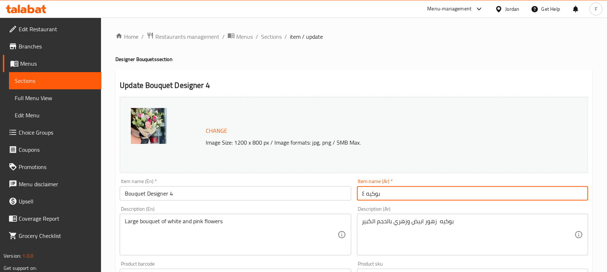
click at [371, 200] on input "بوكيه ٤" at bounding box center [472, 194] width 231 height 14
paste input "صمم"
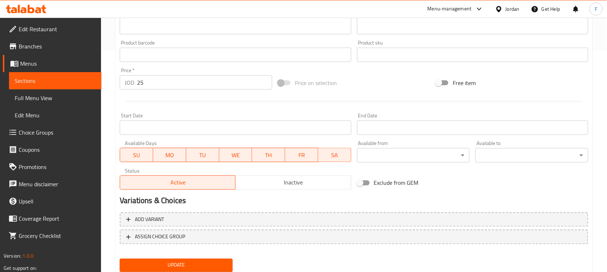
scroll to position [245, 0]
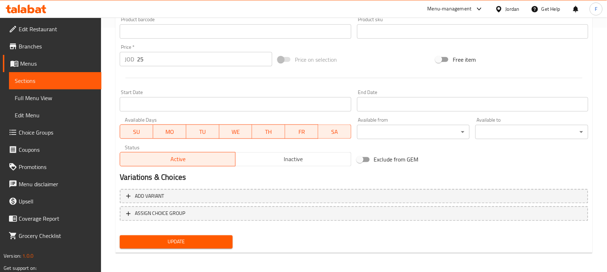
type input "بوكيه مصمم ٤"
click at [206, 239] on span "Update" at bounding box center [175, 242] width 101 height 9
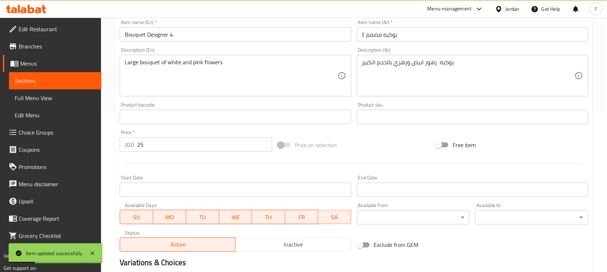
scroll to position [0, 0]
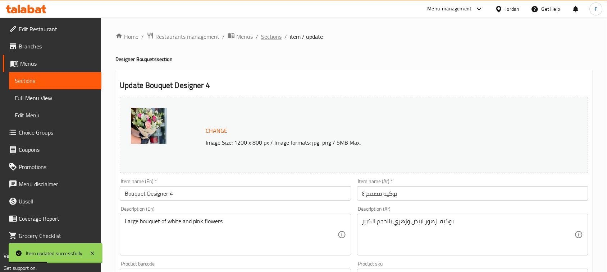
click at [276, 38] on span "Sections" at bounding box center [271, 36] width 20 height 9
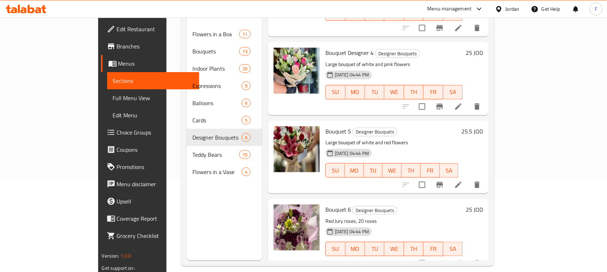
scroll to position [101, 0]
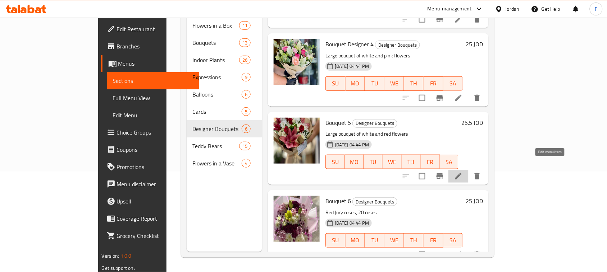
click at [463, 172] on icon at bounding box center [458, 176] width 9 height 9
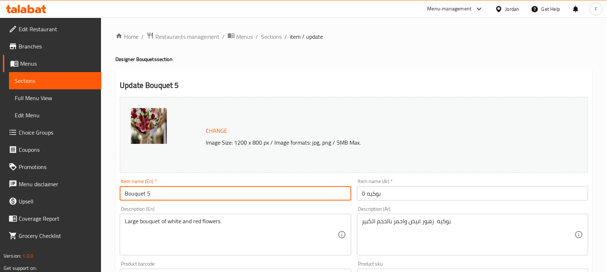
click at [140, 191] on input "Bouquet 5" at bounding box center [235, 194] width 231 height 14
paste input "Designer"
type input "Bouquet Designer 5"
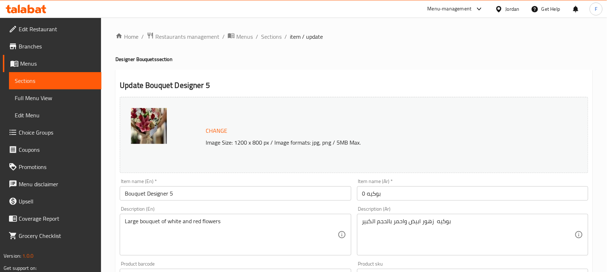
click at [412, 202] on div "Item name (Ar)   * بوكيه ٥ Item name (Ar) *" at bounding box center [472, 190] width 237 height 28
click at [376, 199] on input "بوكيه ٥" at bounding box center [472, 194] width 231 height 14
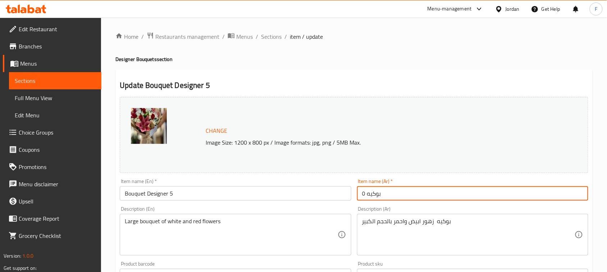
click at [376, 199] on input "بوكيه ٥" at bounding box center [472, 194] width 231 height 14
paste input "صمم"
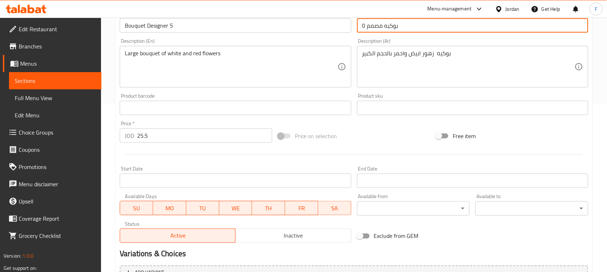
scroll to position [74, 0]
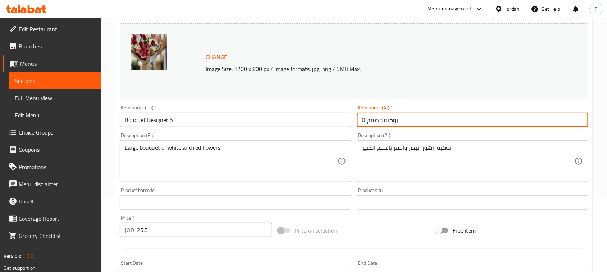
click at [364, 123] on input "بوكيه مصمم ٥" at bounding box center [472, 120] width 231 height 14
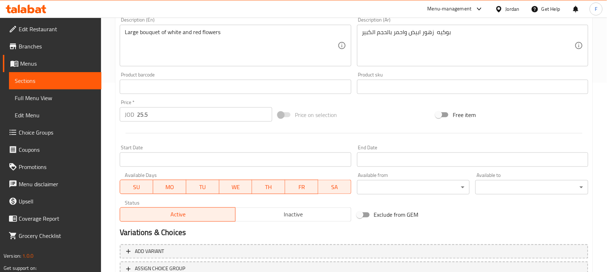
scroll to position [245, 0]
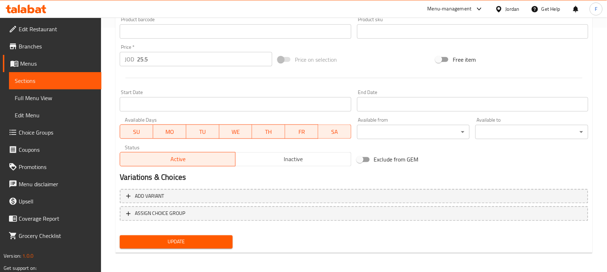
type input "بوكيه مصمم 5"
click at [191, 245] on span "Update" at bounding box center [175, 242] width 101 height 9
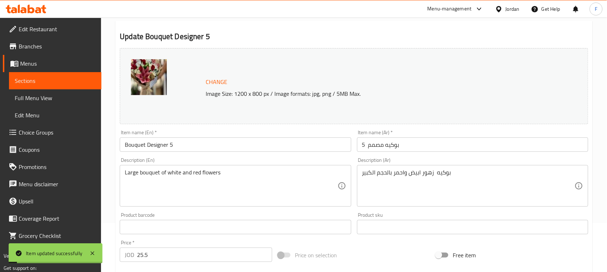
scroll to position [6, 0]
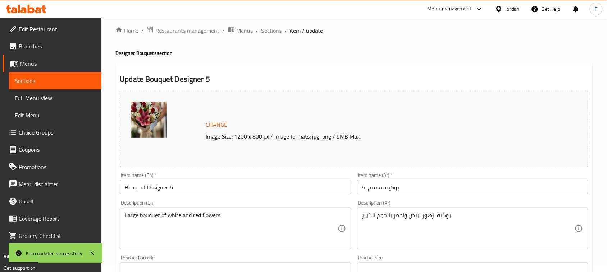
click at [276, 30] on span "Sections" at bounding box center [271, 30] width 20 height 9
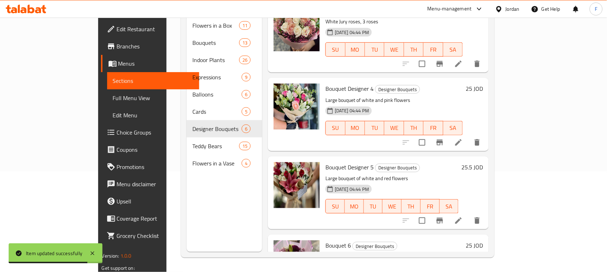
scroll to position [216, 0]
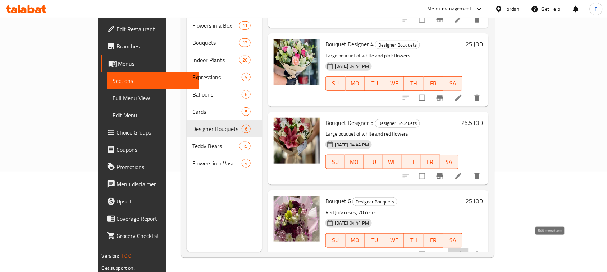
click at [462, 252] on icon at bounding box center [458, 255] width 6 height 6
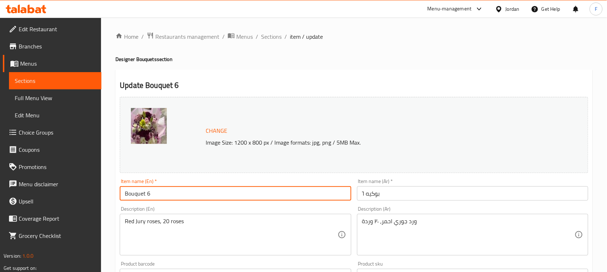
drag, startPoint x: 146, startPoint y: 196, endPoint x: 115, endPoint y: 194, distance: 30.6
click at [115, 194] on div "Home / Restaurants management / Menus / Sections / item / update Designer Bouqu…" at bounding box center [354, 268] width 506 height 501
paste input "Designer"
type input "Bouquet Designer 6"
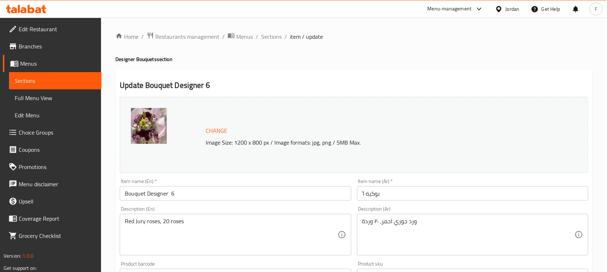
click at [396, 193] on input "بوكيه ٦" at bounding box center [472, 194] width 231 height 14
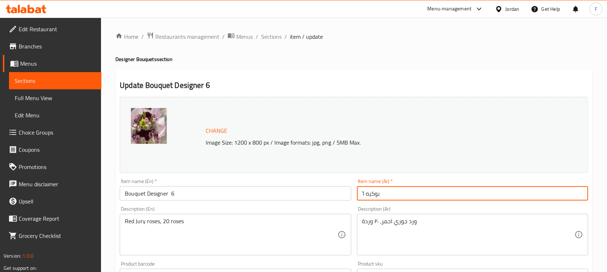
click at [396, 193] on input "بوكيه ٦" at bounding box center [472, 194] width 231 height 14
click at [380, 195] on input "بوكيه ٦" at bounding box center [472, 194] width 231 height 14
click at [372, 195] on input "بوكيه ٦" at bounding box center [472, 194] width 231 height 14
paste input "صمم"
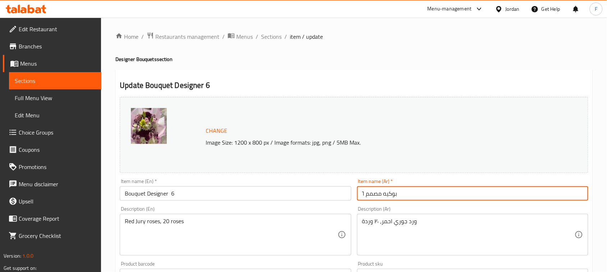
click at [362, 195] on input "بوكيه مصمم ٦" at bounding box center [472, 194] width 231 height 14
type input "بوكيه مصمم 6"
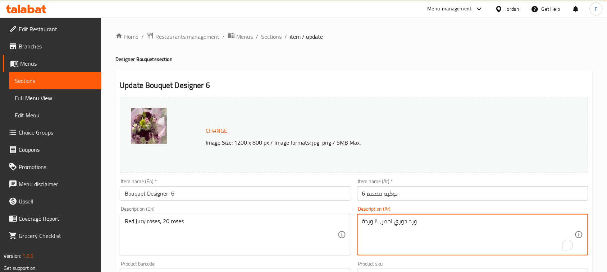
click at [378, 225] on textarea "ورد جوري احمر، ٢٠ وردة" at bounding box center [468, 235] width 212 height 34
click at [378, 222] on textarea "ورد جوري احمر، ٢٠ وردة" at bounding box center [468, 235] width 212 height 34
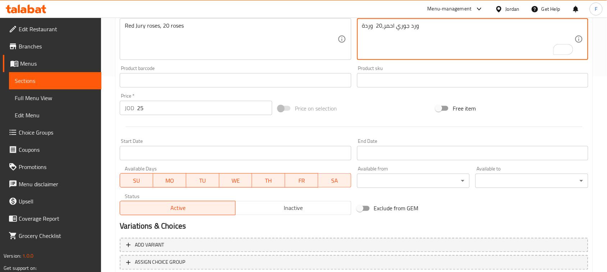
scroll to position [245, 0]
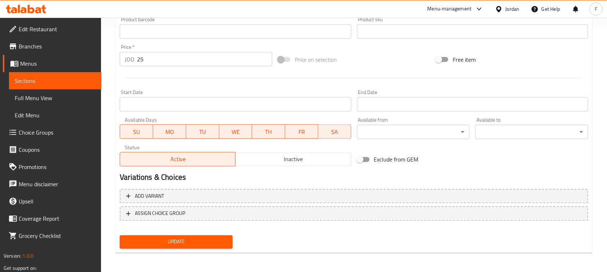
type textarea "ورد جوري احمر،20 وردة"
click at [210, 241] on span "Update" at bounding box center [175, 242] width 101 height 9
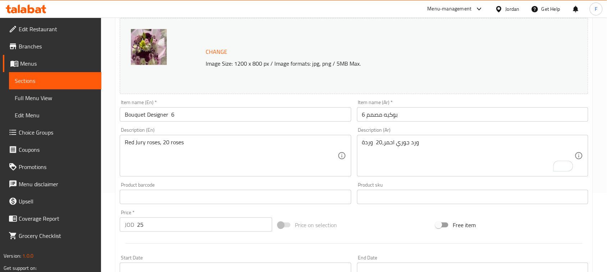
scroll to position [0, 0]
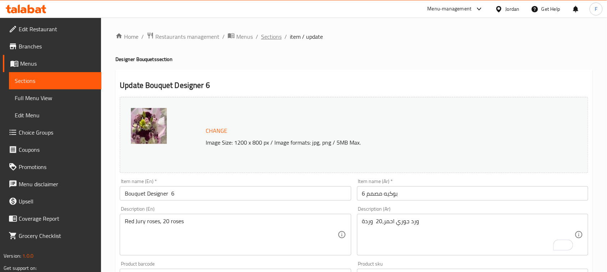
click at [274, 37] on span "Sections" at bounding box center [271, 36] width 20 height 9
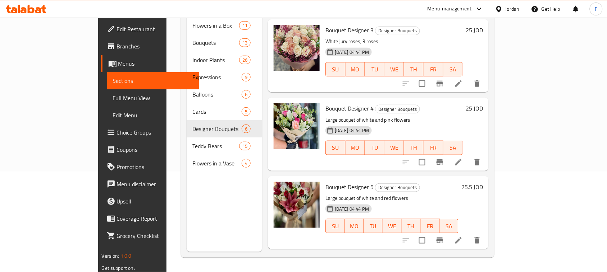
scroll to position [216, 0]
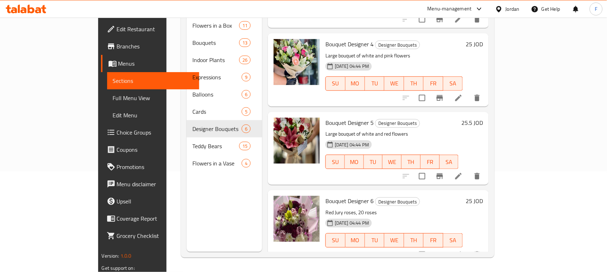
click at [325, 196] on span "Bouquet Designer 6" at bounding box center [349, 201] width 48 height 11
copy span "Bouquet"
click at [325, 208] on p "Red Jury roses, 20 roses" at bounding box center [393, 212] width 137 height 9
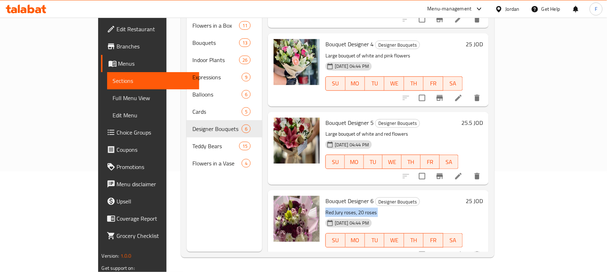
click at [325, 208] on p "Red Jury roses, 20 roses" at bounding box center [393, 212] width 137 height 9
click at [325, 196] on span "Bouquet Designer 6" at bounding box center [349, 201] width 48 height 11
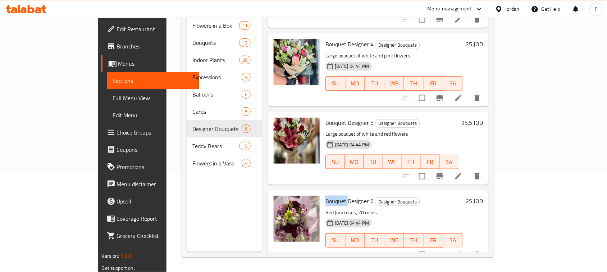
click at [325, 196] on span "Bouquet Designer 6" at bounding box center [349, 201] width 48 height 11
copy span "Bouquet"
click at [332, 196] on span "Bouquet Designer 6" at bounding box center [349, 201] width 48 height 11
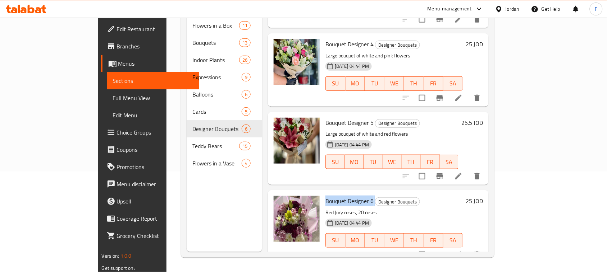
click at [325, 196] on span "Bouquet Designer 6" at bounding box center [349, 201] width 48 height 11
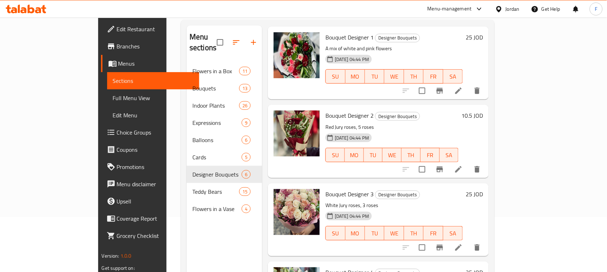
scroll to position [42, 0]
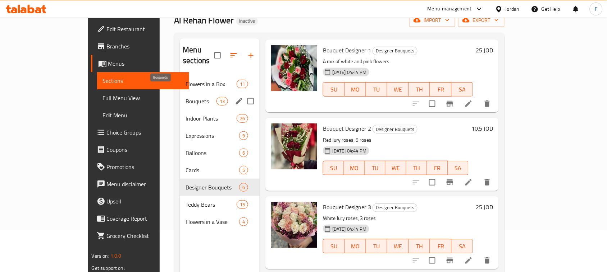
click at [185, 97] on span "Bouquets" at bounding box center [200, 101] width 31 height 9
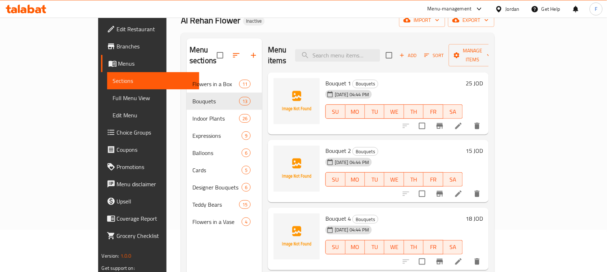
click at [325, 78] on span "Bouquet 1" at bounding box center [338, 83] width 26 height 11
copy span "Bouquet"
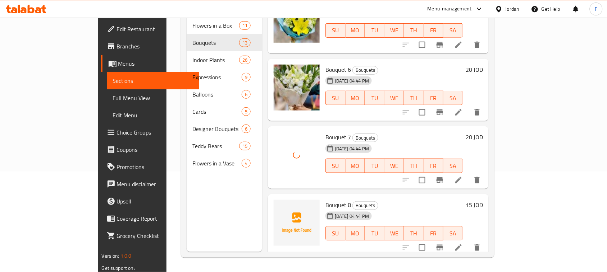
scroll to position [194, 0]
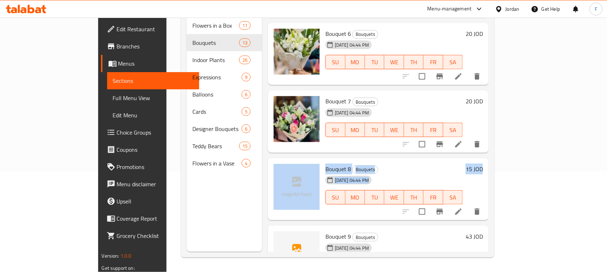
click at [211, 182] on div "Menu sections Flowers in a Box 11 Bouquets 13 Indoor Plants 26 Expressions 9 Ba…" at bounding box center [224, 116] width 75 height 272
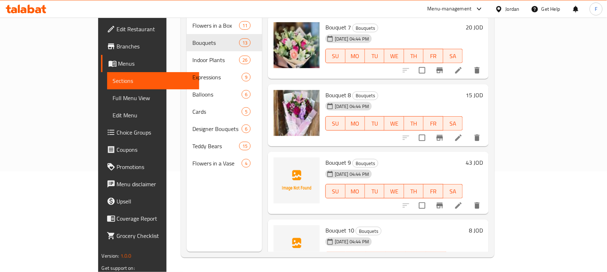
scroll to position [274, 0]
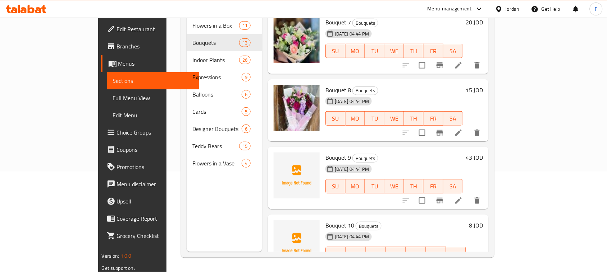
click at [276, 195] on div "Menu items Add Sort Manage items Bouquet 1 Bouquets 12-08-2025 04:44 PM SU MO T…" at bounding box center [375, 116] width 226 height 272
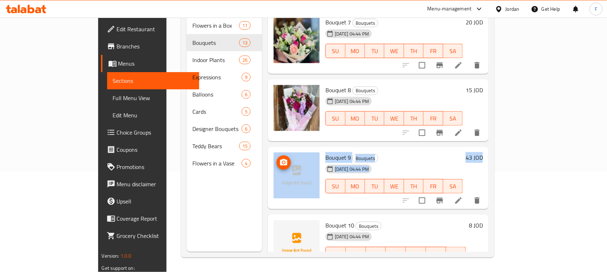
click at [274, 173] on img at bounding box center [297, 176] width 46 height 46
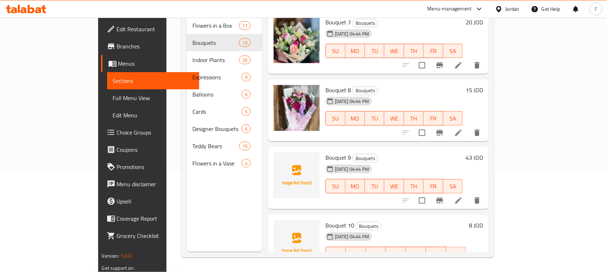
click at [330, 200] on div "Menu items Add Sort Manage items Bouquet 1 Bouquets 12-08-2025 04:44 PM SU MO T…" at bounding box center [375, 116] width 226 height 272
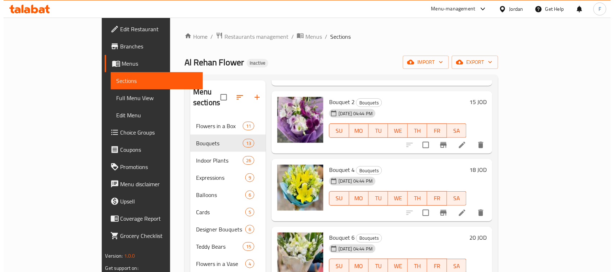
scroll to position [0, 0]
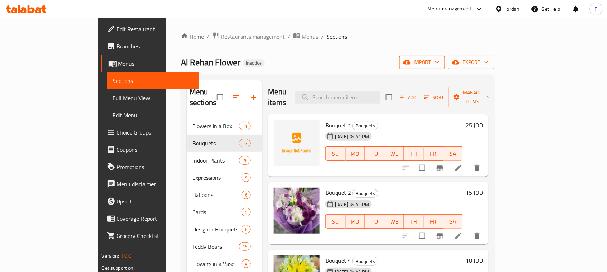
click at [439, 60] on span "import" at bounding box center [422, 62] width 35 height 9
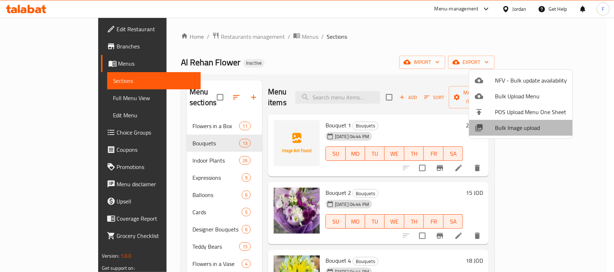
click at [520, 130] on span "Bulk Image upload" at bounding box center [531, 128] width 72 height 9
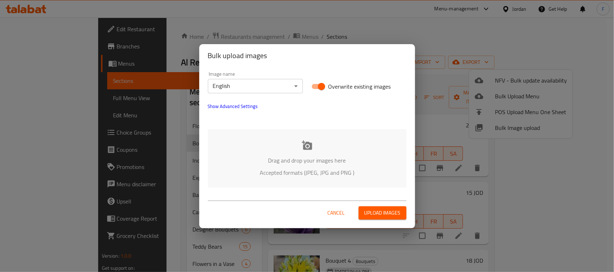
click at [316, 88] on input "Overwrite existing images" at bounding box center [321, 87] width 41 height 14
checkbox input "false"
click at [308, 146] on icon at bounding box center [307, 145] width 10 height 9
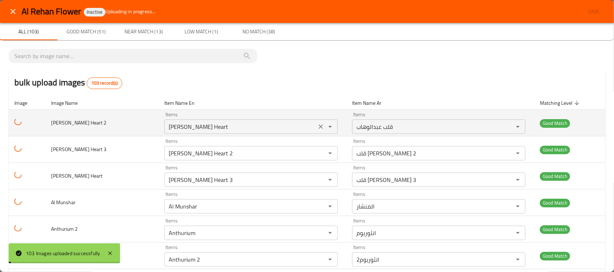
click at [227, 128] on 2 "Abdel Wahab's Heart" at bounding box center [240, 127] width 148 height 10
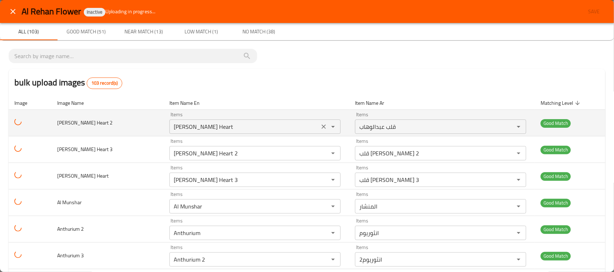
click at [225, 130] on 2 "Abdel Wahab's Heart" at bounding box center [244, 127] width 146 height 10
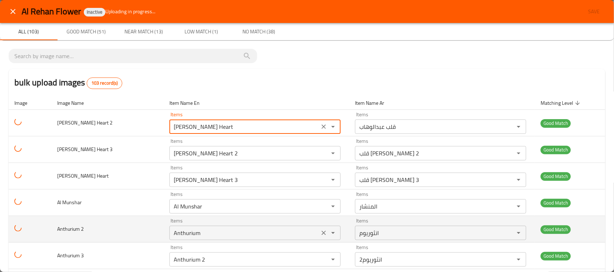
click at [223, 237] on 2 "Anthurium" at bounding box center [244, 233] width 146 height 10
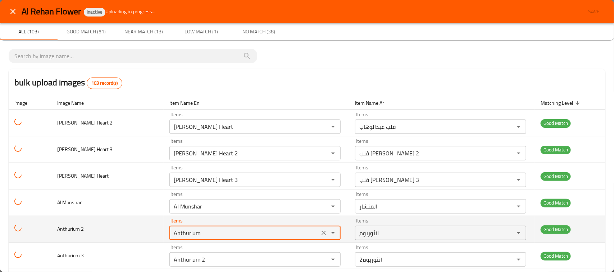
drag, startPoint x: 317, startPoint y: 234, endPoint x: 312, endPoint y: 245, distance: 12.6
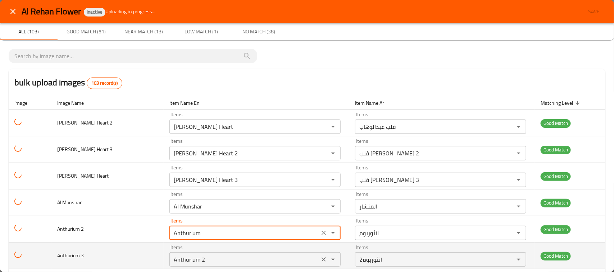
click at [320, 234] on icon "Clear" at bounding box center [323, 233] width 7 height 7
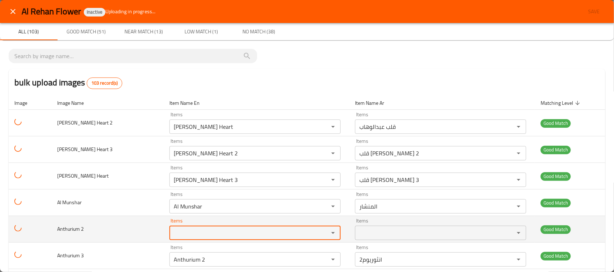
click at [217, 232] on 2 "Items" at bounding box center [244, 233] width 146 height 10
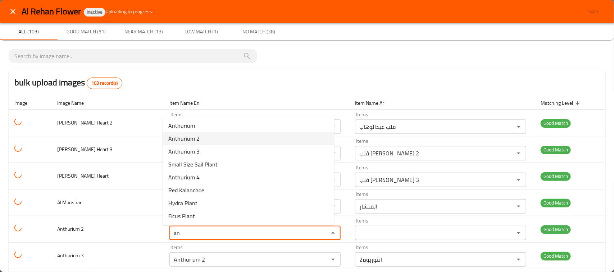
click at [201, 139] on 2-option-1 "Anthurium 2" at bounding box center [247, 138] width 171 height 13
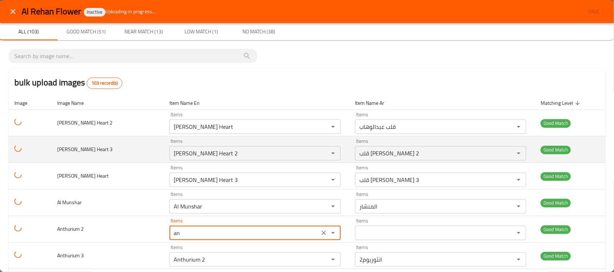
type 2 "Anthurium 2"
type 2-ar "انثوريوم2"
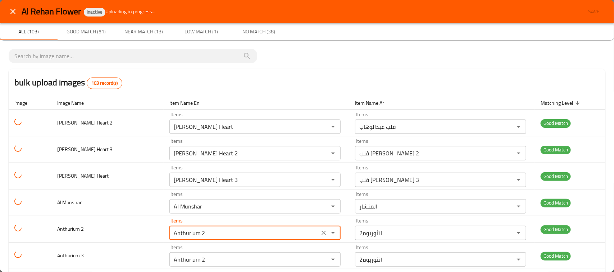
type 2 "Anthurium 2"
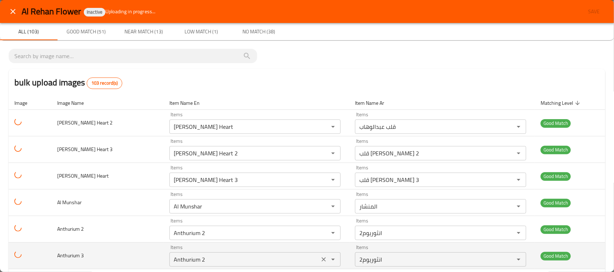
click at [218, 255] on 3 "Anthurium 2" at bounding box center [244, 260] width 146 height 10
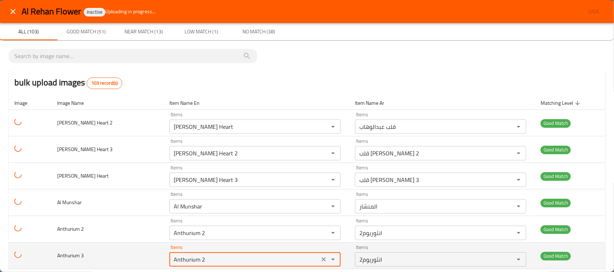
scroll to position [126, 0]
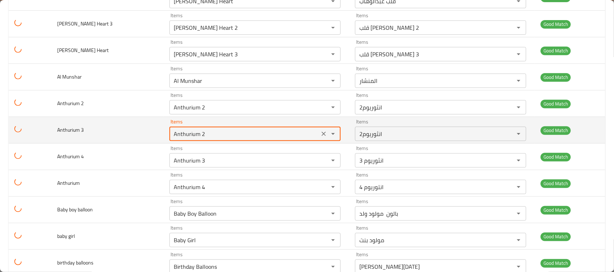
click at [218, 133] on 3 "Anthurium 2" at bounding box center [244, 134] width 146 height 10
type 3 "Anthurium 3"
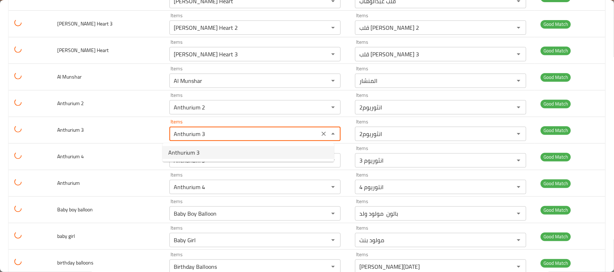
click at [198, 153] on span "Anthurium 3" at bounding box center [183, 152] width 31 height 9
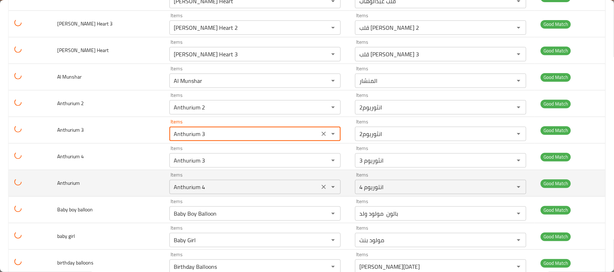
type 3-ar "انثوريوم 3"
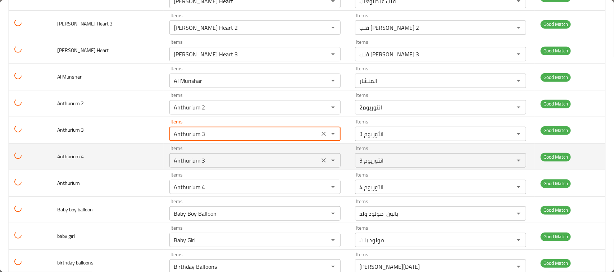
type 3 "Anthurium 3"
click at [213, 159] on 4 "Anthurium 3" at bounding box center [244, 161] width 146 height 10
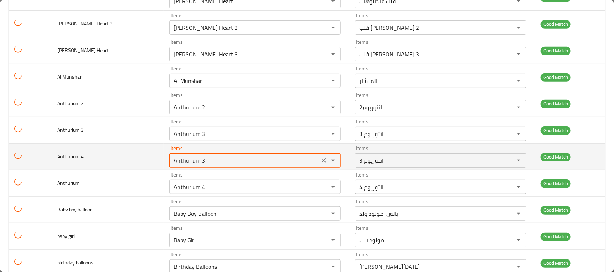
click at [213, 159] on 4 "Anthurium 3" at bounding box center [244, 161] width 146 height 10
type 4 "Anthurium 4"
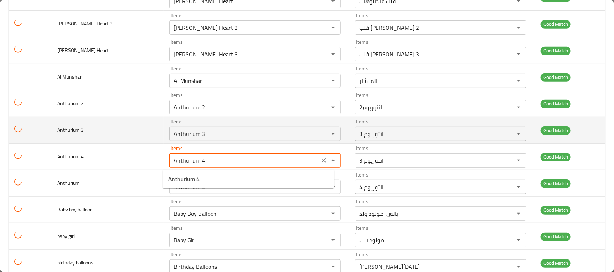
click at [199, 179] on 4-option-0 "Anthurium 4" at bounding box center [247, 179] width 171 height 13
type 4-ar "انتوريوم 4"
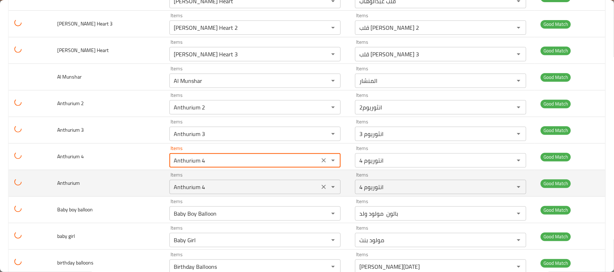
type 4 "Anthurium 4"
click at [210, 192] on input "Anthurium 4" at bounding box center [244, 187] width 146 height 10
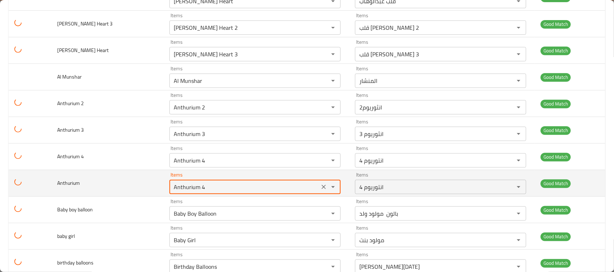
click at [210, 189] on input "Anthurium 4" at bounding box center [244, 187] width 146 height 10
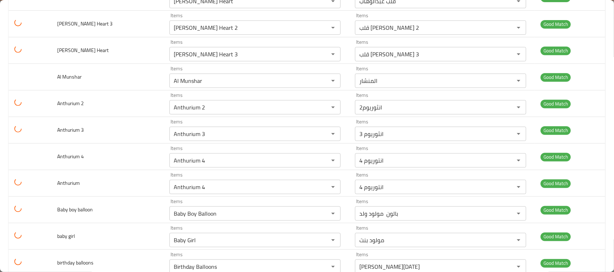
click at [212, 111] on 2 "Anthurium 2" at bounding box center [244, 107] width 146 height 10
click at [212, 112] on 2 "Anthurium 2" at bounding box center [244, 107] width 146 height 10
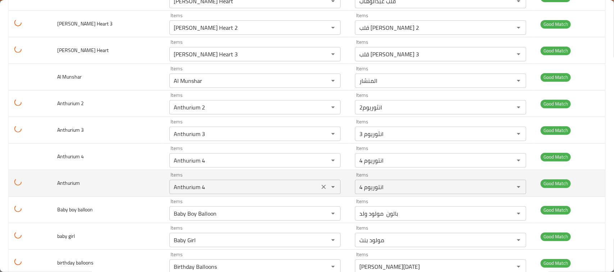
click at [211, 182] on input "Anthurium 4" at bounding box center [244, 187] width 146 height 10
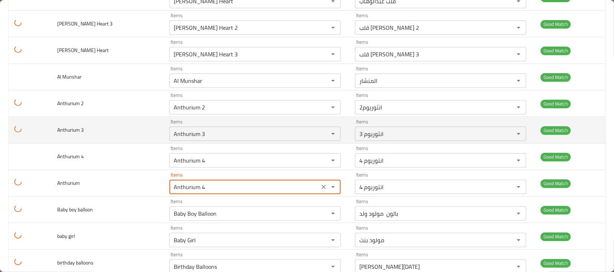
click at [205, 182] on input "Anthurium 4" at bounding box center [244, 187] width 146 height 10
click at [207, 182] on input "Anthurium 4" at bounding box center [244, 187] width 146 height 10
click at [214, 182] on input "Anthurium 4" at bounding box center [244, 187] width 146 height 10
click at [207, 182] on input "Anthurium 4" at bounding box center [244, 187] width 146 height 10
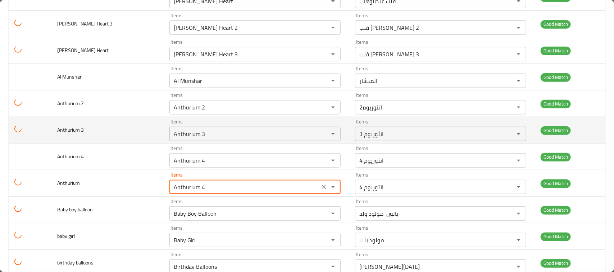
scroll to position [201, 0]
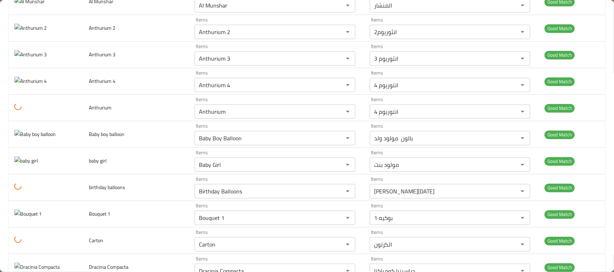
type input "Anthurium 4"
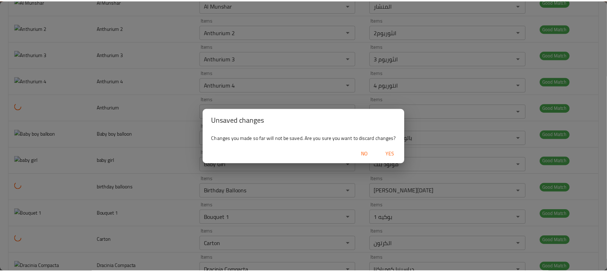
scroll to position [0, 0]
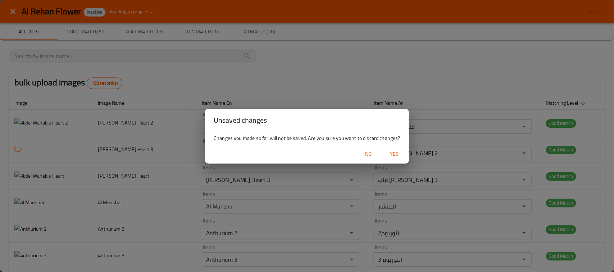
click at [396, 153] on span "Yes" at bounding box center [394, 154] width 17 height 9
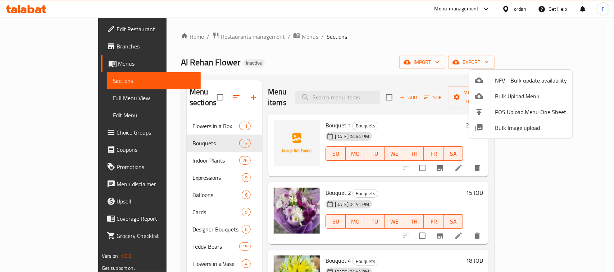
click at [326, 61] on div at bounding box center [307, 136] width 614 height 272
click at [325, 120] on span "Bouquet 1" at bounding box center [338, 125] width 26 height 11
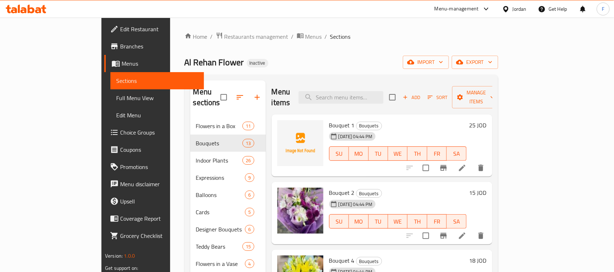
click at [329, 120] on span "Bouquet 1" at bounding box center [342, 125] width 26 height 11
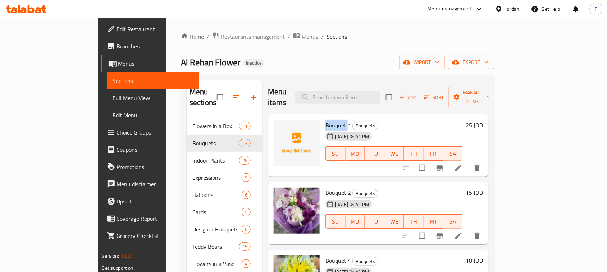
click at [325, 120] on span "Bouquet 1" at bounding box center [338, 125] width 26 height 11
copy span "Bouquet"
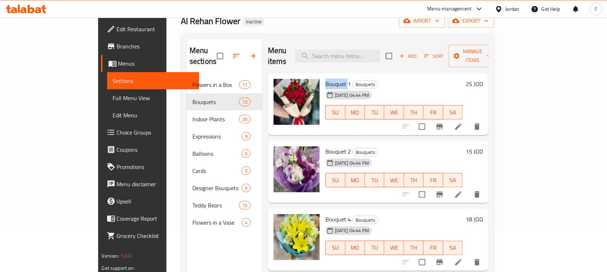
scroll to position [84, 0]
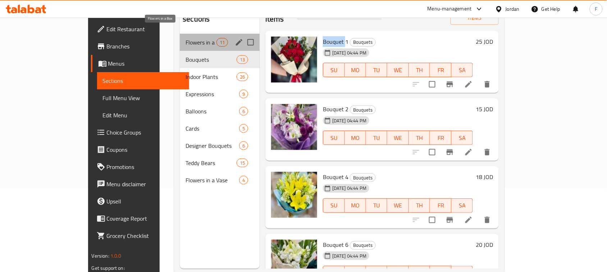
click at [185, 38] on span "Flowers in a Box" at bounding box center [200, 42] width 31 height 9
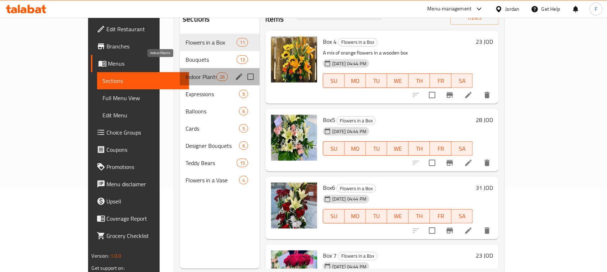
click at [185, 73] on span "Indoor Plants" at bounding box center [200, 77] width 31 height 9
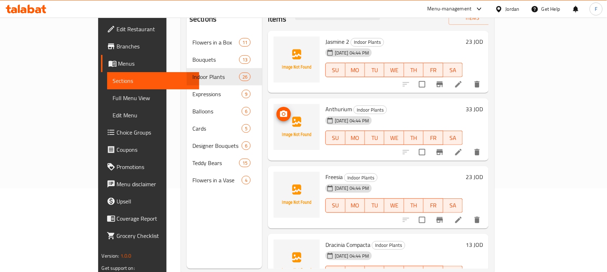
scroll to position [31, 0]
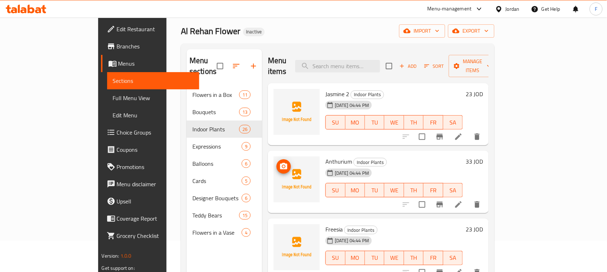
click at [325, 89] on span "Jasmine 2" at bounding box center [337, 94] width 24 height 11
click at [325, 156] on span "Anthurium" at bounding box center [338, 161] width 27 height 11
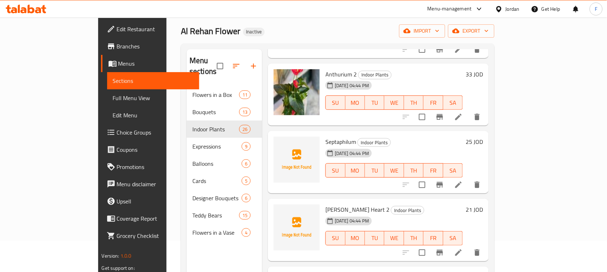
scroll to position [0, 0]
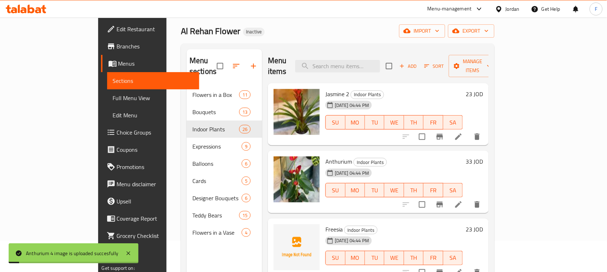
click at [325, 224] on span "Freesia" at bounding box center [333, 229] width 17 height 11
copy h6 "Freesia"
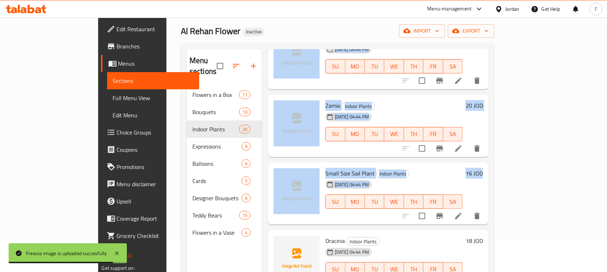
scroll to position [870, 0]
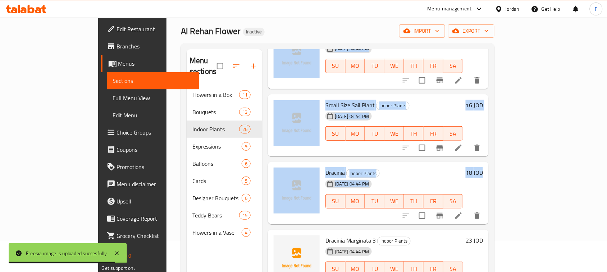
drag, startPoint x: 580, startPoint y: 78, endPoint x: 260, endPoint y: 271, distance: 374.2
click at [488, 211] on div "Menu items Add Sort Manage items Jasmine 2 Indoor Plants 12-08-2025 04:44 PM SU…" at bounding box center [375, 185] width 226 height 272
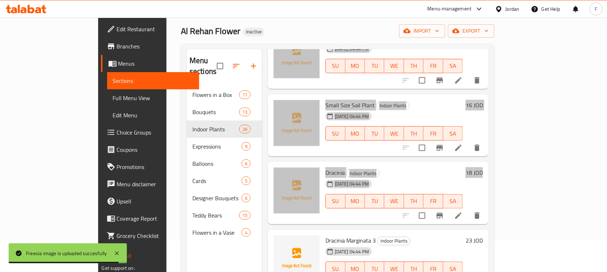
scroll to position [986, 0]
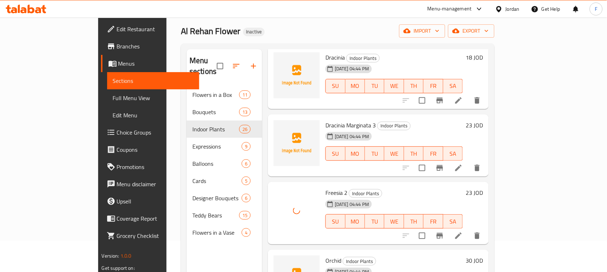
click at [373, 182] on div "Freesia 2 Indoor Plants 12-08-2025 04:44 PM SU MO TU WE TH FR SA 23 JOD" at bounding box center [378, 213] width 221 height 63
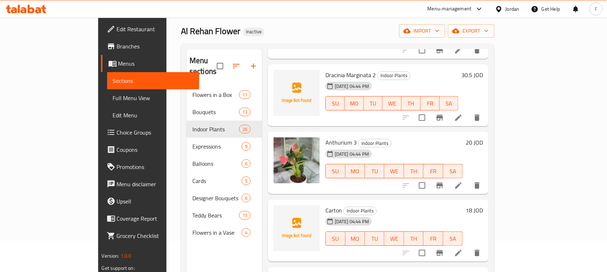
scroll to position [84, 0]
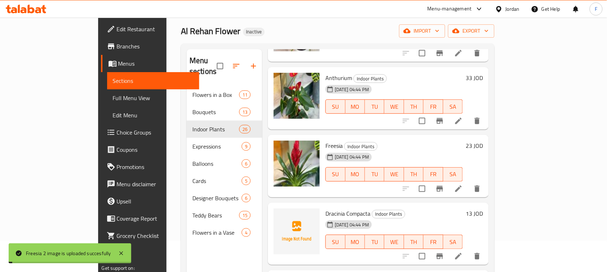
click at [325, 208] on span "Dracinia Compacta" at bounding box center [347, 213] width 45 height 11
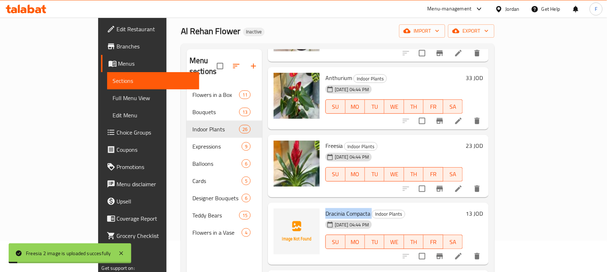
click at [325, 208] on span "Dracinia Compacta" at bounding box center [347, 213] width 45 height 11
copy h6 "Dracinia Compacta"
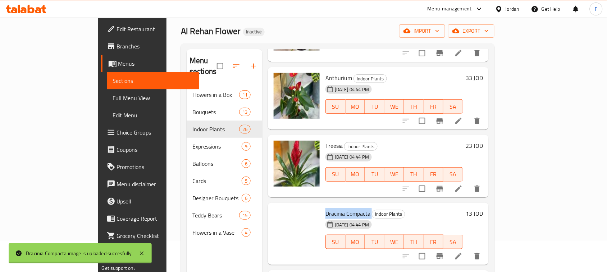
scroll to position [153, 0]
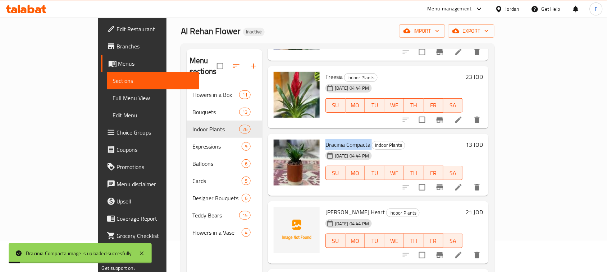
click at [325, 207] on span "Abdel Wahab's Heart" at bounding box center [354, 212] width 59 height 11
copy h6 "Abdel Wahab's Heart"
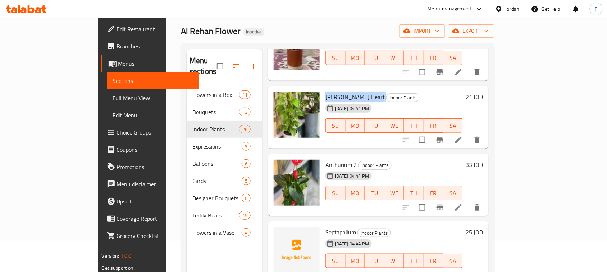
scroll to position [306, 0]
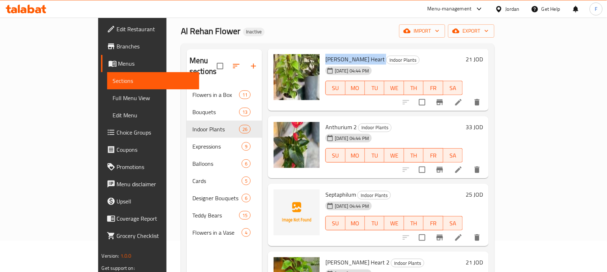
click at [325, 189] on span "Septaphilum" at bounding box center [340, 194] width 31 height 11
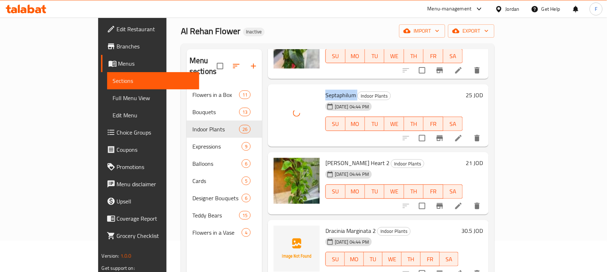
scroll to position [477, 0]
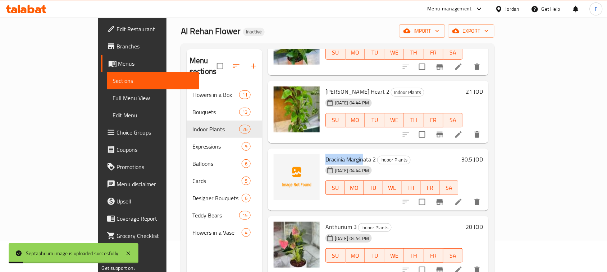
drag, startPoint x: 302, startPoint y: 148, endPoint x: 332, endPoint y: 147, distance: 29.5
click at [349, 154] on span "Dracinia Marginata 2" at bounding box center [350, 159] width 50 height 11
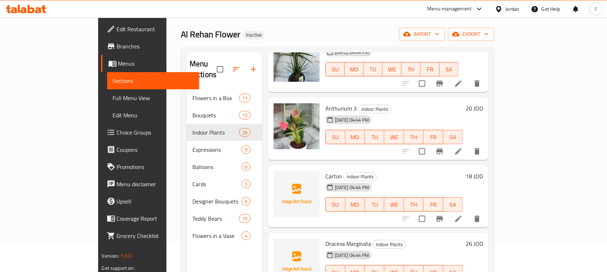
scroll to position [624, 0]
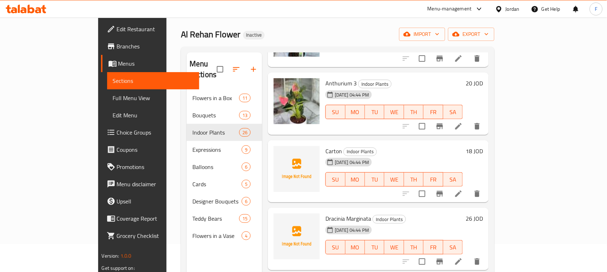
click at [325, 146] on span "Carton" at bounding box center [333, 151] width 17 height 11
click at [325, 214] on span "Dracinia Marginata" at bounding box center [348, 219] width 46 height 11
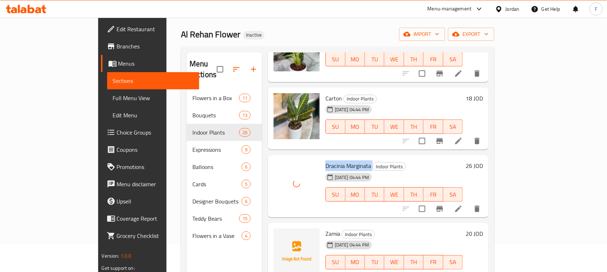
scroll to position [708, 0]
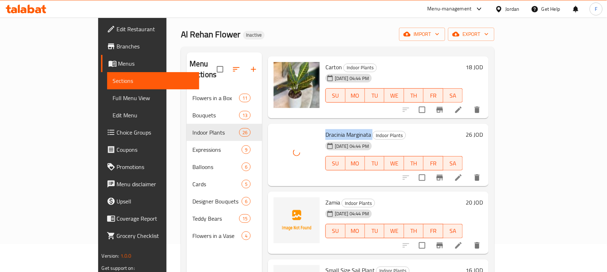
click at [325, 197] on span "Zamia" at bounding box center [332, 202] width 15 height 11
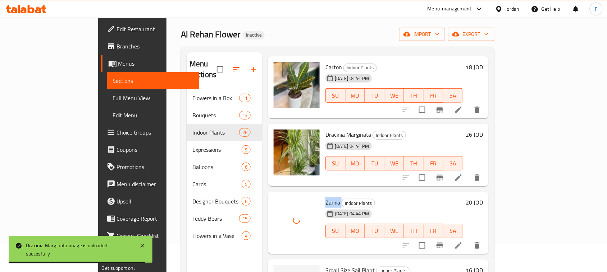
scroll to position [795, 0]
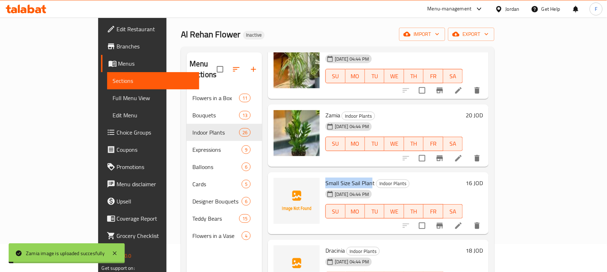
drag, startPoint x: 298, startPoint y: 173, endPoint x: 348, endPoint y: 173, distance: 49.2
click at [348, 175] on div "Small Size Sail Plant Indoor Plants 12-08-2025 04:44 PM SU MO TU WE TH FR SA" at bounding box center [393, 203] width 143 height 57
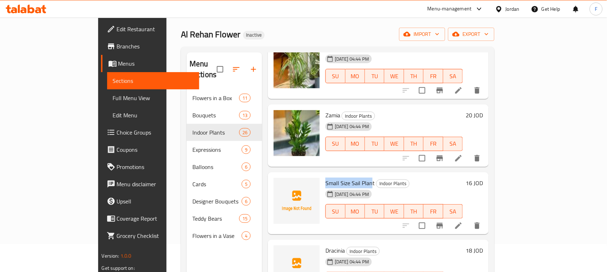
click at [325, 178] on span "Small Size Sail Plant" at bounding box center [349, 183] width 49 height 11
drag, startPoint x: 326, startPoint y: 171, endPoint x: 352, endPoint y: 172, distance: 26.6
click at [352, 178] on h6 "Small Size Sail Plant Indoor Plants" at bounding box center [393, 183] width 137 height 10
click at [325, 245] on span "Dracinia" at bounding box center [334, 250] width 19 height 11
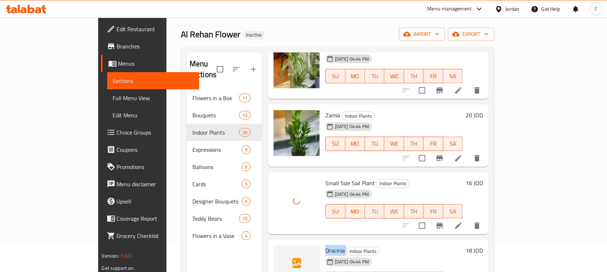
click at [325, 245] on span "Dracinia" at bounding box center [334, 250] width 19 height 11
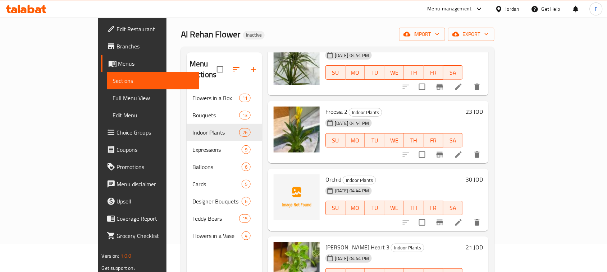
scroll to position [1104, 0]
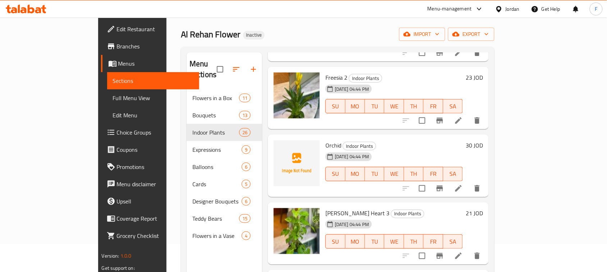
click at [325, 140] on span "Orchid" at bounding box center [333, 145] width 16 height 11
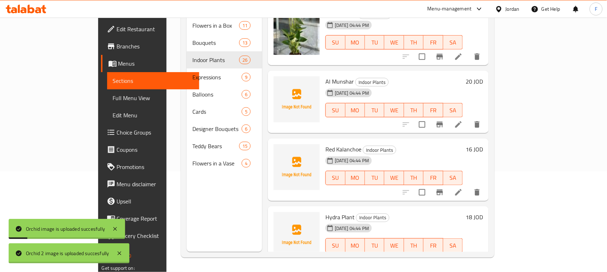
scroll to position [1338, 0]
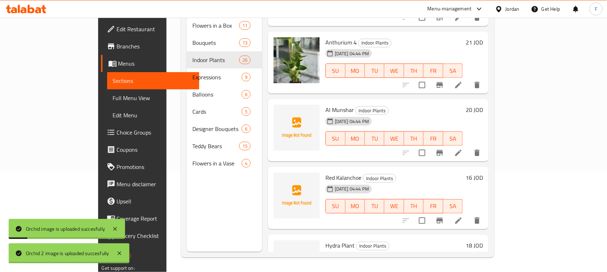
click at [325, 105] on span "Al Munshar" at bounding box center [339, 110] width 28 height 11
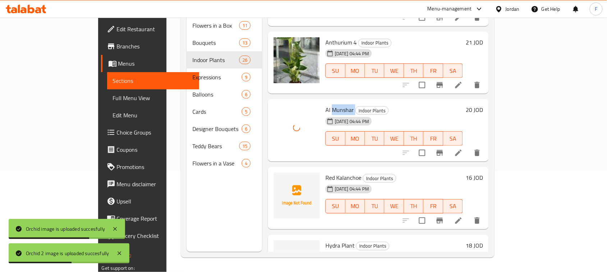
click at [325, 173] on span "Red Kalanchoe" at bounding box center [343, 178] width 36 height 11
drag, startPoint x: 319, startPoint y: 165, endPoint x: 315, endPoint y: 198, distance: 32.6
click at [325, 173] on span "Red Kalanchoe" at bounding box center [343, 178] width 36 height 11
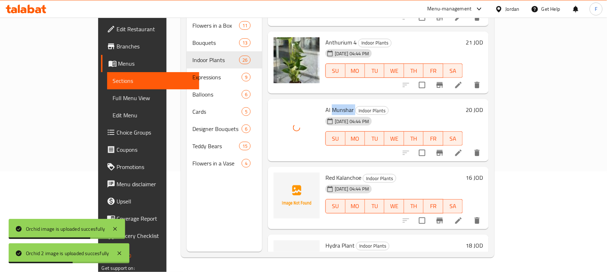
click at [325, 173] on span "Red Kalanchoe" at bounding box center [343, 178] width 36 height 11
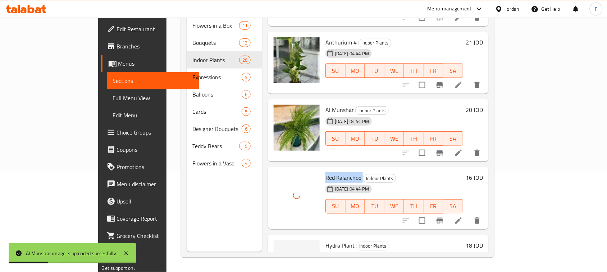
click at [325, 240] on span "Hydra Plant" at bounding box center [339, 245] width 29 height 11
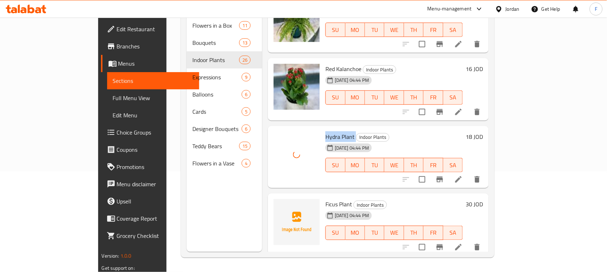
scroll to position [1507, 0]
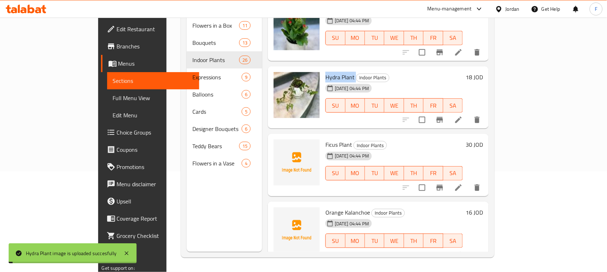
click at [325, 139] on span "Ficus Plant" at bounding box center [338, 144] width 27 height 11
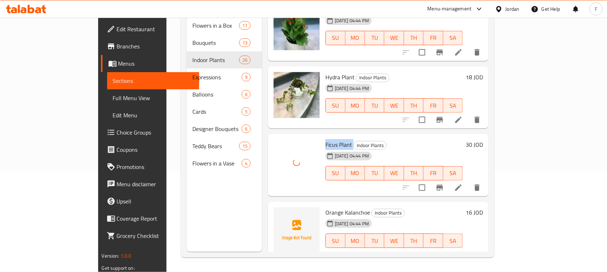
click at [325, 207] on span "Orange Kalanchoe" at bounding box center [347, 212] width 45 height 11
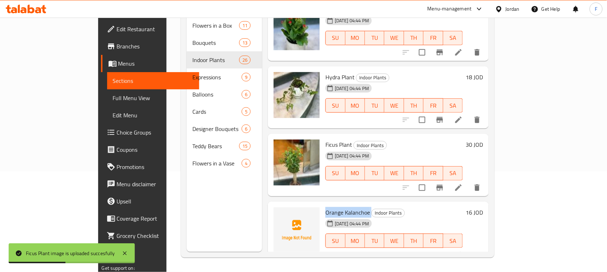
click at [279, 223] on img at bounding box center [297, 231] width 46 height 46
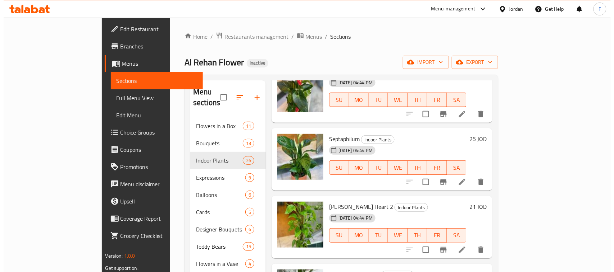
scroll to position [0, 0]
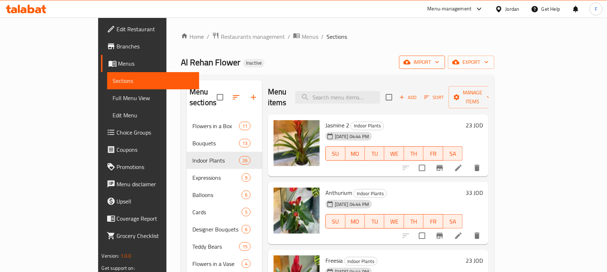
click at [439, 61] on span "import" at bounding box center [422, 62] width 35 height 9
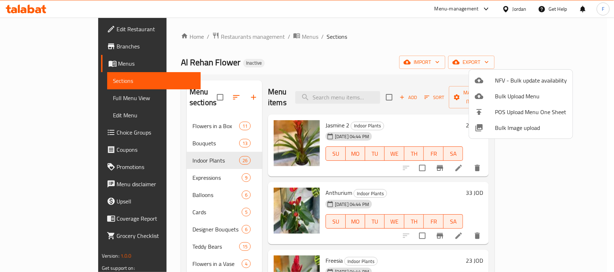
click at [504, 128] on span "Bulk Image upload" at bounding box center [531, 128] width 72 height 9
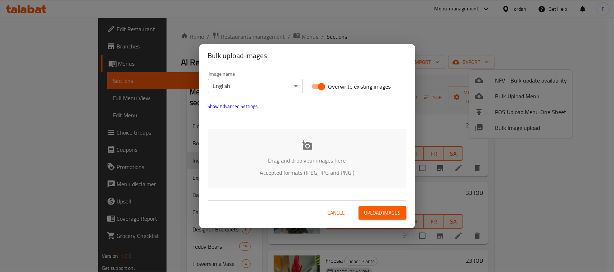
click at [316, 83] on input "Overwrite existing images" at bounding box center [321, 87] width 41 height 14
checkbox input "false"
click at [309, 147] on icon at bounding box center [307, 145] width 11 height 11
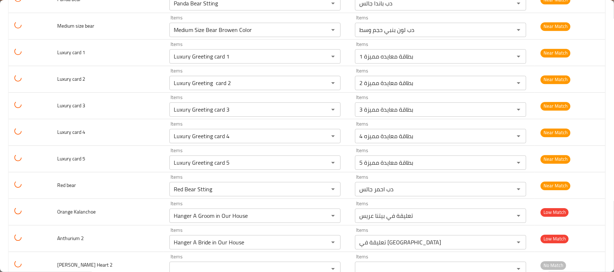
scroll to position [1015, 0]
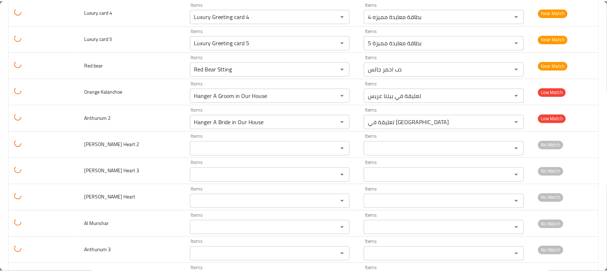
scroll to position [0, 0]
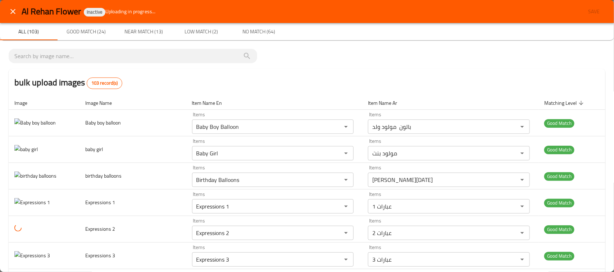
click at [11, 13] on icon "close" at bounding box center [13, 11] width 9 height 9
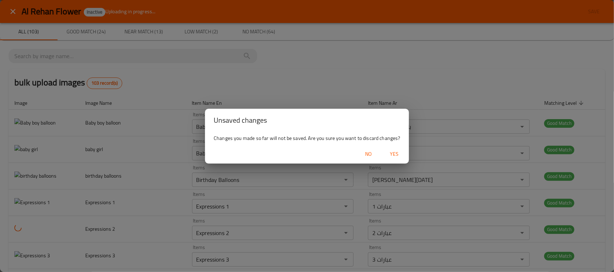
click at [394, 157] on span "Yes" at bounding box center [394, 154] width 17 height 9
click at [394, 152] on div at bounding box center [307, 136] width 614 height 272
click at [394, 152] on div "SU MO TU WE TH FR SA" at bounding box center [394, 154] width 144 height 20
click at [393, 153] on div "SU MO TU WE TH FR SA" at bounding box center [394, 154] width 144 height 20
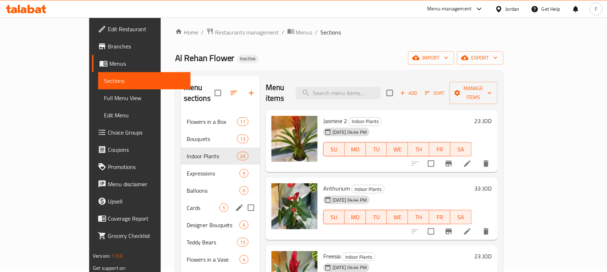
scroll to position [64, 0]
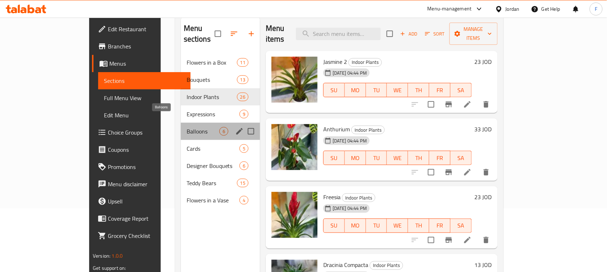
click at [187, 127] on span "Balloons" at bounding box center [203, 131] width 33 height 9
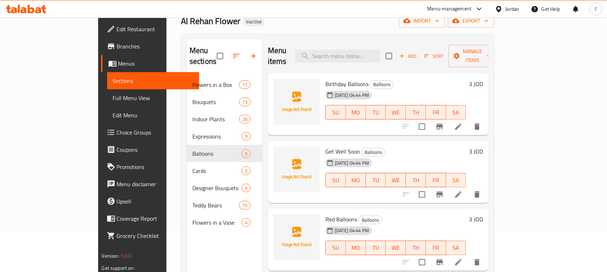
scroll to position [38, 0]
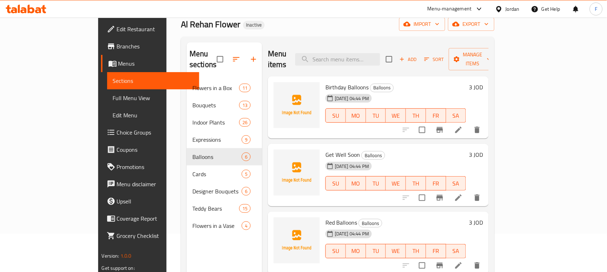
click at [325, 82] on span "Birthday Balloons" at bounding box center [346, 87] width 43 height 11
copy h6 "Birthday Balloons"
click at [325, 150] on span "Get Well Soon" at bounding box center [342, 155] width 35 height 11
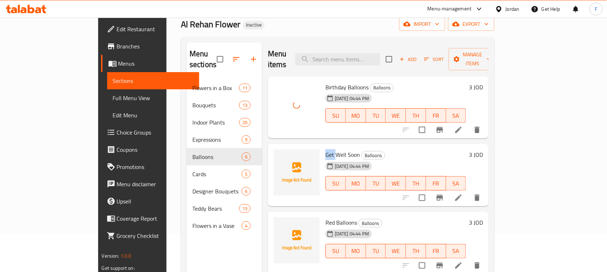
click at [325, 150] on span "Get Well Soon" at bounding box center [342, 155] width 35 height 11
copy h6 "Get Well Soon"
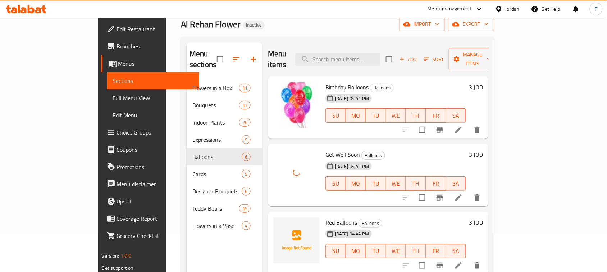
click at [325, 217] on span "Red Balloons" at bounding box center [341, 222] width 32 height 11
copy h6 "Red Balloons"
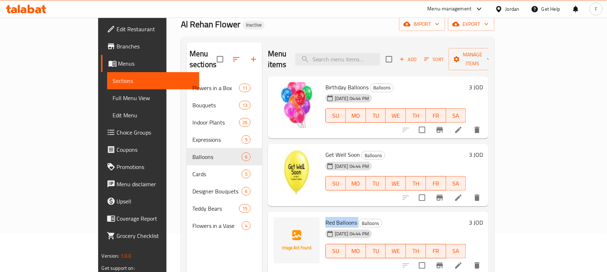
drag, startPoint x: 180, startPoint y: 207, endPoint x: 271, endPoint y: 238, distance: 95.8
click at [274, 238] on img at bounding box center [297, 241] width 46 height 46
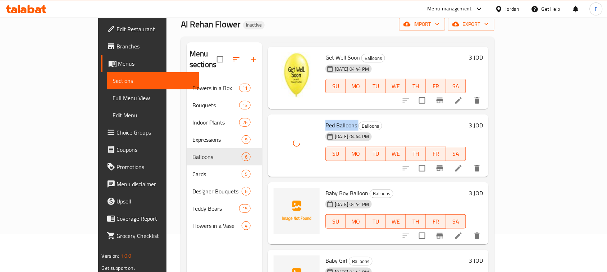
scroll to position [152, 0]
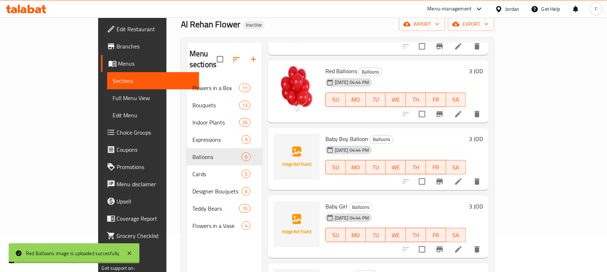
click at [325, 134] on span "Baby Boy Balloon" at bounding box center [346, 139] width 43 height 11
copy h6 "Baby Boy Balloon"
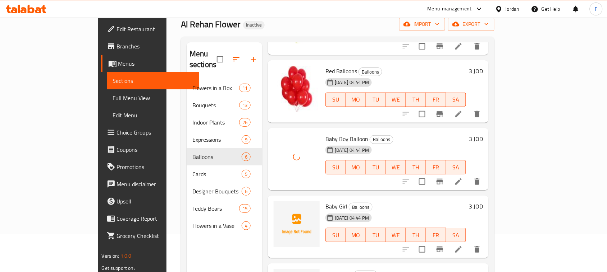
click at [325, 201] on span "Baby Girl" at bounding box center [336, 206] width 22 height 11
copy h6 "Baby Girl"
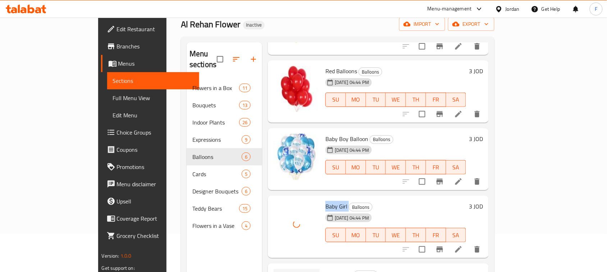
scroll to position [101, 0]
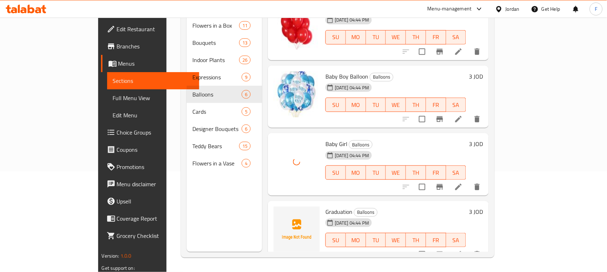
click at [325, 207] on span "Graduation" at bounding box center [338, 212] width 27 height 11
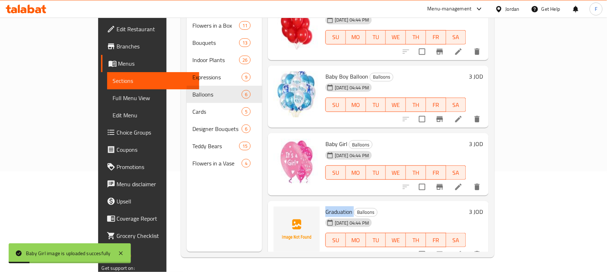
copy h6 "Graduation"
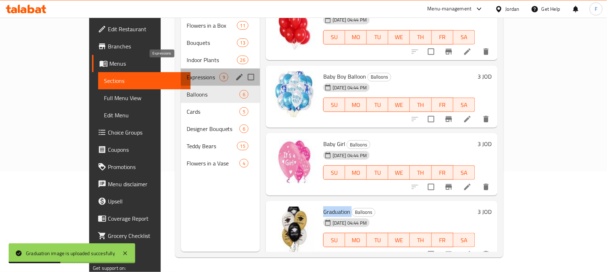
click at [187, 73] on span "Expressions" at bounding box center [203, 77] width 33 height 9
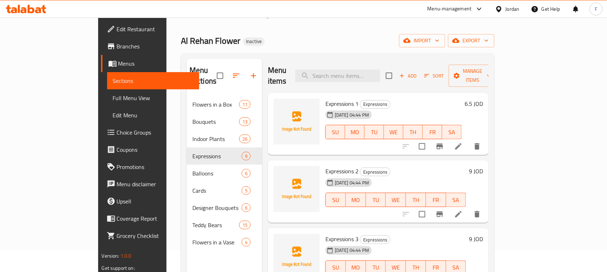
click at [325, 98] on span "Expressions 1" at bounding box center [341, 103] width 33 height 11
copy span "Expressions"
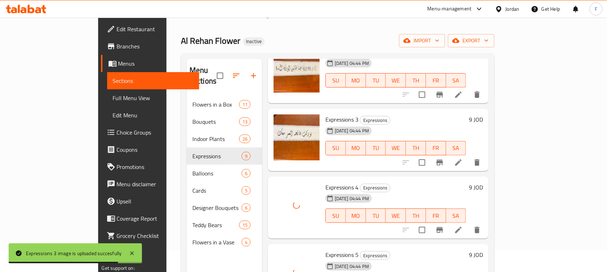
scroll to position [248, 0]
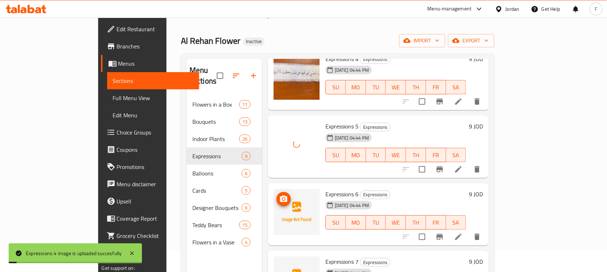
drag, startPoint x: 272, startPoint y: 206, endPoint x: 192, endPoint y: 201, distance: 80.3
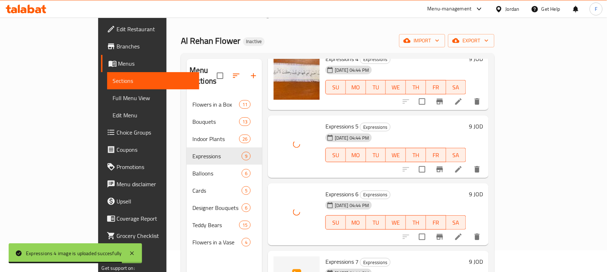
click at [509, 166] on div "Home / Restaurants management / Menus / Sections Al Rehan Flower Inactive impor…" at bounding box center [337, 173] width 342 height 355
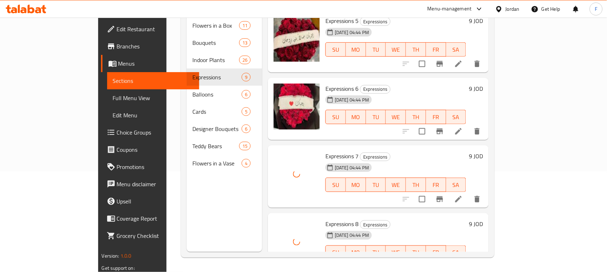
scroll to position [355, 0]
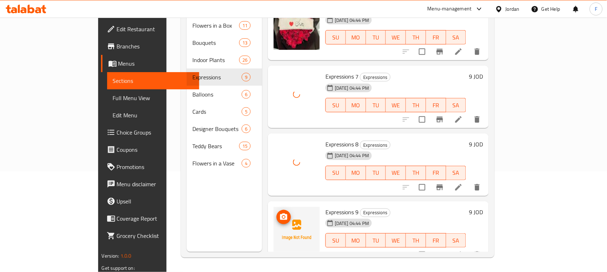
click at [274, 223] on img at bounding box center [297, 230] width 46 height 46
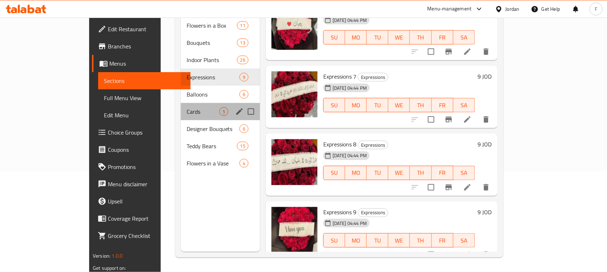
click at [181, 106] on div "Cards 5" at bounding box center [220, 111] width 79 height 17
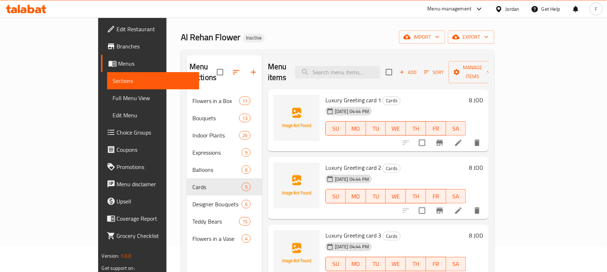
click at [344, 95] on span "Luxury Greeting card 1" at bounding box center [353, 100] width 56 height 11
click at [325, 95] on span "Luxury Greeting card 1" at bounding box center [353, 100] width 56 height 11
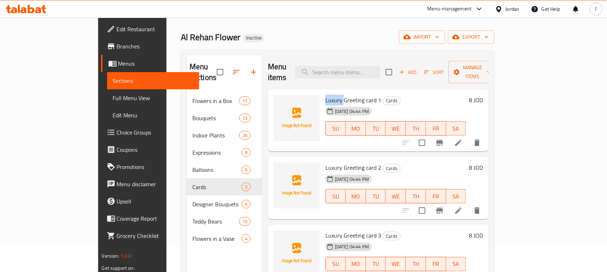
click at [325, 95] on span "Luxury Greeting card 1" at bounding box center [353, 100] width 56 height 11
copy span "Luxury"
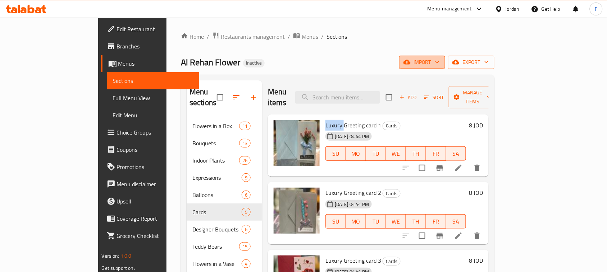
click at [439, 60] on span "import" at bounding box center [422, 62] width 35 height 9
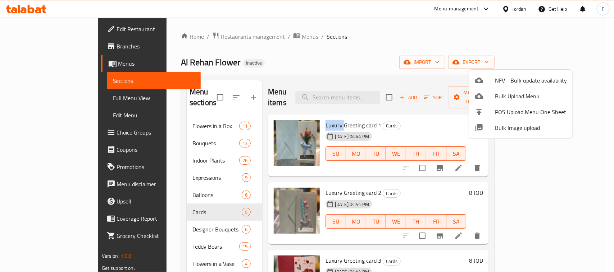
click at [511, 126] on span "Bulk Image upload" at bounding box center [531, 128] width 72 height 9
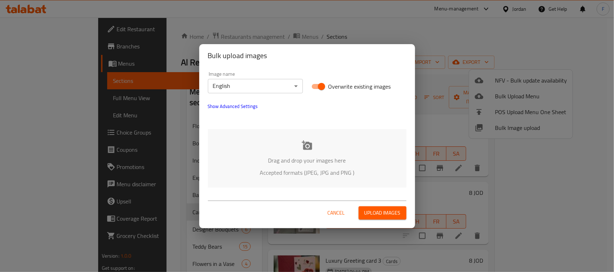
click at [316, 91] on input "Overwrite existing images" at bounding box center [321, 87] width 41 height 14
checkbox input "false"
click at [309, 137] on div "Drag and drop your images here Accepted formats (JPEG, JPG and PNG )" at bounding box center [307, 158] width 198 height 59
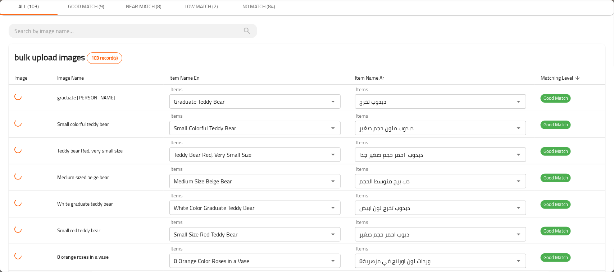
scroll to position [618, 0]
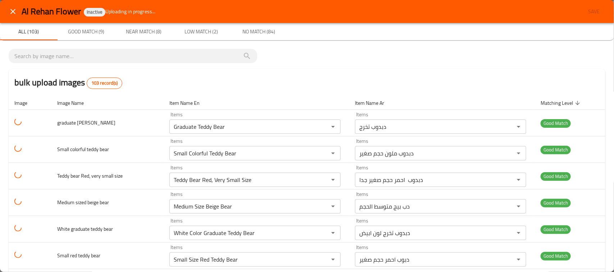
click at [18, 128] on td "enhanced table" at bounding box center [30, 123] width 43 height 27
click at [13, 10] on icon "close" at bounding box center [13, 11] width 9 height 9
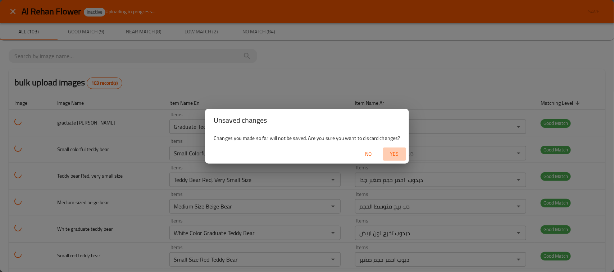
click at [390, 152] on span "Yes" at bounding box center [394, 154] width 17 height 9
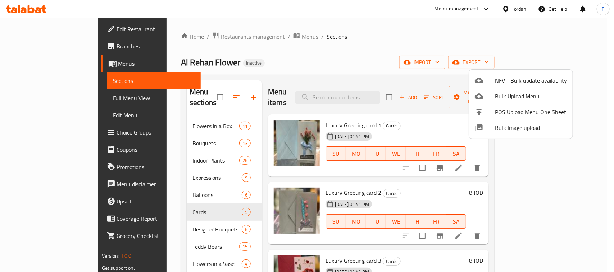
click at [606, 139] on div at bounding box center [307, 136] width 614 height 272
click at [494, 158] on div "Menu sections Flowers in a Box 11 Bouquets 13 Indoor Plants 26 Expressions 9 Ba…" at bounding box center [337, 217] width 313 height 284
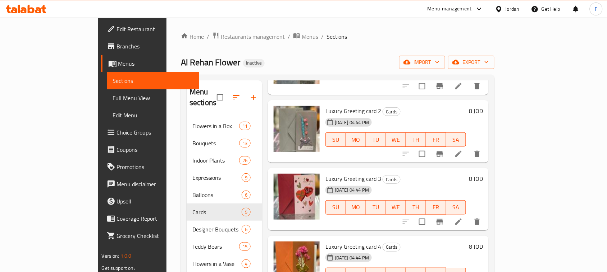
scroll to position [101, 0]
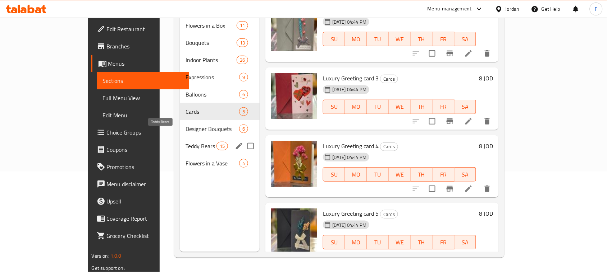
click at [185, 142] on span "Teddy Bears" at bounding box center [200, 146] width 31 height 9
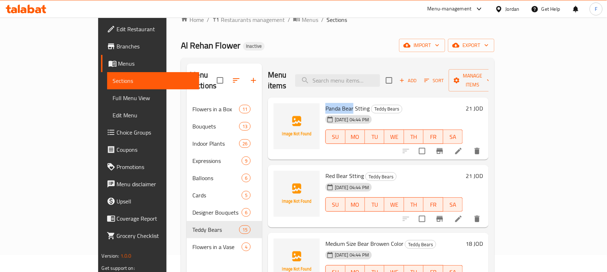
drag, startPoint x: 302, startPoint y: 97, endPoint x: 328, endPoint y: 97, distance: 25.5
click at [328, 103] on span "Panda Bear Stting" at bounding box center [347, 108] width 44 height 11
copy span "Panda Bear"
drag, startPoint x: 301, startPoint y: 168, endPoint x: 323, endPoint y: 167, distance: 22.3
click at [325, 171] on span "Red Bear Stting" at bounding box center [344, 176] width 38 height 11
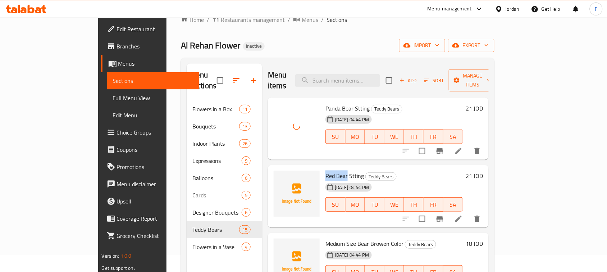
copy span "Red Bear"
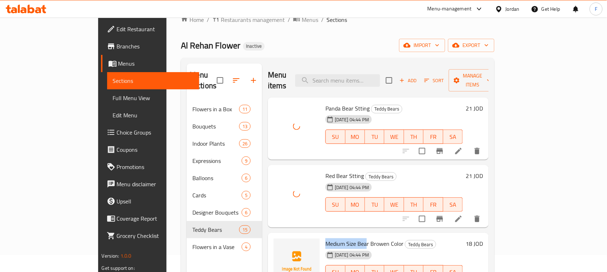
drag, startPoint x: 302, startPoint y: 236, endPoint x: 343, endPoint y: 235, distance: 40.6
click at [343, 239] on span "Medium Size Bear Browen Color" at bounding box center [364, 244] width 78 height 11
click at [274, 251] on img at bounding box center [297, 262] width 46 height 46
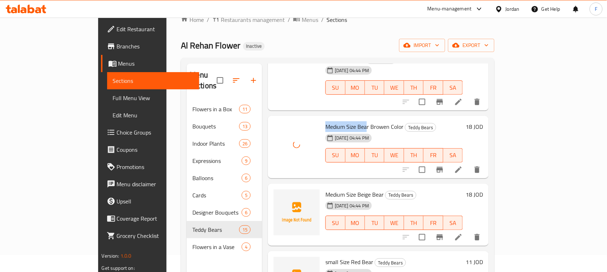
click at [325, 121] on span "Medium Size Bear Browen Color" at bounding box center [364, 126] width 78 height 11
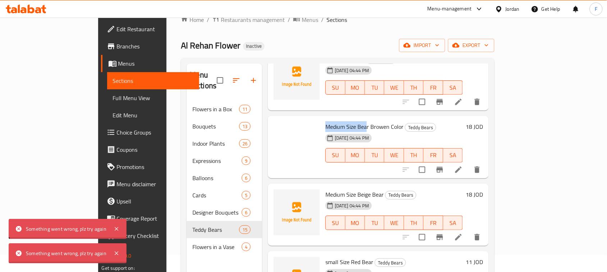
click at [325, 121] on span "Medium Size Bear Browen Color" at bounding box center [364, 126] width 78 height 11
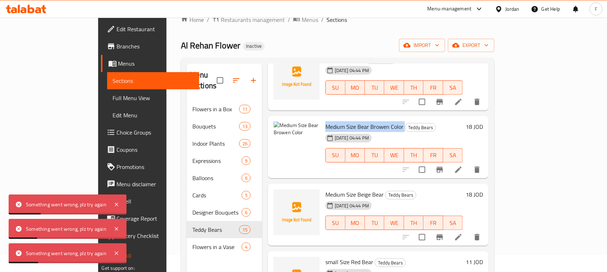
scroll to position [0, 0]
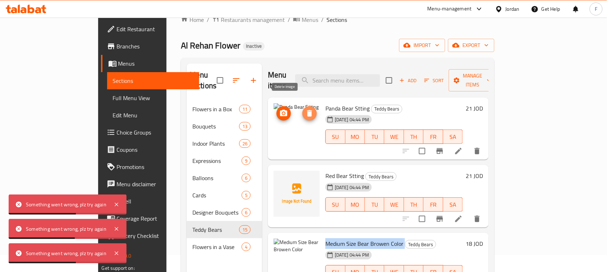
click at [305, 109] on icon "delete image" at bounding box center [309, 113] width 9 height 9
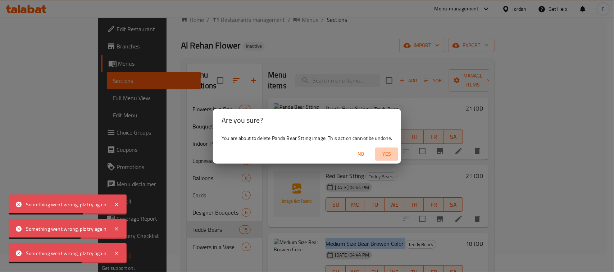
click at [384, 152] on span "Yes" at bounding box center [386, 154] width 17 height 9
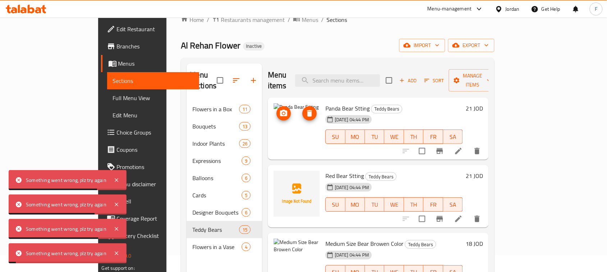
click at [325, 103] on span "Panda Bear Stting" at bounding box center [347, 108] width 44 height 11
click at [305, 109] on icon "delete image" at bounding box center [309, 113] width 9 height 9
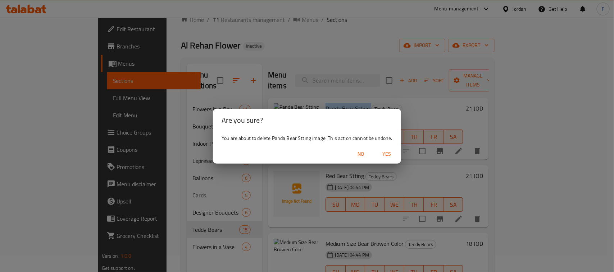
click at [364, 155] on span "No" at bounding box center [360, 154] width 17 height 9
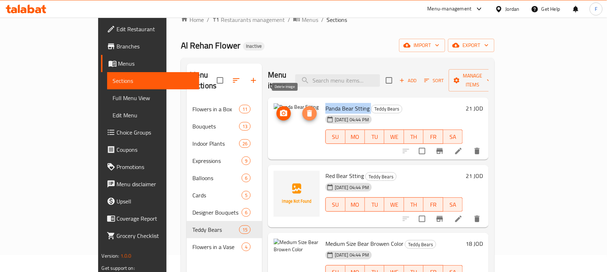
click at [302, 109] on button "delete image" at bounding box center [309, 113] width 14 height 14
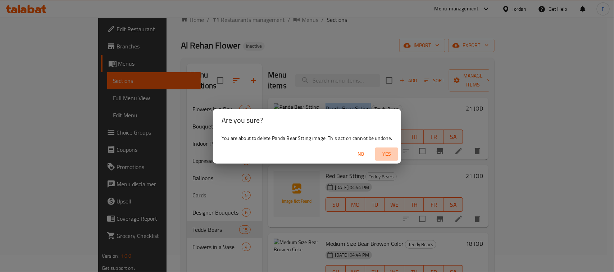
click at [387, 151] on span "Yes" at bounding box center [386, 154] width 17 height 9
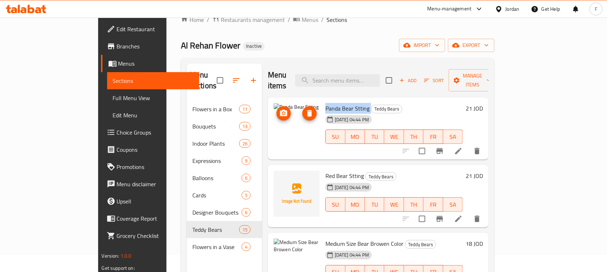
click at [307, 110] on icon "delete image" at bounding box center [309, 113] width 5 height 6
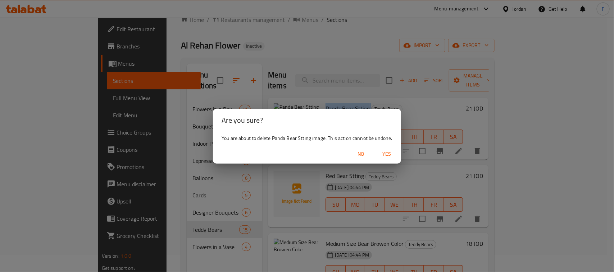
click at [394, 156] on span "Yes" at bounding box center [386, 154] width 17 height 9
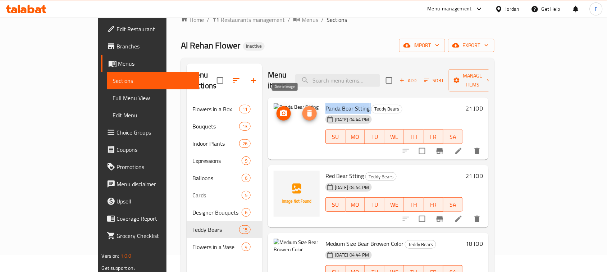
click at [305, 109] on icon "delete image" at bounding box center [309, 113] width 9 height 9
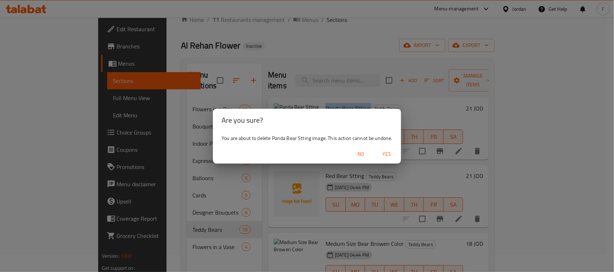
click at [384, 156] on span "Yes" at bounding box center [386, 154] width 17 height 9
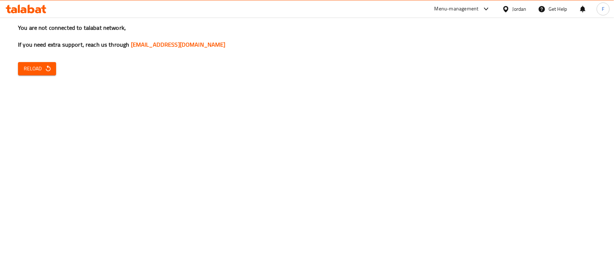
click at [538, 51] on div "You are not connected to talabat network, If you need extra support, reach us t…" at bounding box center [307, 136] width 614 height 272
click at [41, 65] on span "Reload" at bounding box center [37, 68] width 27 height 9
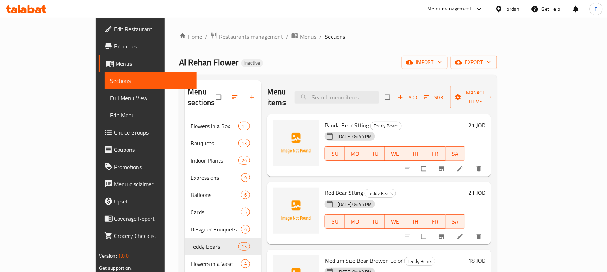
drag, startPoint x: 514, startPoint y: 116, endPoint x: 418, endPoint y: 128, distance: 97.4
click at [465, 120] on h6 "Panda Bear Stting Teddy Bears" at bounding box center [395, 125] width 141 height 10
click at [325, 120] on span "Panda Bear Stting" at bounding box center [347, 125] width 44 height 11
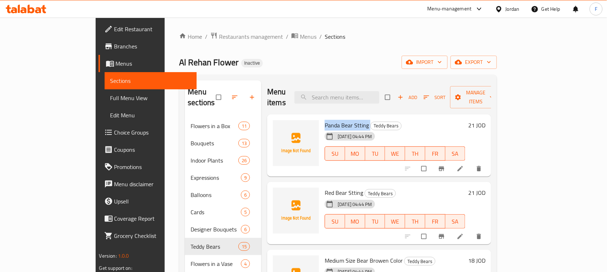
copy h6 "Panda Bear Stting"
click at [325, 120] on span "Panda Bear Stting" at bounding box center [347, 125] width 44 height 11
copy span "Bear"
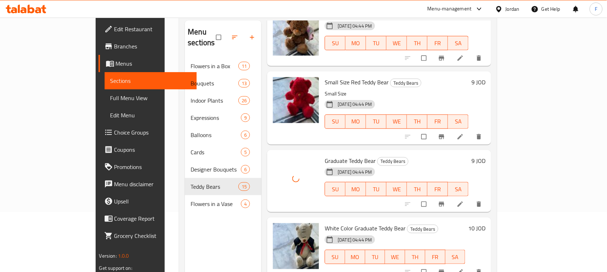
scroll to position [772, 0]
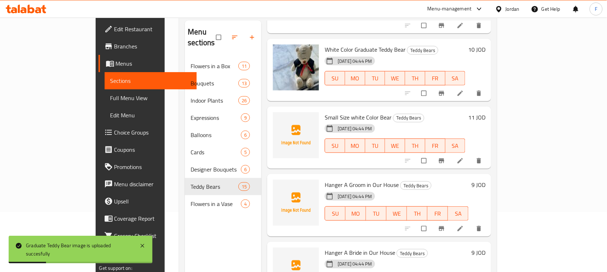
click at [331, 180] on span "Hanger A Groom in Our House" at bounding box center [362, 185] width 74 height 11
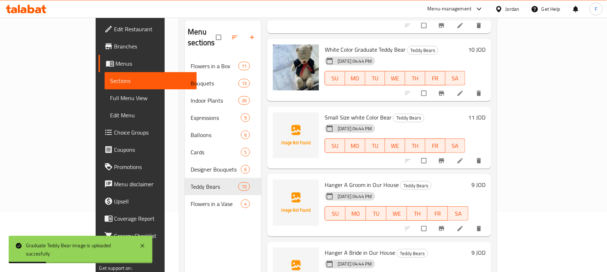
click at [331, 180] on span "Hanger A Groom in Our House" at bounding box center [362, 185] width 74 height 11
click at [340, 180] on span "Hanger A Groom in Our House" at bounding box center [362, 185] width 74 height 11
click at [325, 112] on span "Small Size white Color Bear" at bounding box center [358, 117] width 67 height 11
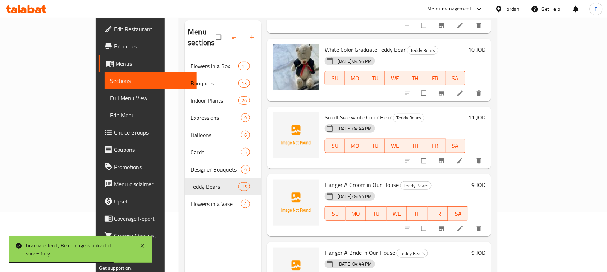
click at [325, 112] on span "Small Size white Color Bear" at bounding box center [358, 117] width 67 height 11
click at [331, 112] on span "Small Size white Color Bear" at bounding box center [358, 117] width 67 height 11
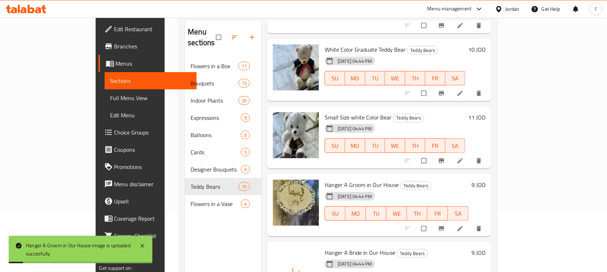
click at [511, 205] on div "Home / Restaurants management / Menus / Sections Al Rehan Flower Inactive impor…" at bounding box center [338, 135] width 347 height 355
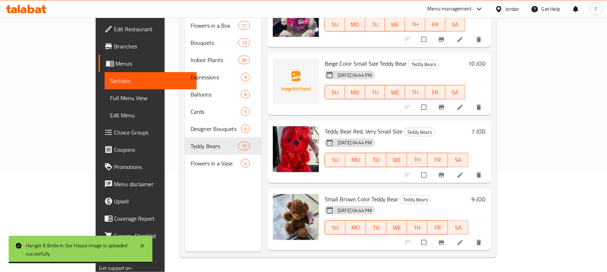
scroll to position [340, 0]
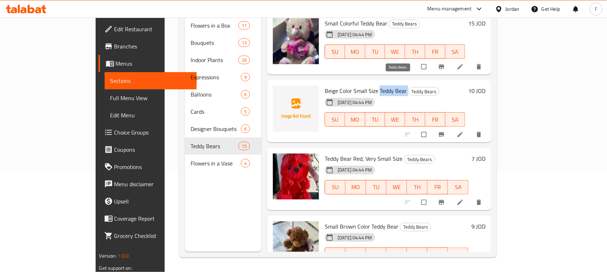
drag, startPoint x: 355, startPoint y: 78, endPoint x: 385, endPoint y: 79, distance: 30.2
click at [385, 86] on h6 "Beige Color Small Size Teddy Bear Teddy Bears" at bounding box center [395, 91] width 141 height 10
drag, startPoint x: 369, startPoint y: 81, endPoint x: 378, endPoint y: 86, distance: 10.6
click at [378, 95] on div "[DATE] 04:44 PM SU MO TU WE TH FR SA" at bounding box center [395, 114] width 146 height 39
click at [325, 86] on span "Beige Color Small Size Teddy Bear" at bounding box center [366, 91] width 82 height 11
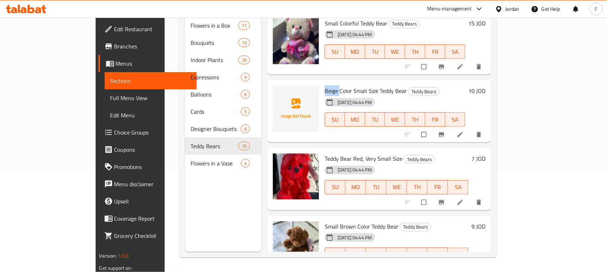
click at [325, 86] on span "Beige Color Small Size Teddy Bear" at bounding box center [366, 91] width 82 height 11
copy span "Beige"
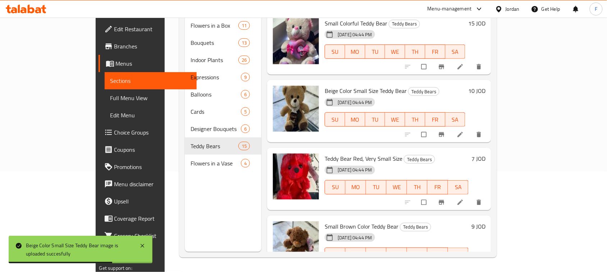
click at [341, 86] on span "Beige Color Small Size Teddy Bear" at bounding box center [366, 91] width 82 height 11
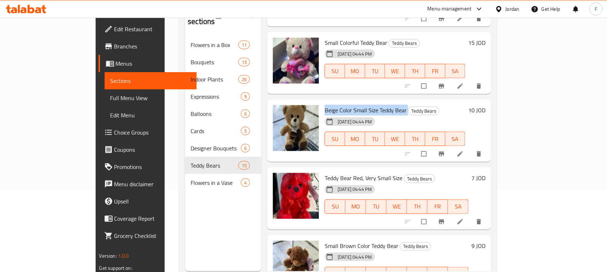
scroll to position [101, 0]
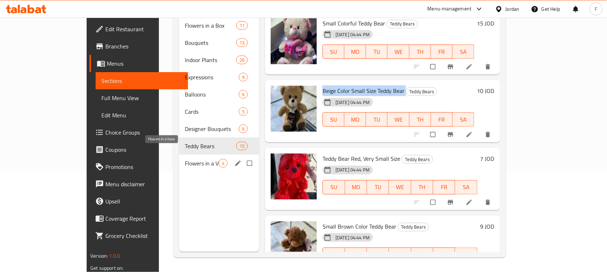
click at [185, 159] on span "Flowers in a Vase" at bounding box center [202, 163] width 34 height 9
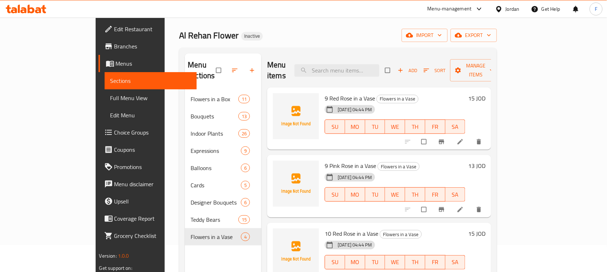
click at [332, 93] on span "9 Red Rose in a Vase" at bounding box center [350, 98] width 50 height 11
copy h6 "9 Red Rose in a Vase"
click at [335, 106] on span "[DATE] 04:44 PM" at bounding box center [355, 109] width 40 height 7
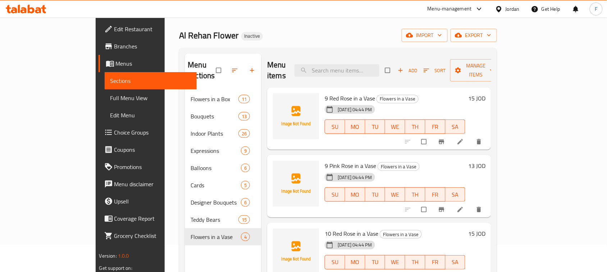
click at [325, 93] on span "9 Red Rose in a Vase" at bounding box center [350, 98] width 50 height 11
click at [346, 93] on span "9 Red Rose in a Vase" at bounding box center [350, 98] width 50 height 11
copy h6 "Vase"
click at [325, 161] on span "9 Pink Rose in a Vase" at bounding box center [350, 166] width 51 height 11
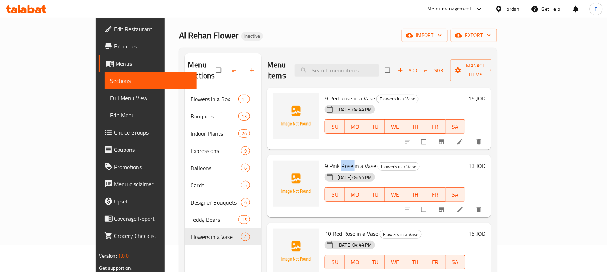
click at [325, 161] on span "9 Pink Rose in a Vase" at bounding box center [350, 166] width 51 height 11
copy span "Rose"
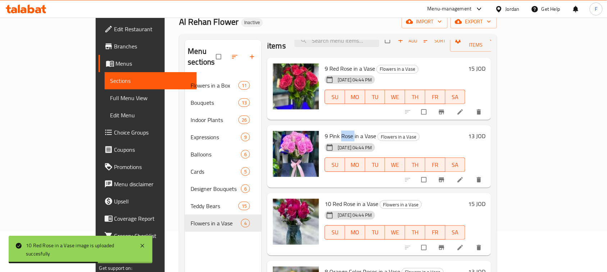
scroll to position [14, 0]
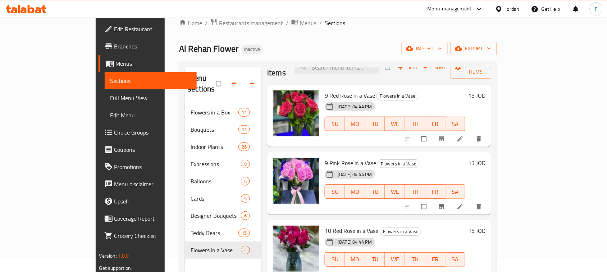
click at [317, 63] on div "Menu sections Flowers in a Box 11 Bouquets 13 Indoor Plants 26 Expressions 9 Ba…" at bounding box center [338, 203] width 318 height 284
click at [110, 97] on span "Full Menu View" at bounding box center [150, 98] width 81 height 9
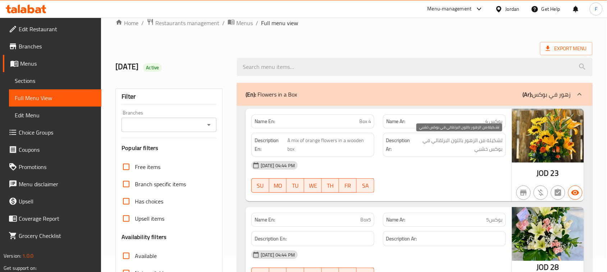
click at [489, 153] on span "تشكيلة من الزهور باللون البرتقالي في بوكس خشبي" at bounding box center [458, 145] width 90 height 18
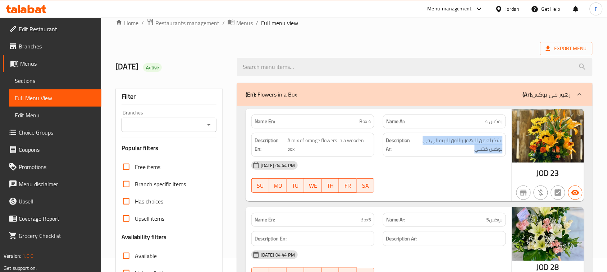
click at [475, 171] on div "[DATE] 04:44 PM" at bounding box center [378, 165] width 263 height 17
click at [480, 219] on p "Name Ar: بوكس5" at bounding box center [444, 220] width 116 height 8
click at [283, 222] on p "Name En: Box5" at bounding box center [312, 220] width 116 height 8
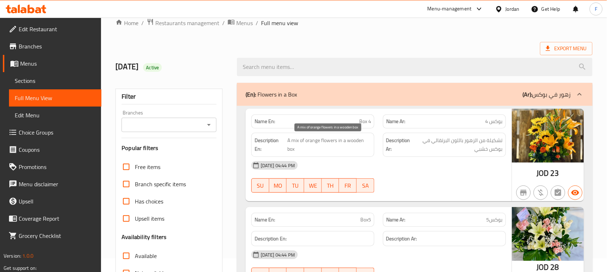
click at [338, 146] on span "A mix of orange flowers in a wooden box" at bounding box center [329, 145] width 83 height 18
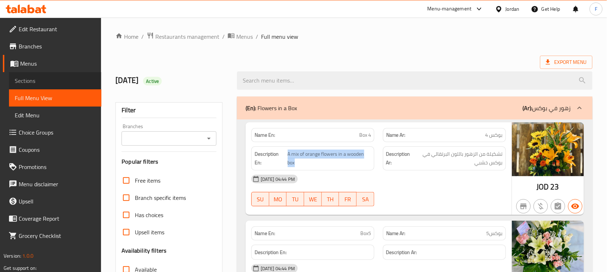
click at [23, 79] on span "Sections" at bounding box center [55, 81] width 81 height 9
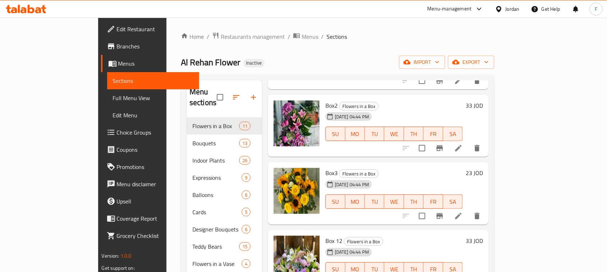
scroll to position [101, 0]
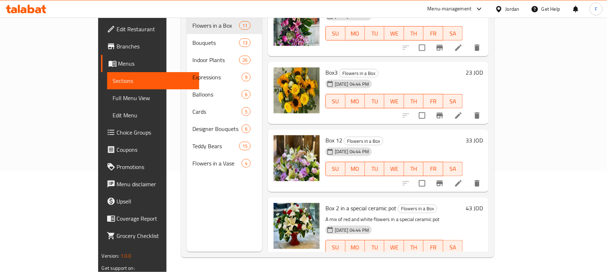
drag, startPoint x: 587, startPoint y: 211, endPoint x: 586, endPoint y: 216, distance: 5.4
click at [494, 257] on div "Menu sections Flowers in a Box 11 Bouquets 13 Indoor Plants 26 Expressions 9 Ba…" at bounding box center [337, 116] width 313 height 284
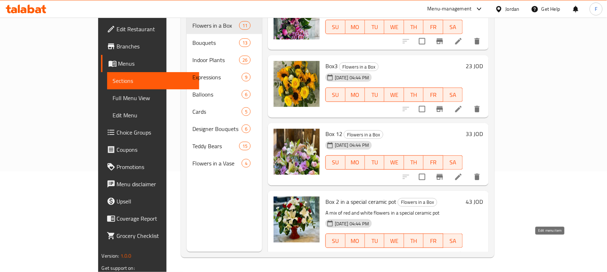
click at [463, 251] on icon at bounding box center [458, 255] width 9 height 9
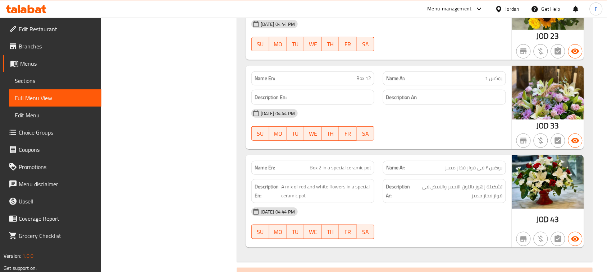
scroll to position [881, 0]
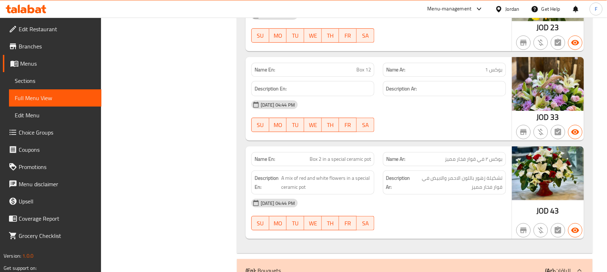
click at [500, 163] on span "بوكس ٢ في قوار فخار مميز" at bounding box center [474, 160] width 58 height 8
click at [451, 163] on span "بوكس ٢ في قوار فخار مميز" at bounding box center [474, 160] width 58 height 8
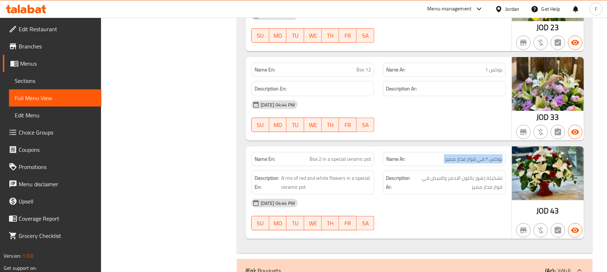
click at [451, 163] on span "بوكس ٢ في قوار فخار مميز" at bounding box center [474, 160] width 58 height 8
click at [471, 163] on span "بوكس ٢ في قوار فخار مميز" at bounding box center [474, 160] width 58 height 8
click at [479, 162] on span "بوكس ٢ في قوار فخار مميز" at bounding box center [474, 160] width 58 height 8
click at [492, 163] on span "بوكس ٢ في قوار فخار مميز" at bounding box center [474, 160] width 58 height 8
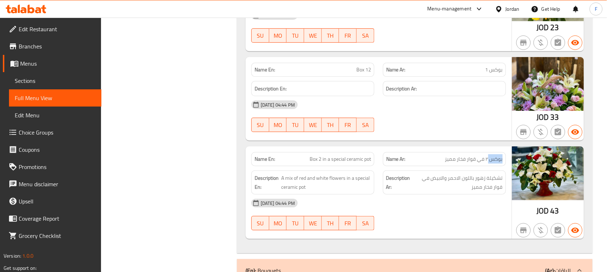
click at [492, 163] on span "بوكس ٢ في قوار فخار مميز" at bounding box center [474, 160] width 58 height 8
click at [478, 163] on span "بوكس ٢ في قوار فخار مميز" at bounding box center [474, 160] width 58 height 8
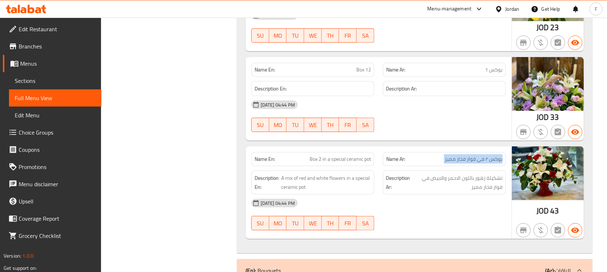
click at [478, 163] on span "بوكس ٢ في قوار فخار مميز" at bounding box center [474, 160] width 58 height 8
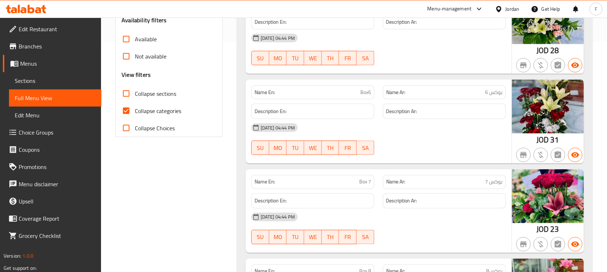
scroll to position [0, 0]
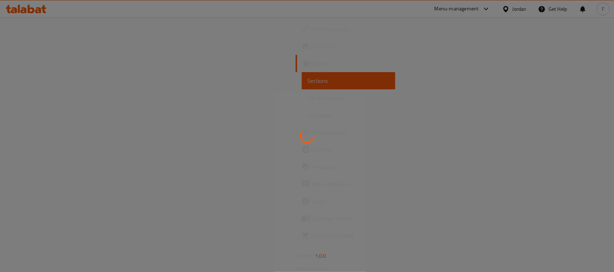
click at [431, 70] on div at bounding box center [307, 136] width 614 height 272
click at [459, 148] on div at bounding box center [307, 136] width 614 height 272
click at [377, 134] on div at bounding box center [307, 136] width 614 height 272
click at [460, 112] on div at bounding box center [307, 136] width 614 height 272
click at [352, 135] on div at bounding box center [307, 136] width 614 height 272
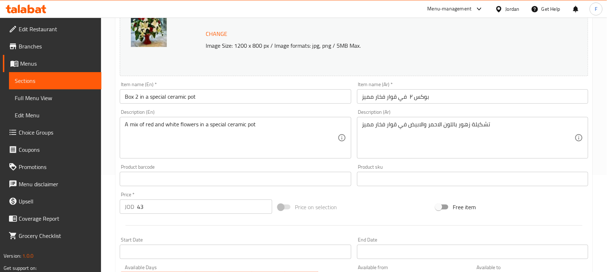
scroll to position [100, 0]
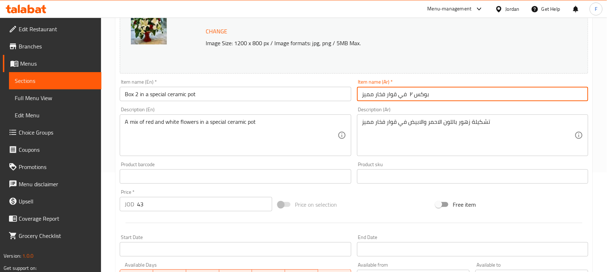
click at [410, 92] on input "بوكس ٢ في قوار فخار مميز" at bounding box center [472, 94] width 231 height 14
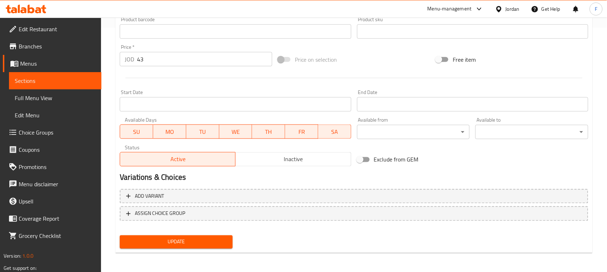
type input "بوكس 2 في قوار فخار مميز"
click at [213, 236] on button "Update" at bounding box center [176, 242] width 113 height 13
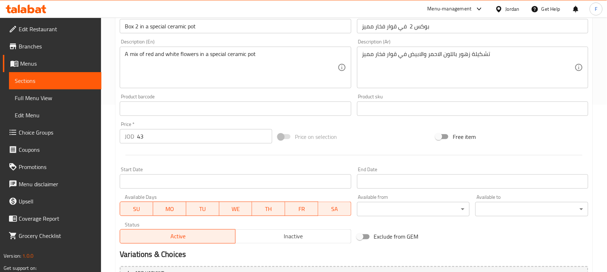
scroll to position [124, 0]
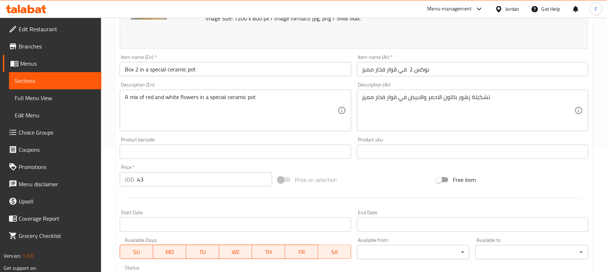
click at [315, 65] on input "Box 2 in a special ceramic pot" at bounding box center [235, 69] width 231 height 14
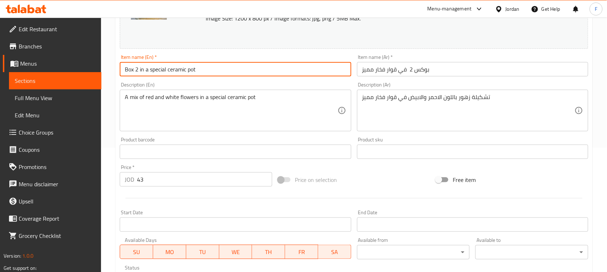
click at [315, 65] on input "Box 2 in a special ceramic pot" at bounding box center [235, 69] width 231 height 14
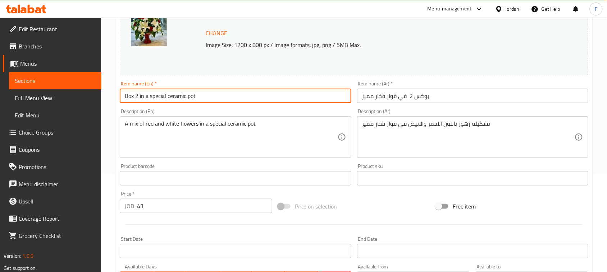
scroll to position [0, 0]
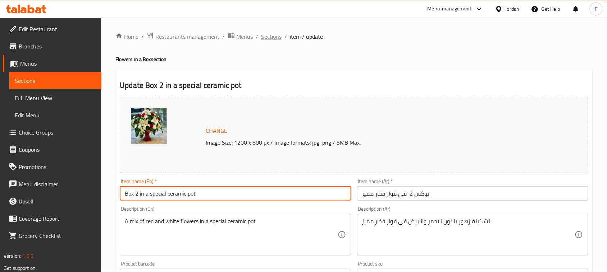
click at [263, 38] on span "Sections" at bounding box center [271, 36] width 20 height 9
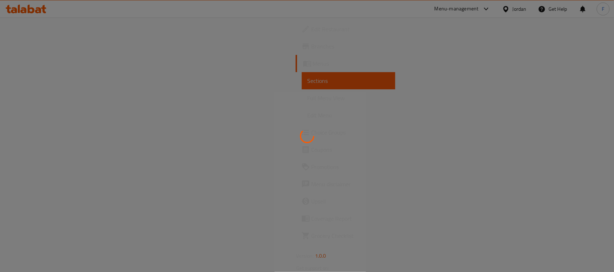
click at [304, 143] on circle at bounding box center [307, 136] width 16 height 16
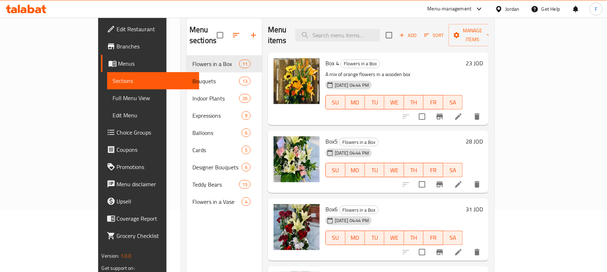
scroll to position [79, 0]
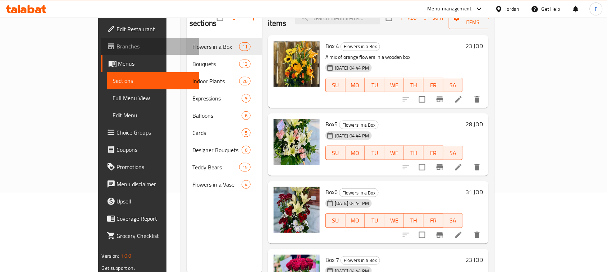
click at [117, 43] on span "Branches" at bounding box center [155, 46] width 77 height 9
